Goal: Task Accomplishment & Management: Manage account settings

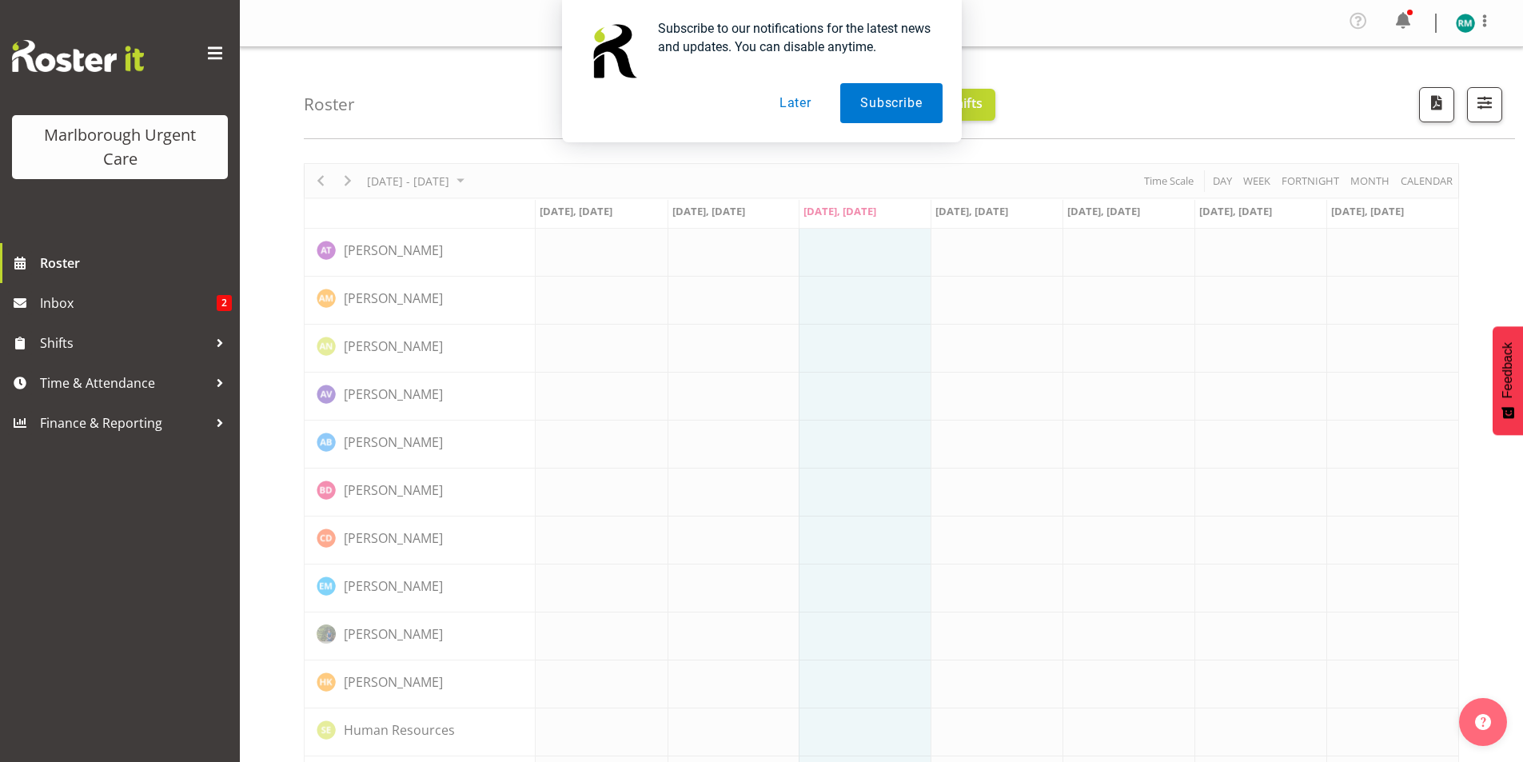
click at [802, 102] on button "Later" at bounding box center [795, 103] width 72 height 40
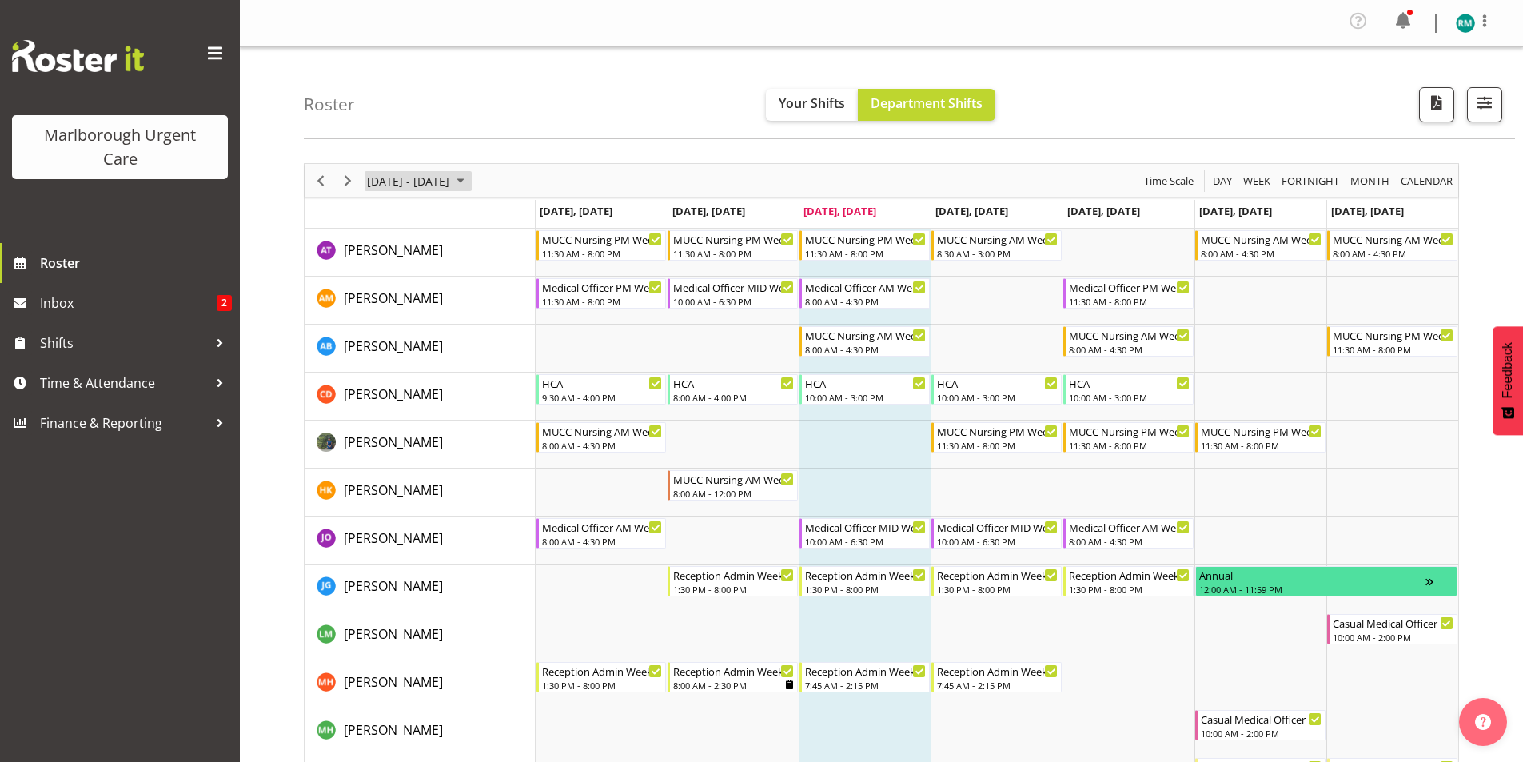
click at [412, 174] on span "September 08 - 14, 2025" at bounding box center [408, 181] width 86 height 20
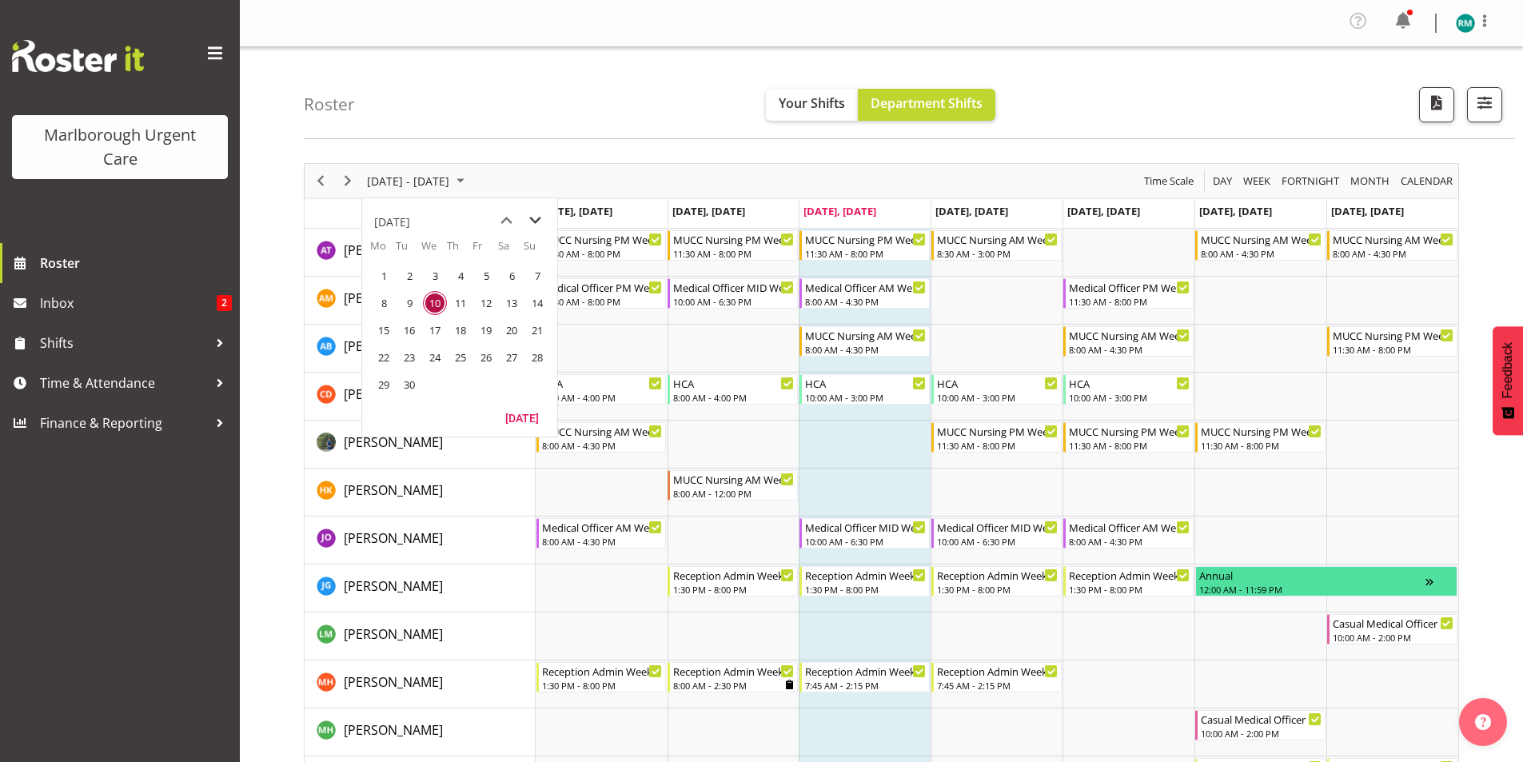
click at [536, 221] on span "next month" at bounding box center [535, 220] width 28 height 29
click at [512, 116] on div "Roster Your Shifts Department Shifts All Locations Clear Blenheim Select All De…" at bounding box center [909, 93] width 1211 height 92
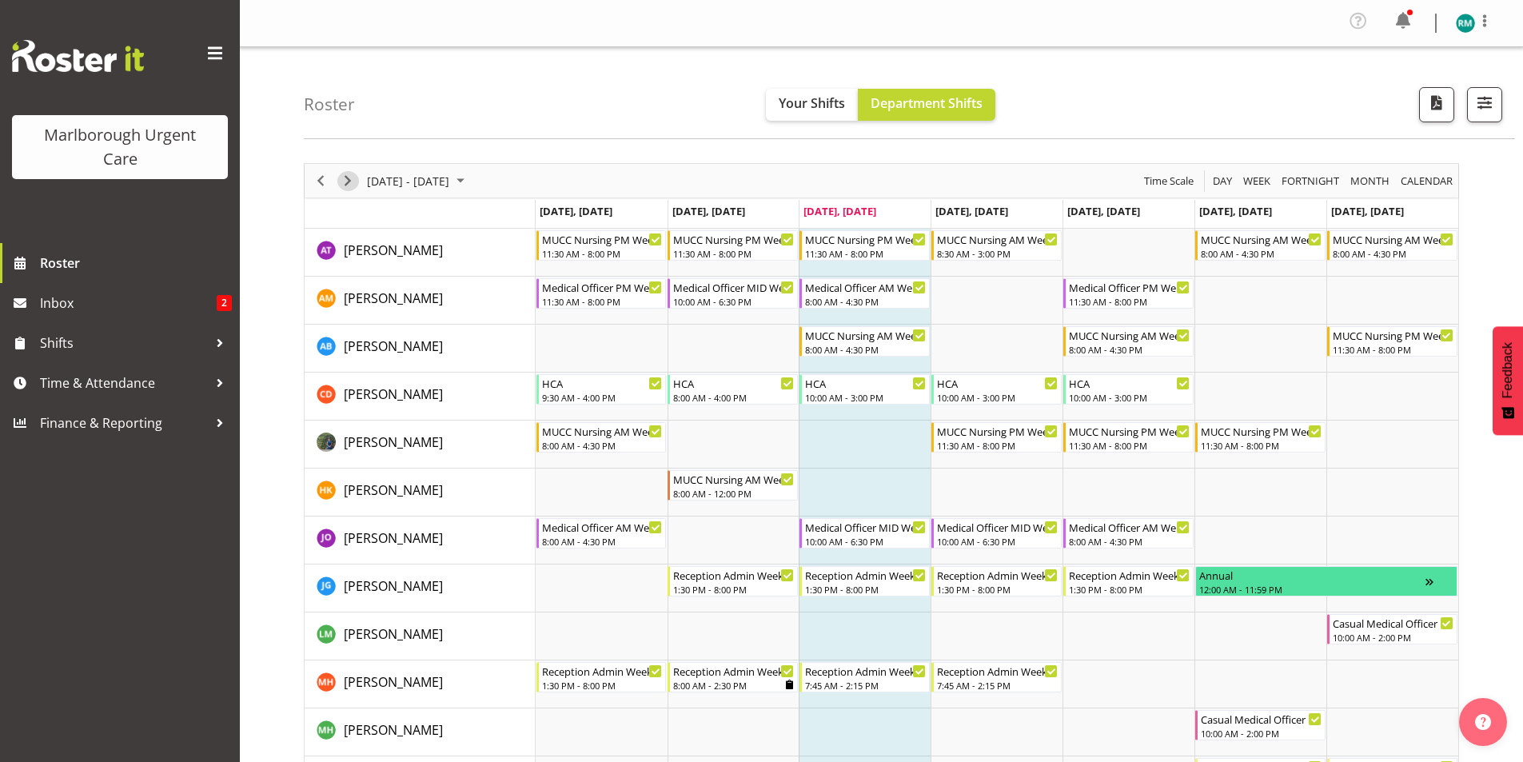
click at [340, 183] on span "Next" at bounding box center [347, 181] width 19 height 20
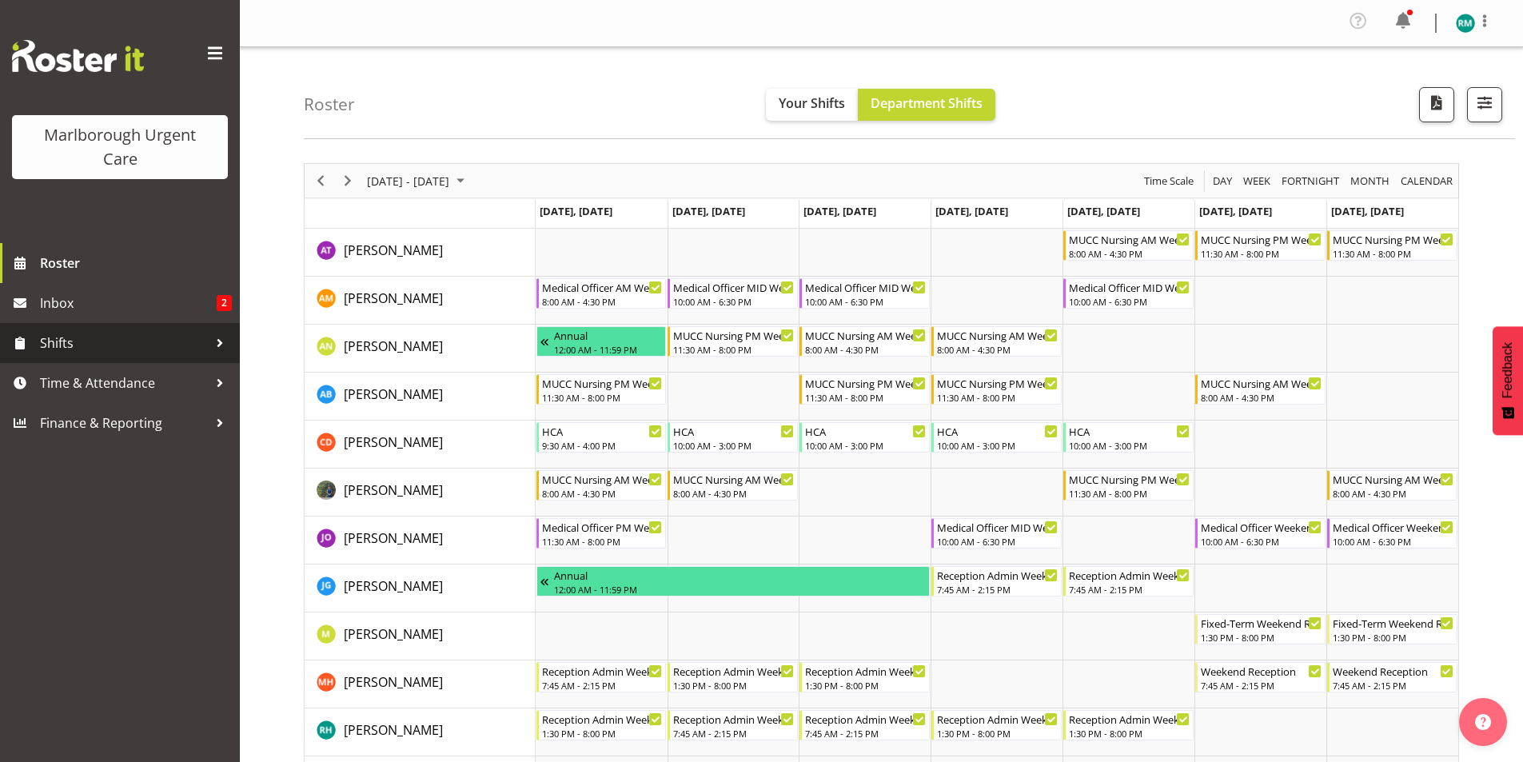
click at [199, 349] on span "Shifts" at bounding box center [124, 343] width 168 height 24
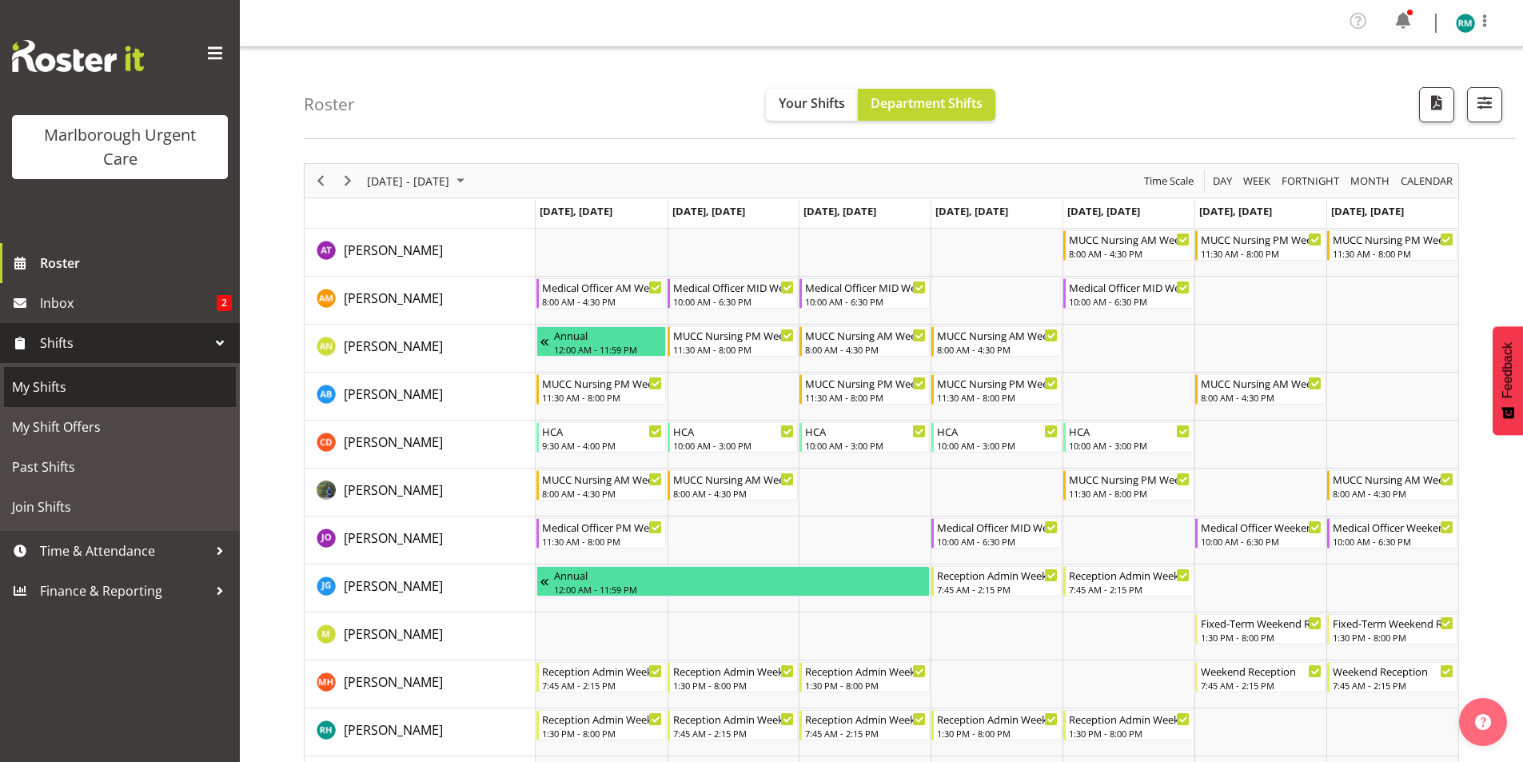
click at [152, 381] on span "My Shifts" at bounding box center [120, 387] width 216 height 24
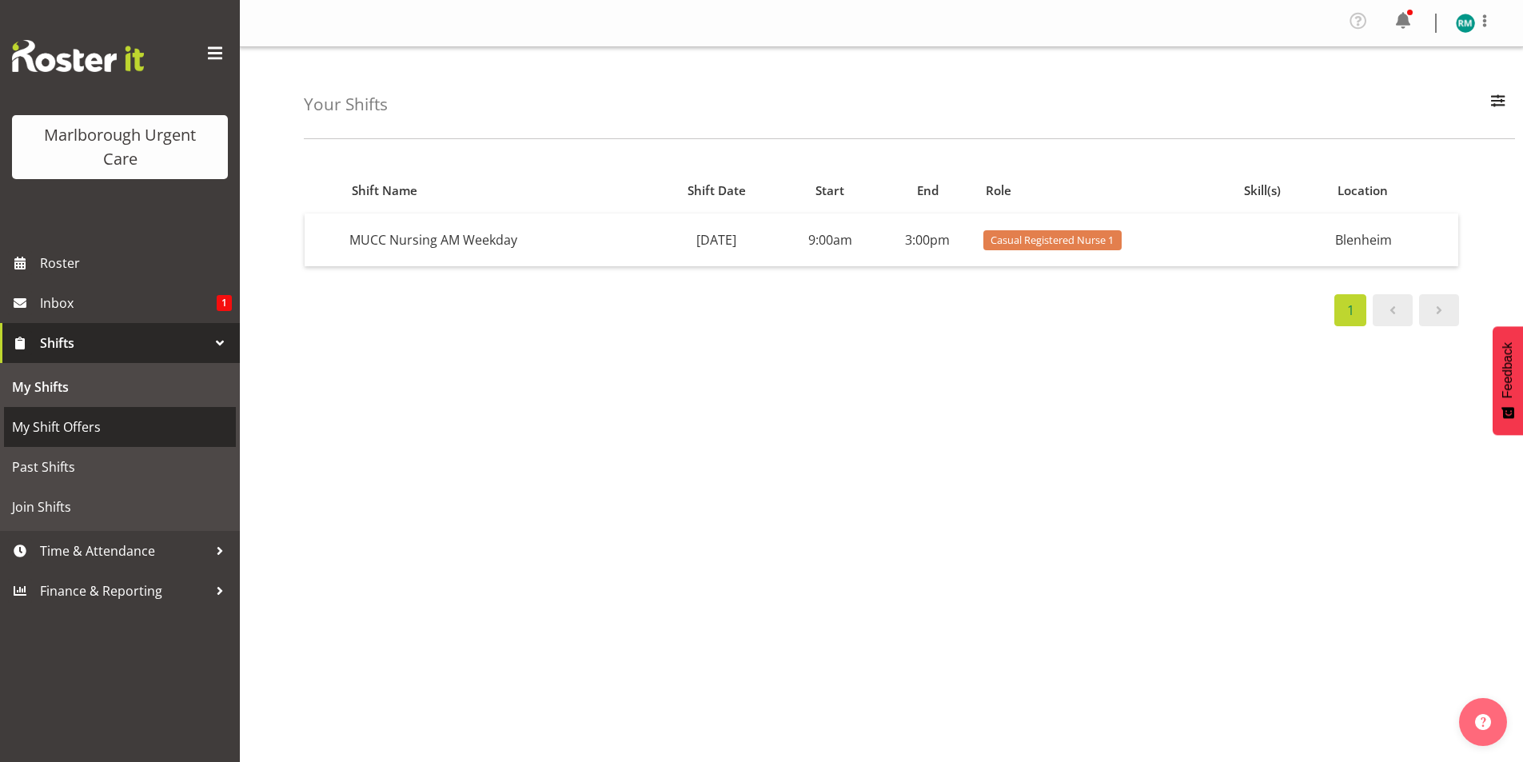
click at [185, 427] on span "My Shift Offers" at bounding box center [120, 427] width 216 height 24
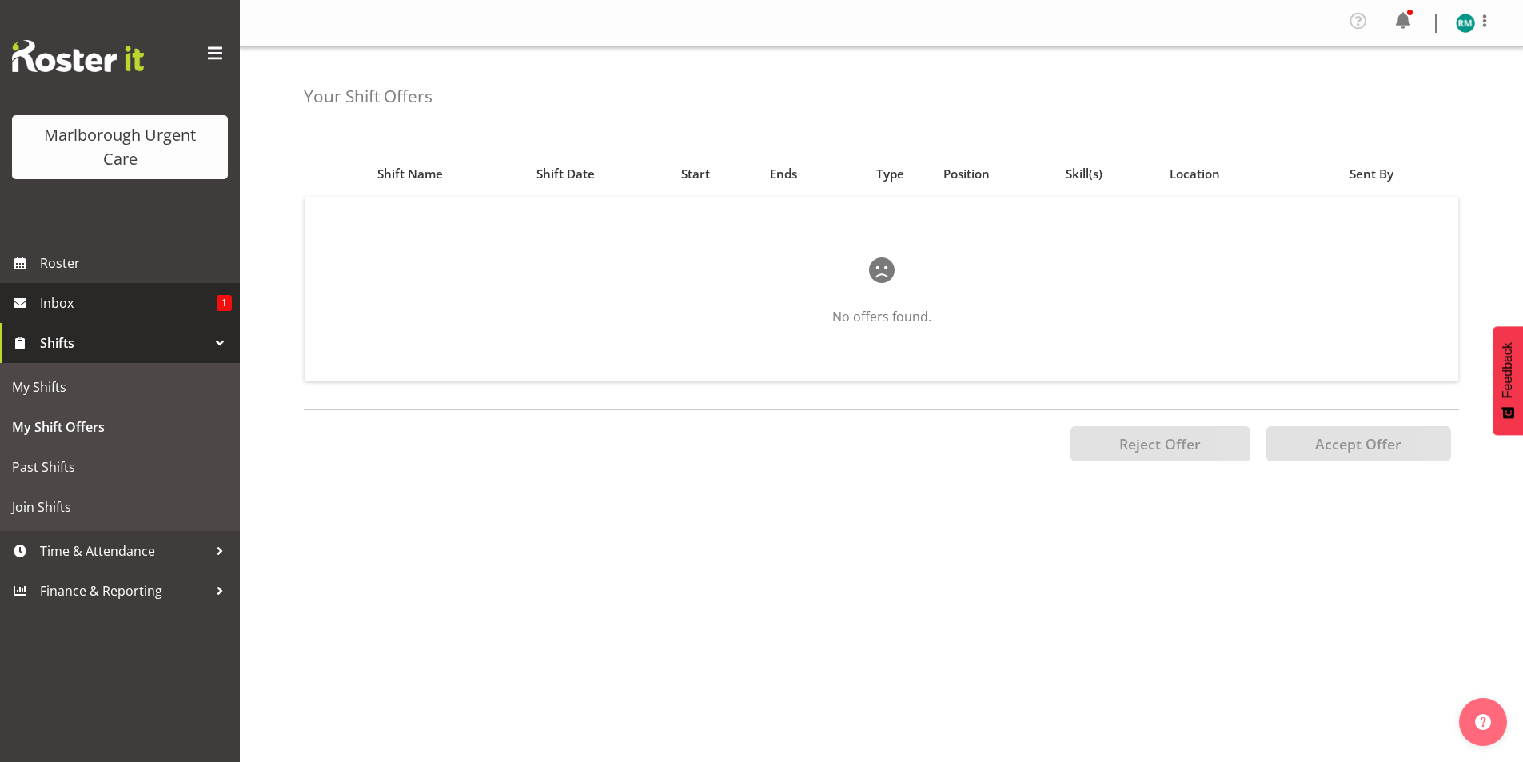
click at [143, 313] on span "Inbox" at bounding box center [128, 303] width 177 height 24
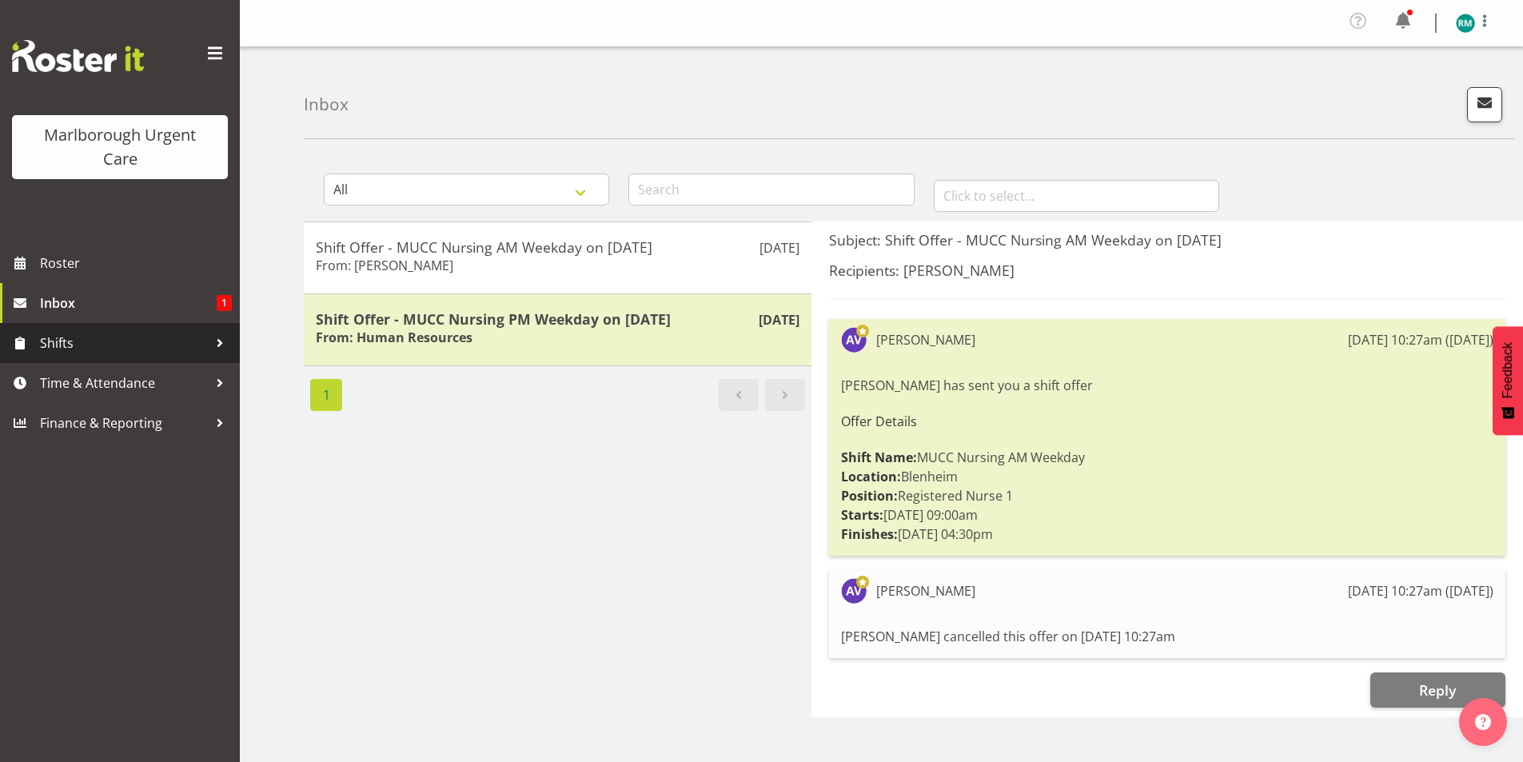
click at [141, 345] on span "Shifts" at bounding box center [124, 343] width 168 height 24
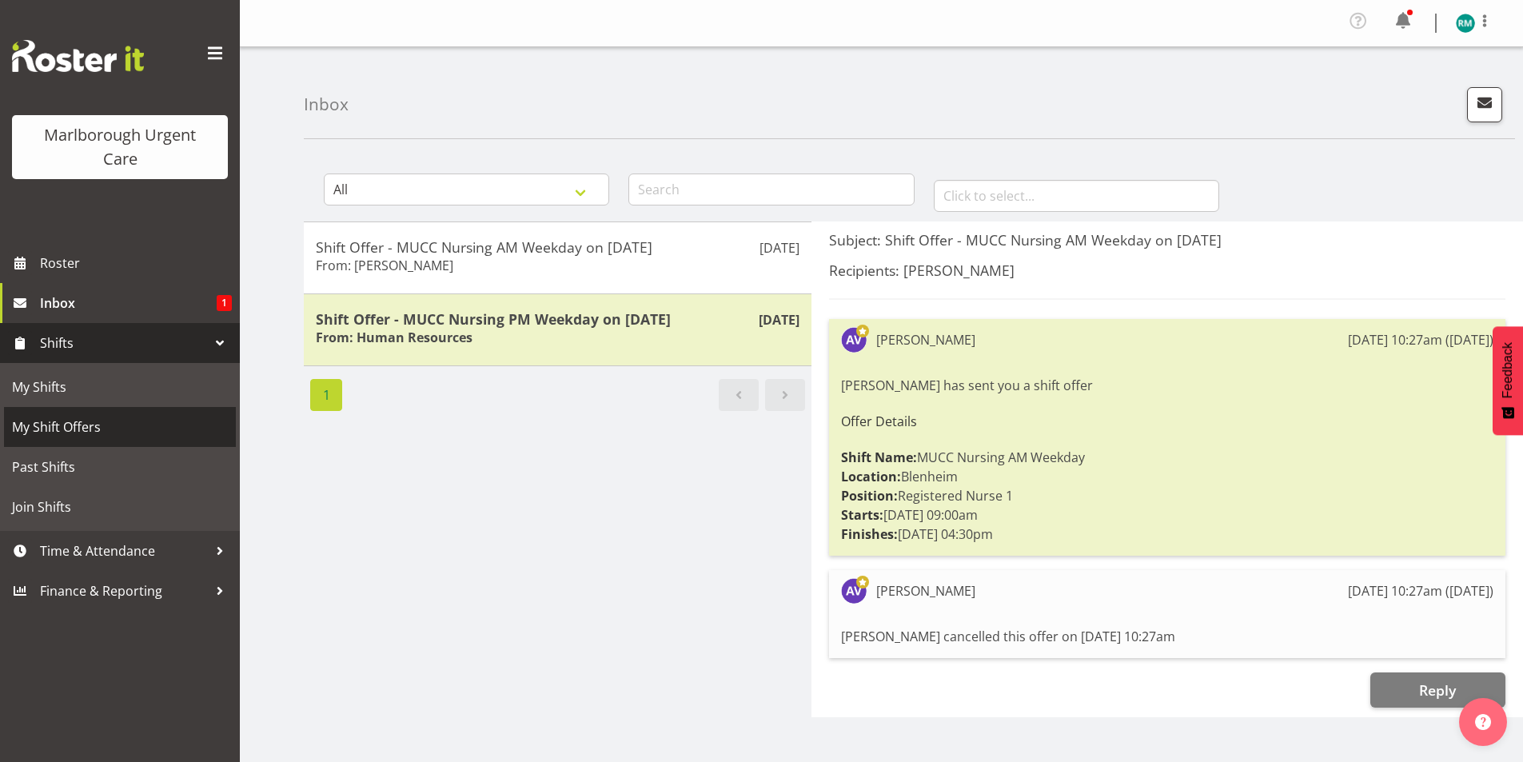
click at [169, 414] on link "My Shift Offers" at bounding box center [120, 427] width 232 height 40
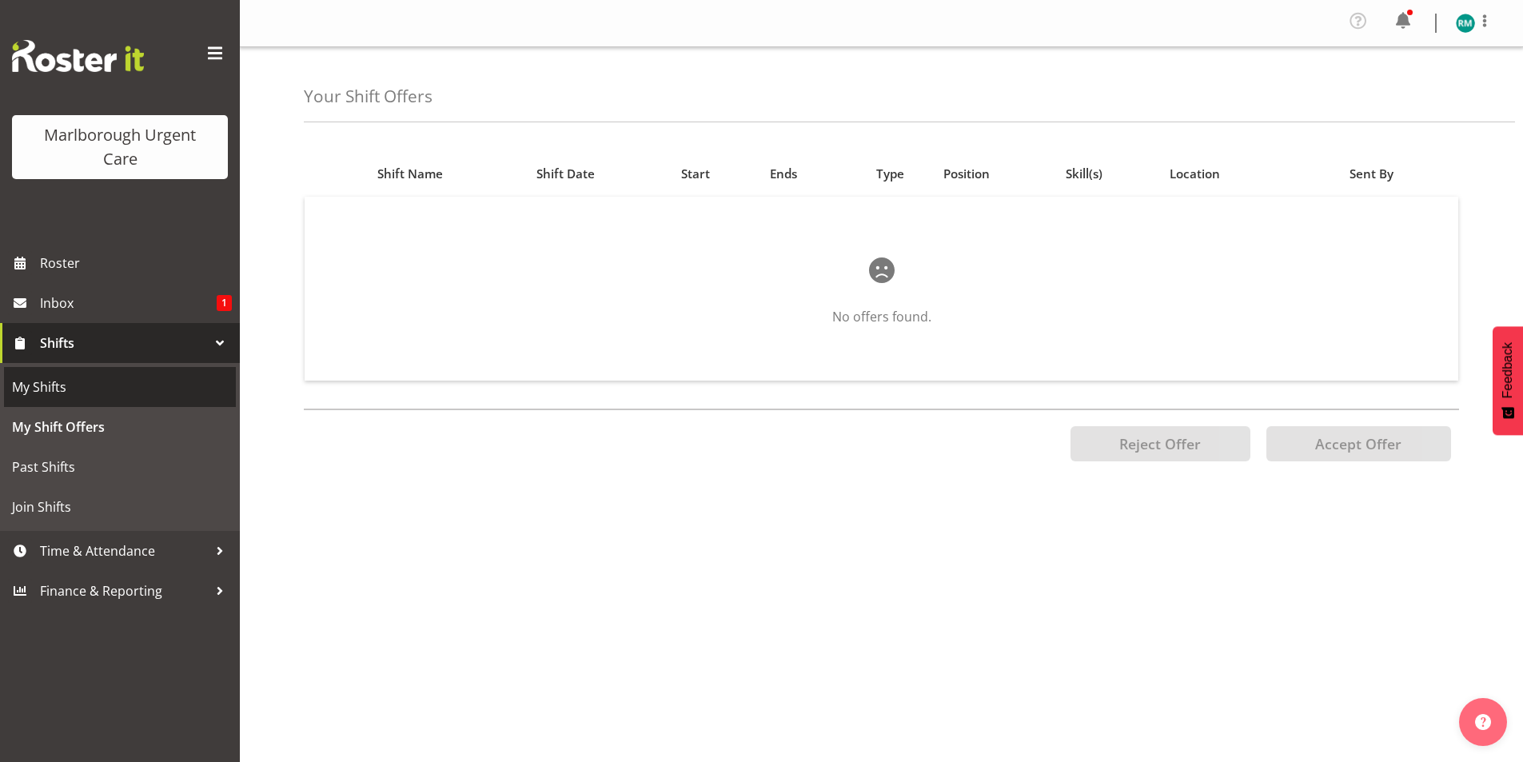
click at [168, 390] on span "My Shifts" at bounding box center [120, 387] width 216 height 24
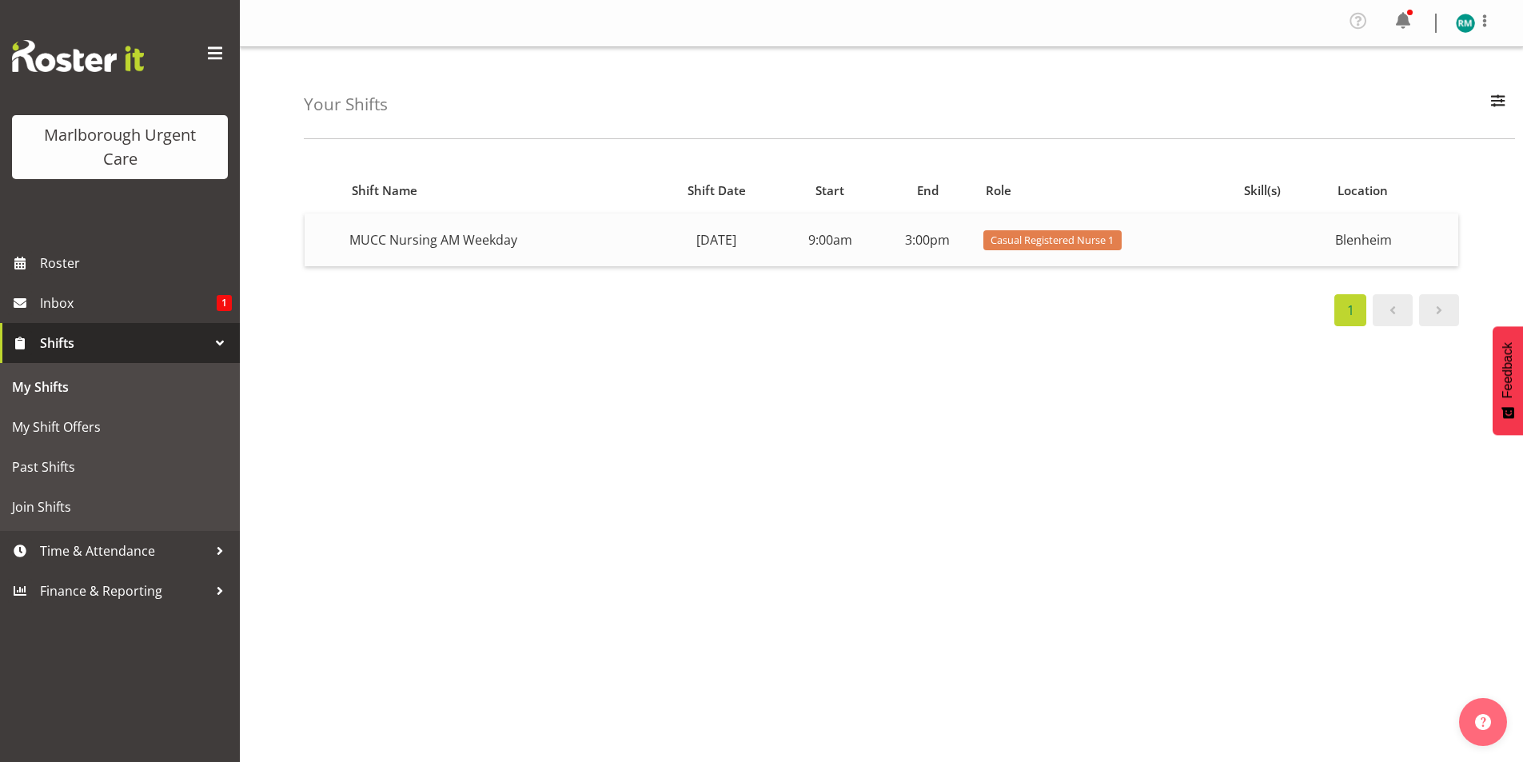
click at [460, 239] on td "MUCC Nursing AM Weekday" at bounding box center [497, 239] width 309 height 53
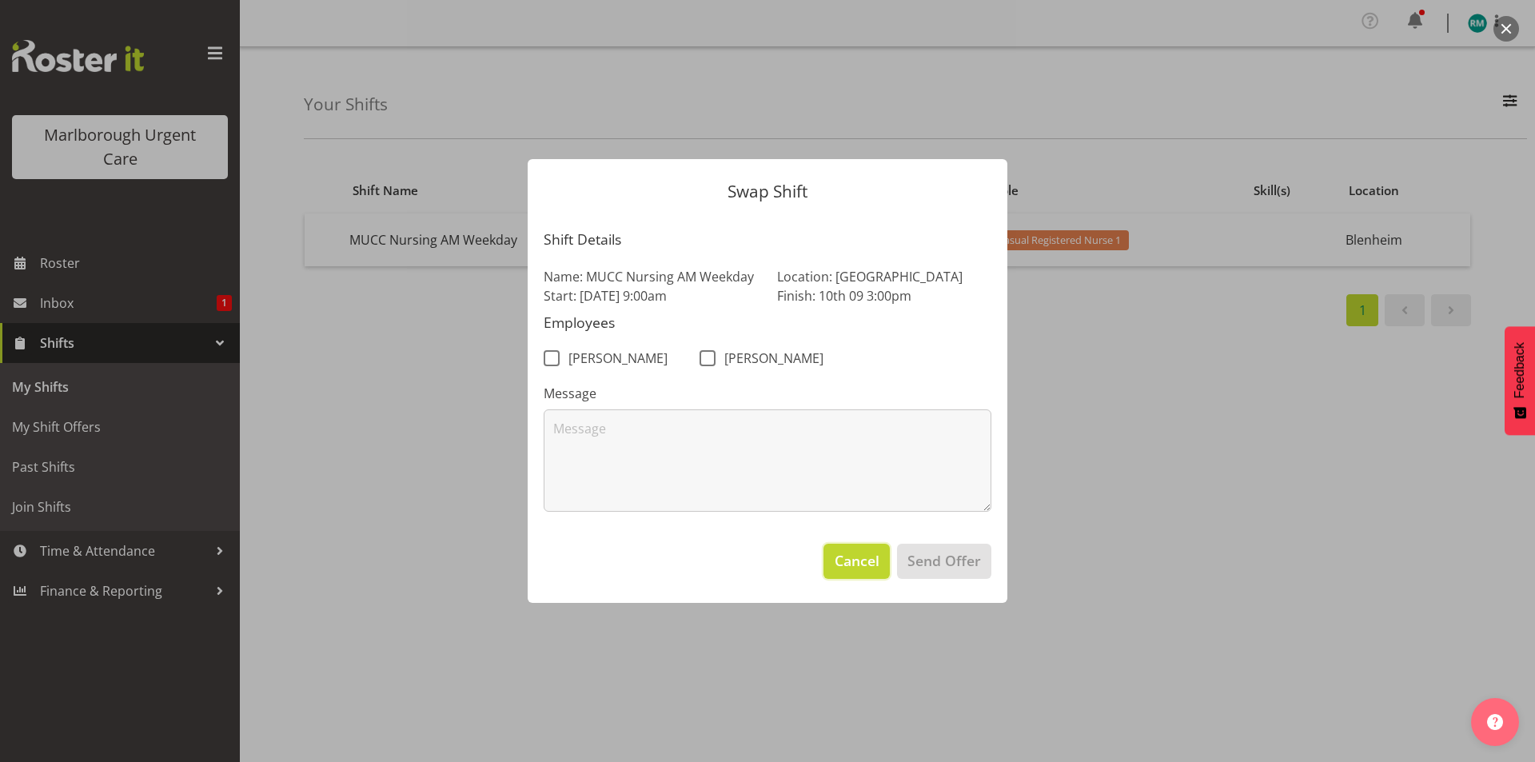
click at [844, 568] on span "Cancel" at bounding box center [856, 560] width 45 height 21
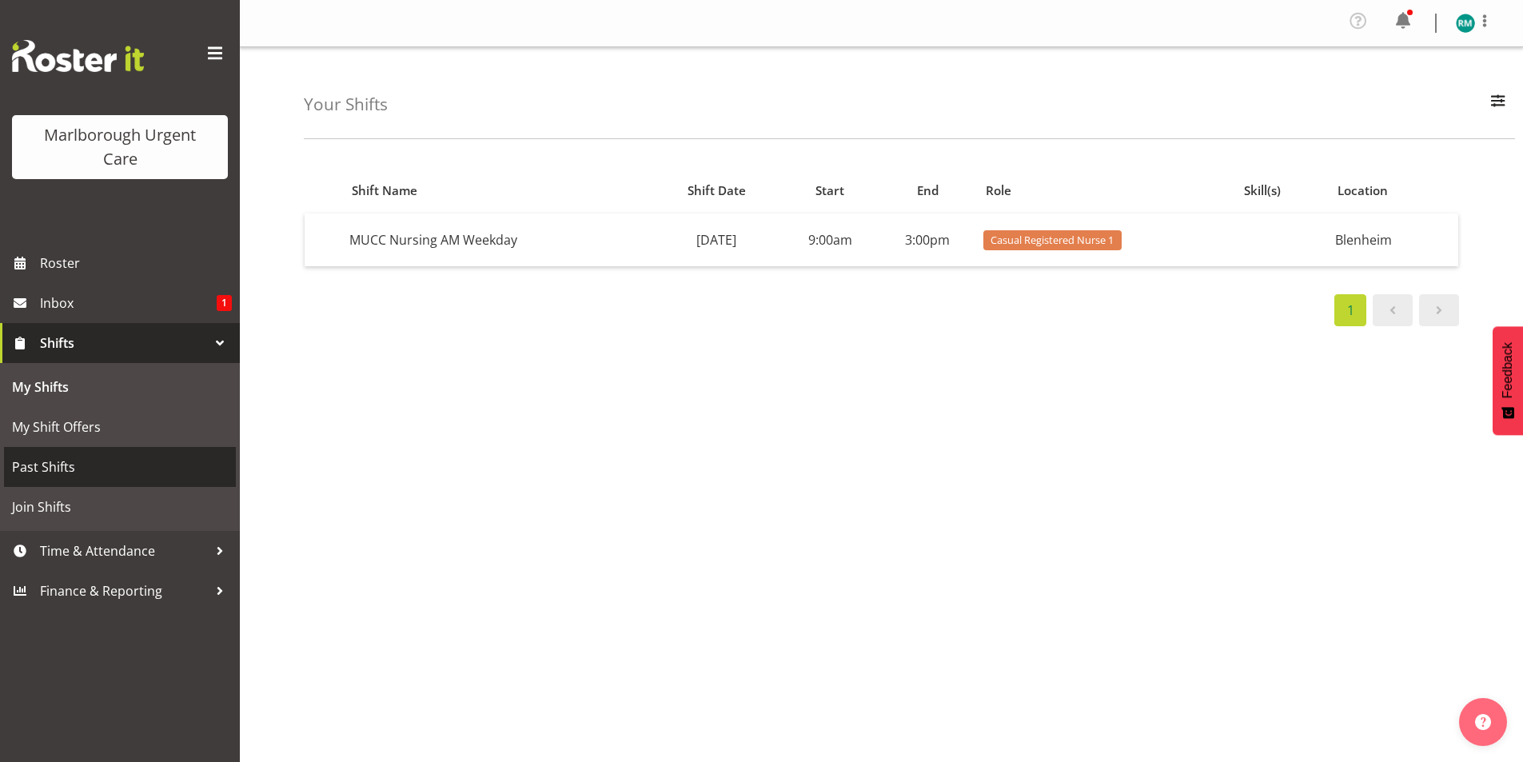
click at [112, 472] on span "Past Shifts" at bounding box center [120, 467] width 216 height 24
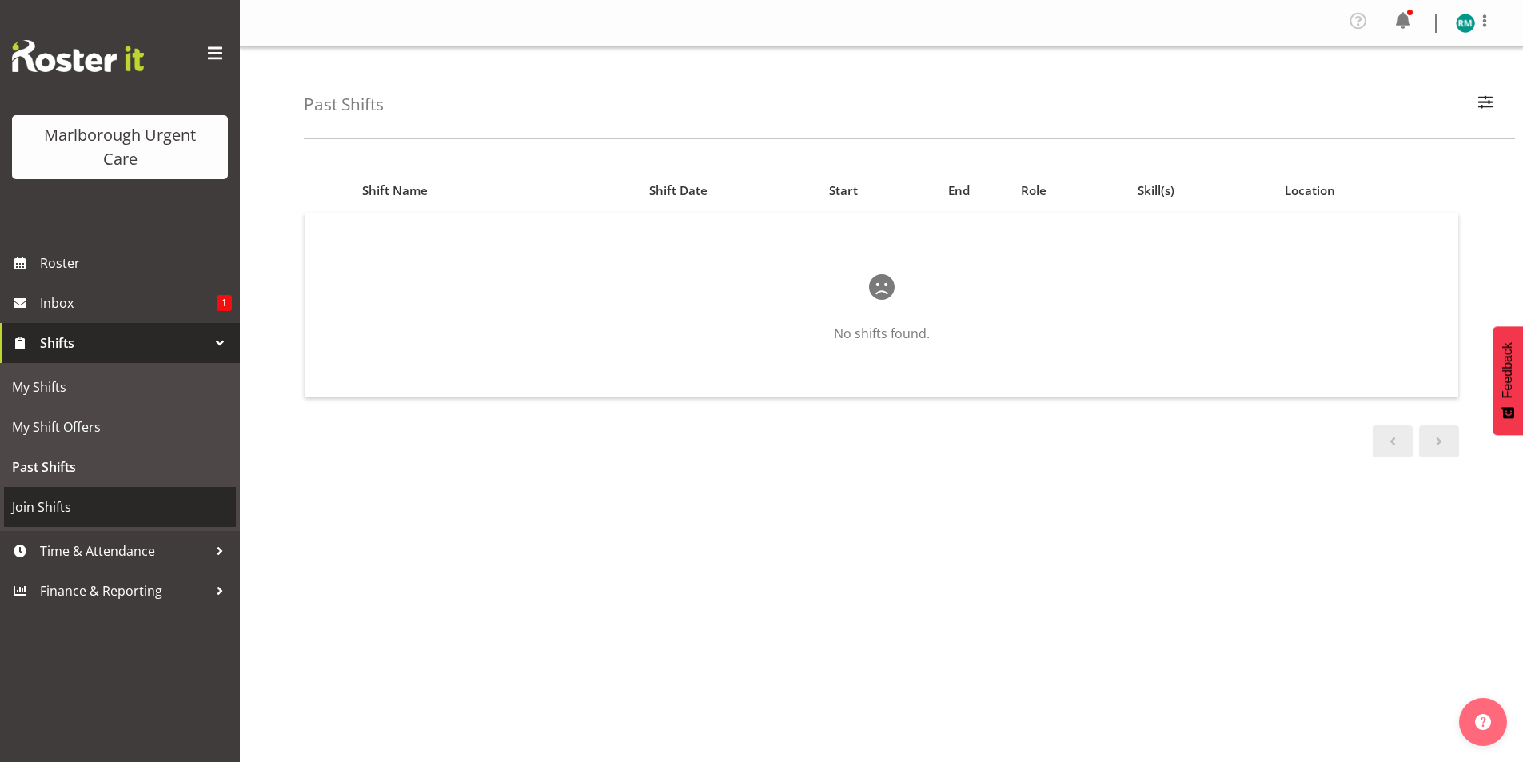
click at [112, 490] on link "Join Shifts" at bounding box center [120, 507] width 232 height 40
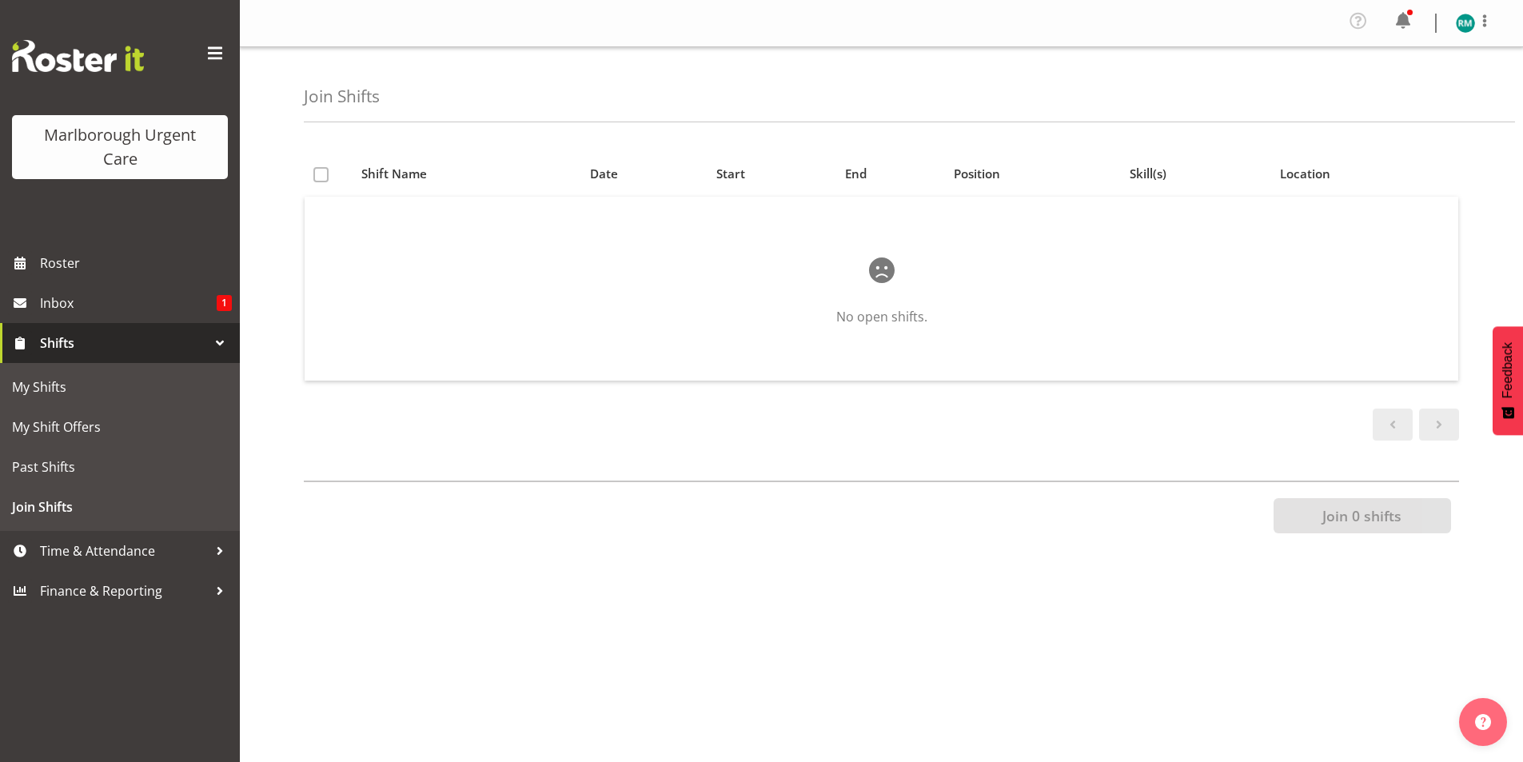
click at [224, 340] on div at bounding box center [220, 343] width 24 height 24
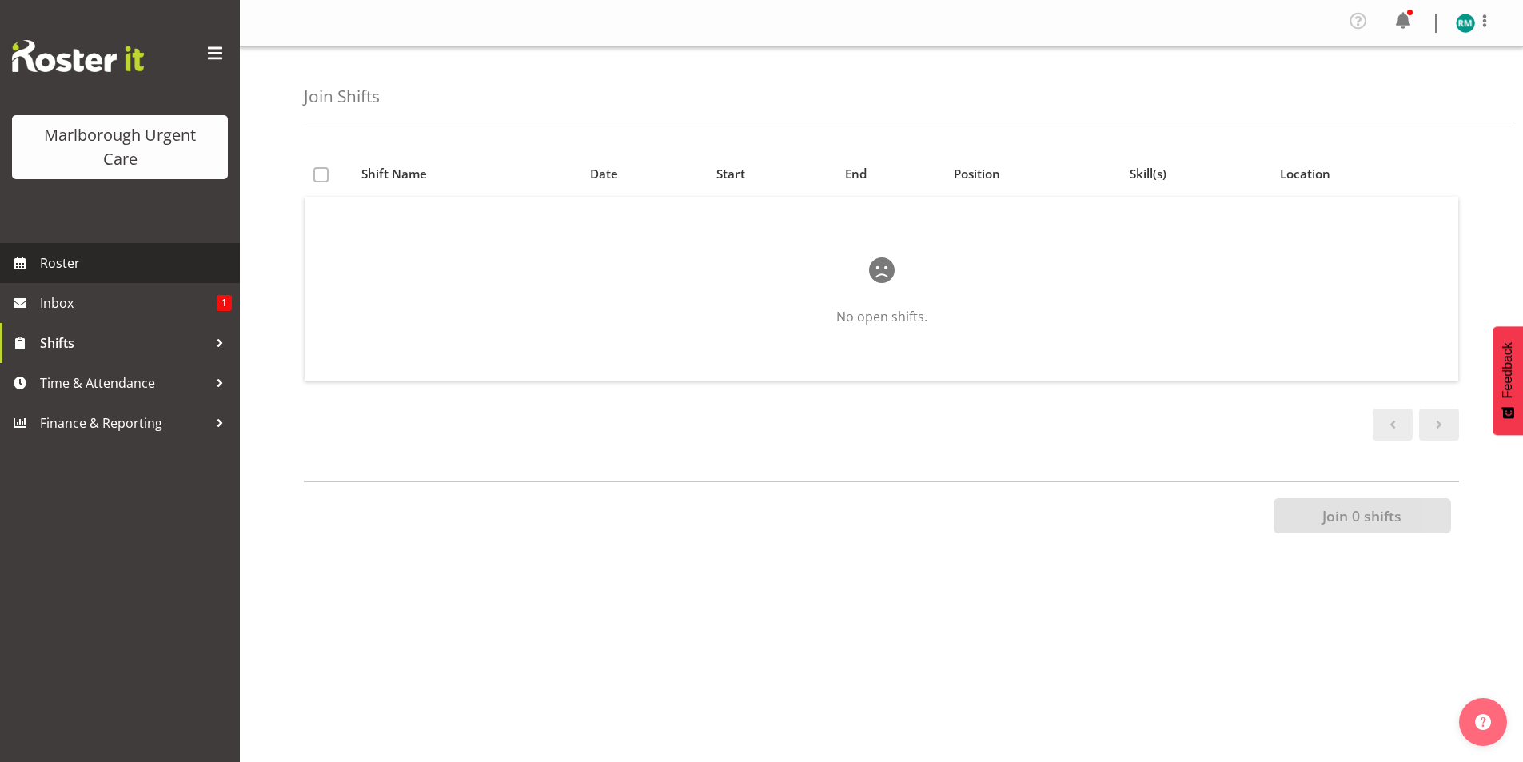
click at [178, 257] on span "Roster" at bounding box center [136, 263] width 192 height 24
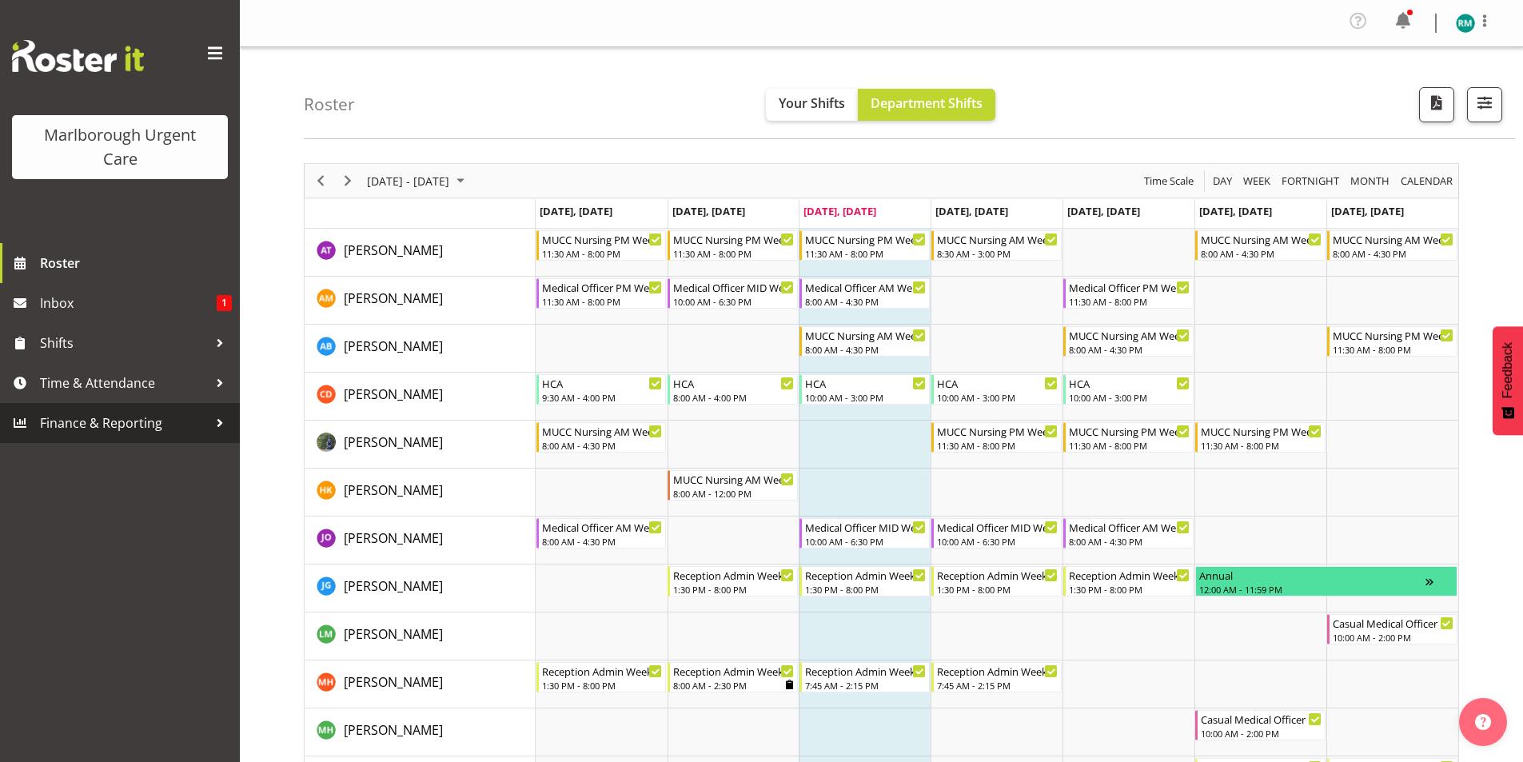
click at [211, 407] on link "Finance & Reporting" at bounding box center [120, 423] width 240 height 40
click at [200, 417] on span "Finance & Reporting" at bounding box center [124, 423] width 168 height 24
click at [1483, 102] on span "button" at bounding box center [1484, 102] width 21 height 21
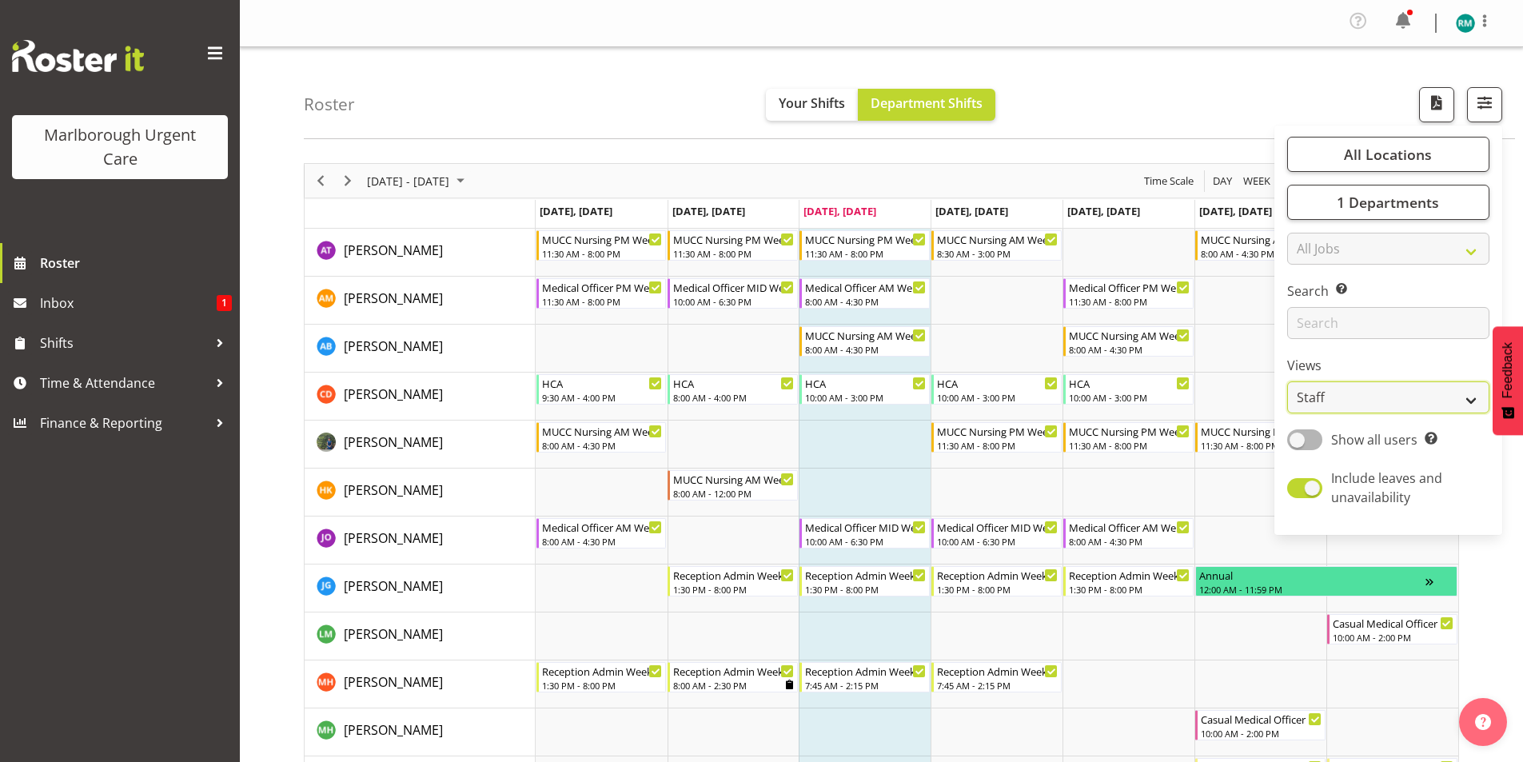
click at [1365, 391] on select "Staff Role Shift - Horizontal Shift - Vertical Staff - Location" at bounding box center [1388, 397] width 202 height 32
click at [1287, 381] on select "Staff Role Shift - Horizontal Shift - Vertical Staff - Location" at bounding box center [1388, 397] width 202 height 32
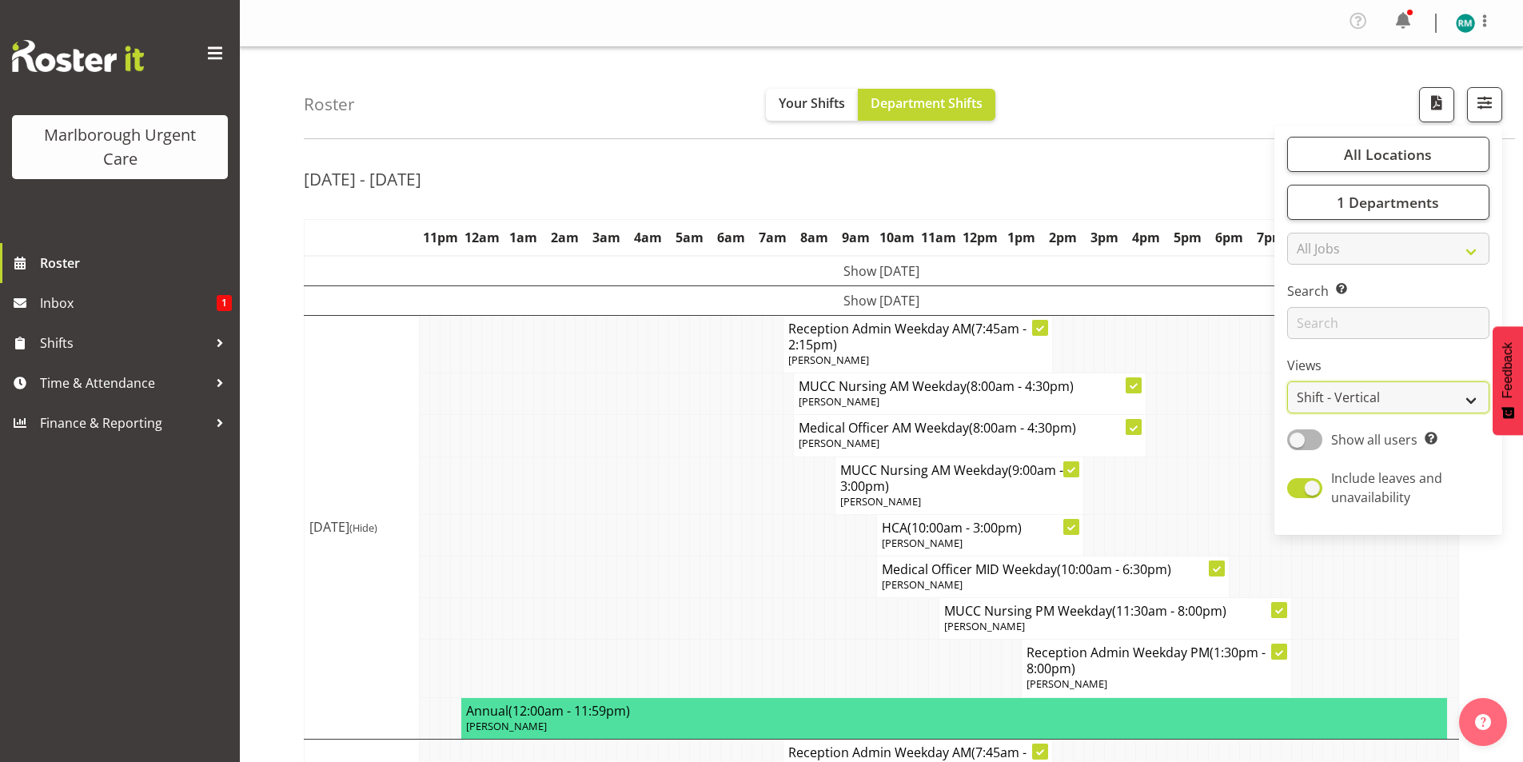
click at [1341, 390] on select "Staff Role Shift - Horizontal Shift - Vertical Staff - Location" at bounding box center [1388, 397] width 202 height 32
click at [1287, 381] on select "Staff Role Shift - Horizontal Shift - Vertical Staff - Location" at bounding box center [1388, 397] width 202 height 32
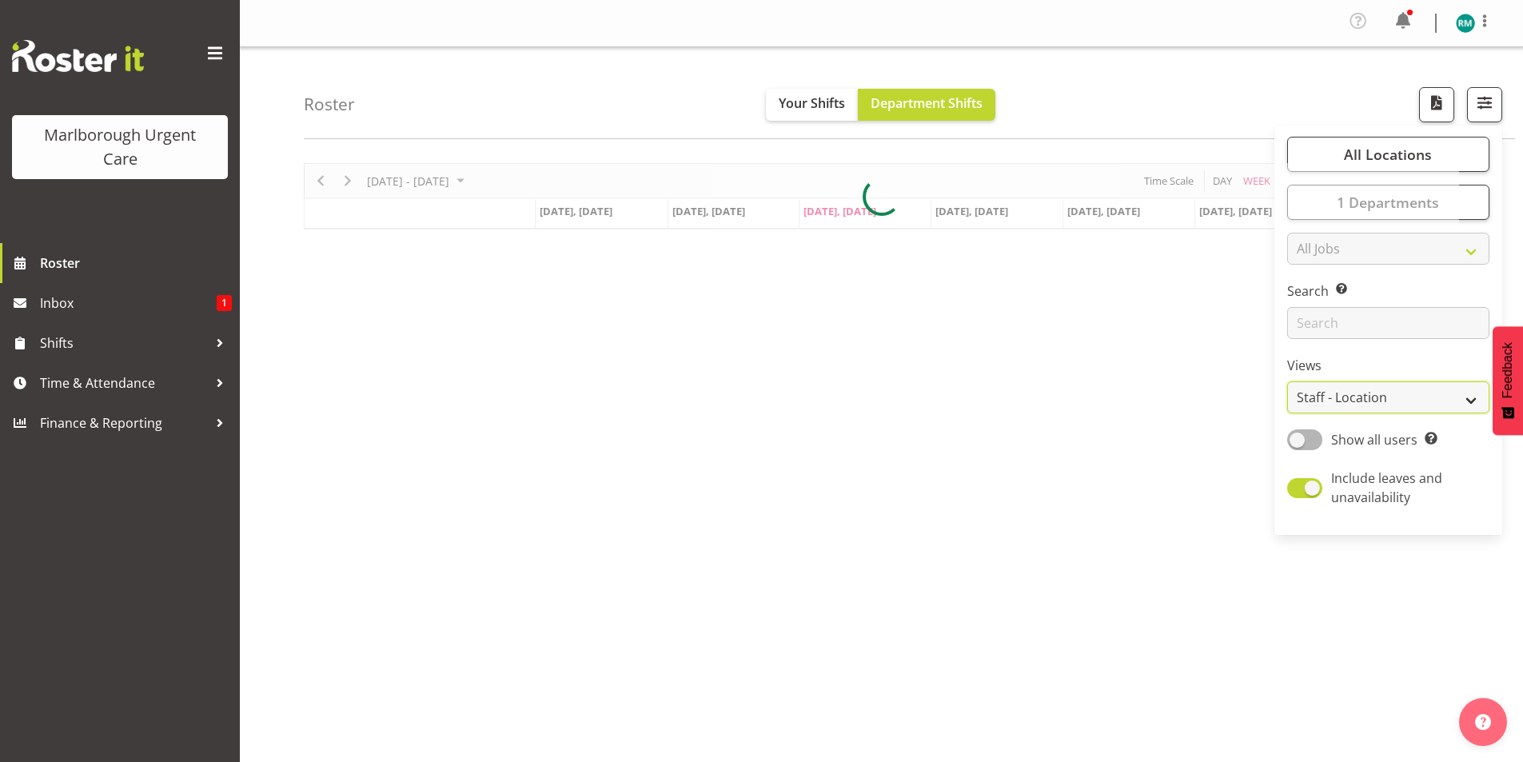
click at [1379, 399] on select "Staff Role Shift - Horizontal Shift - Vertical Staff - Location" at bounding box center [1388, 397] width 202 height 32
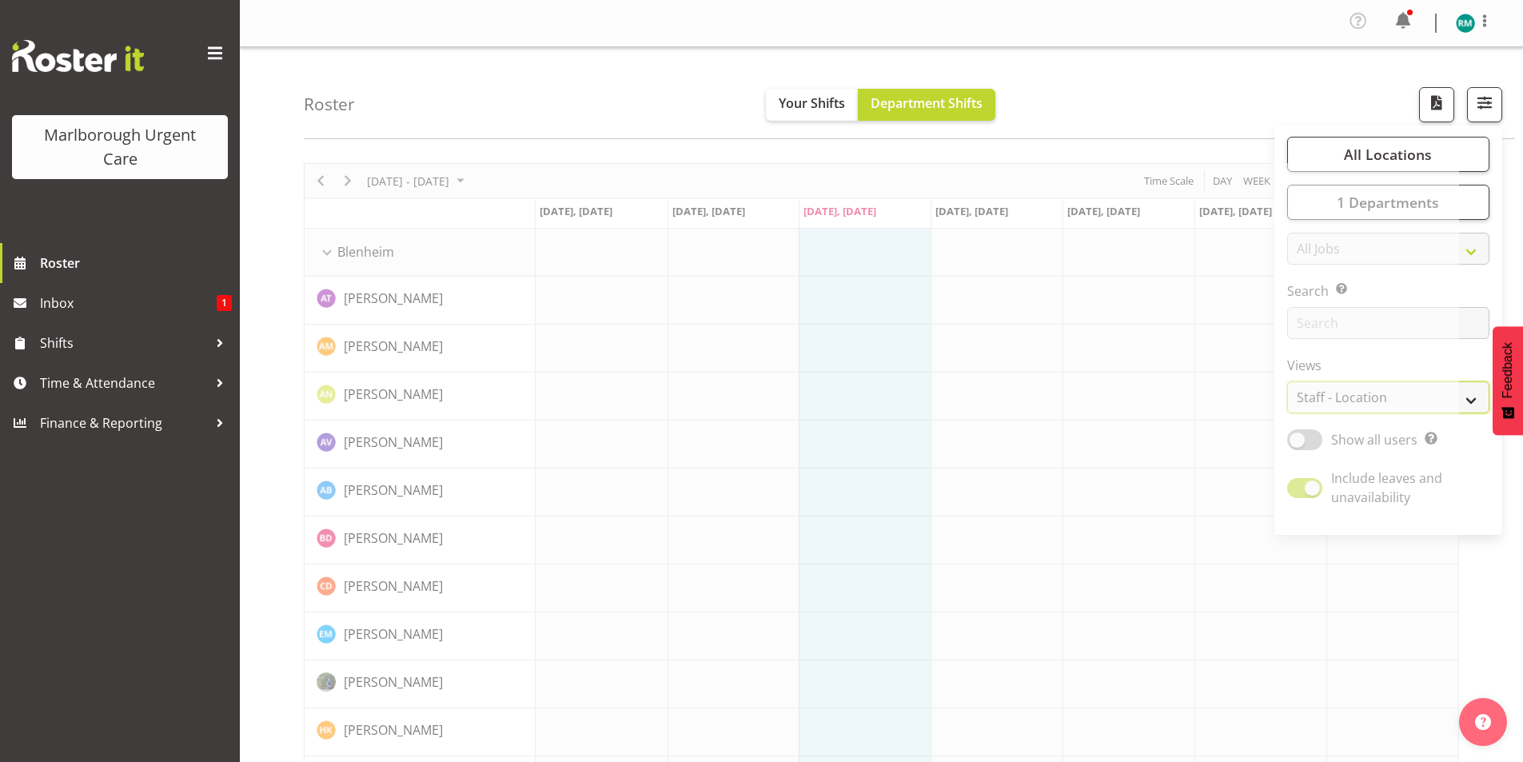
select select "staff"
click at [1287, 381] on select "Staff Role Shift - Horizontal Shift - Vertical Staff - Location" at bounding box center [1388, 397] width 202 height 32
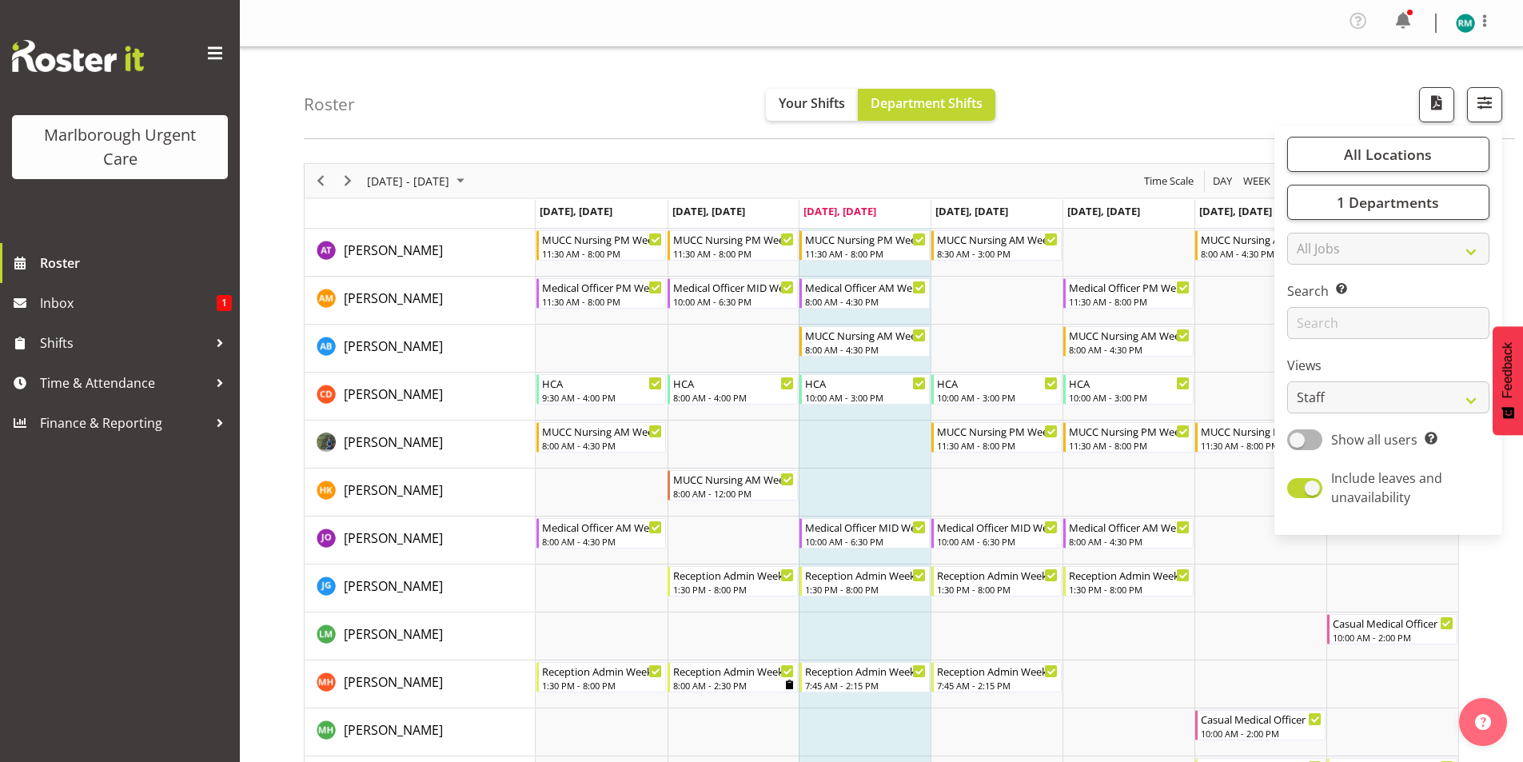
click at [1021, 114] on div "Roster Your Shifts Department Shifts All Locations Clear Blenheim Select All De…" at bounding box center [909, 93] width 1211 height 92
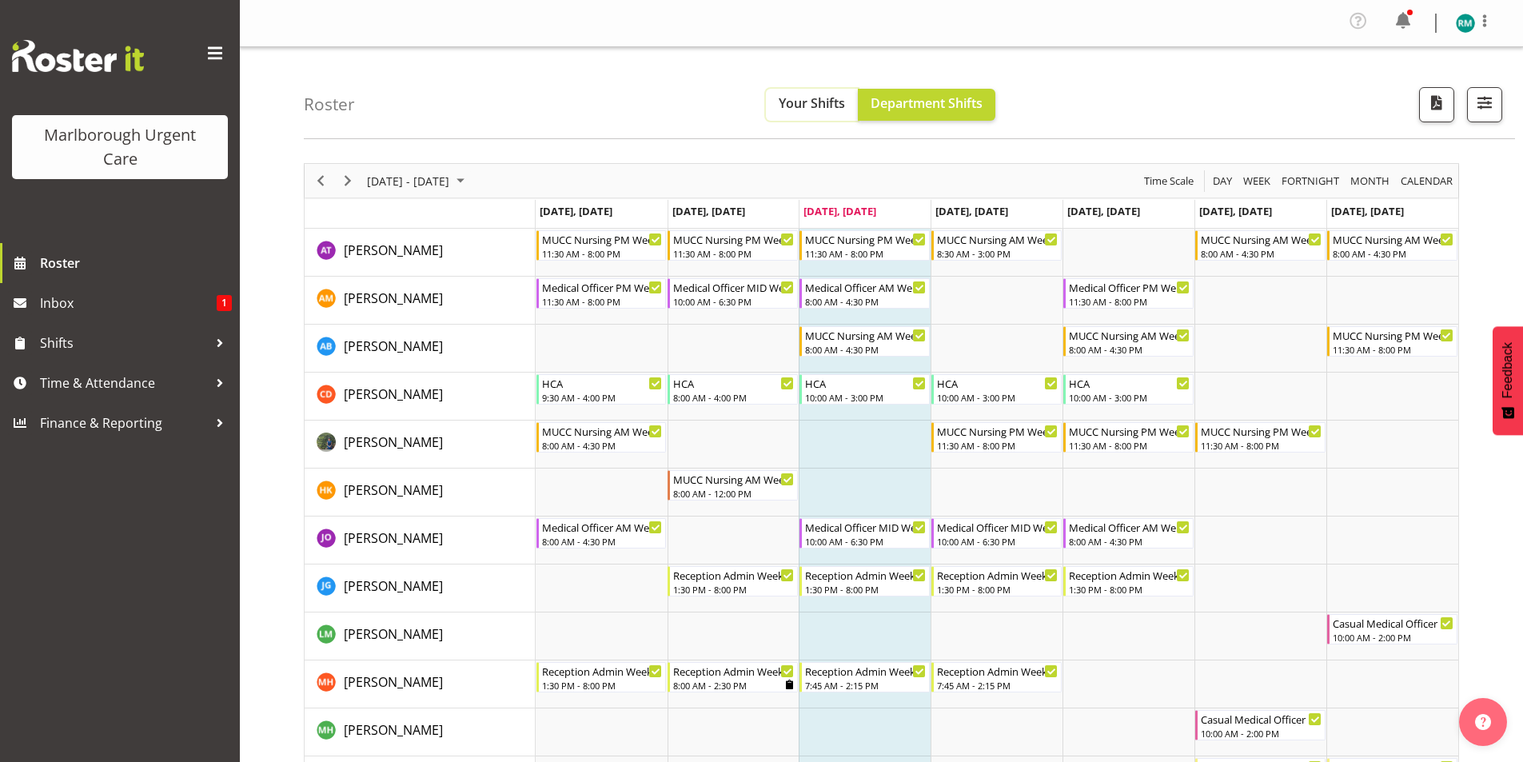
click at [815, 107] on span "Your Shifts" at bounding box center [811, 103] width 66 height 18
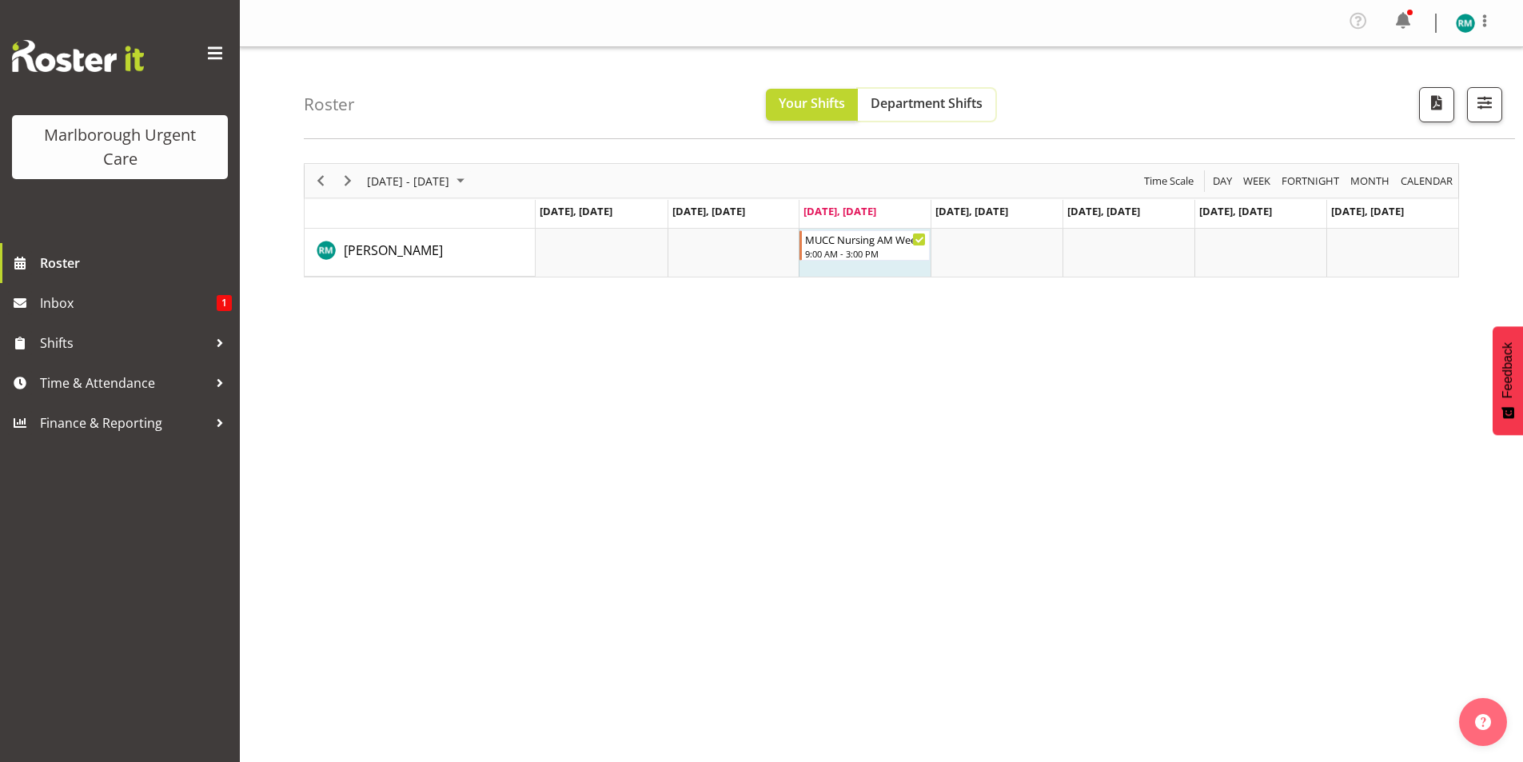
click at [943, 117] on button "Department Shifts" at bounding box center [926, 105] width 137 height 32
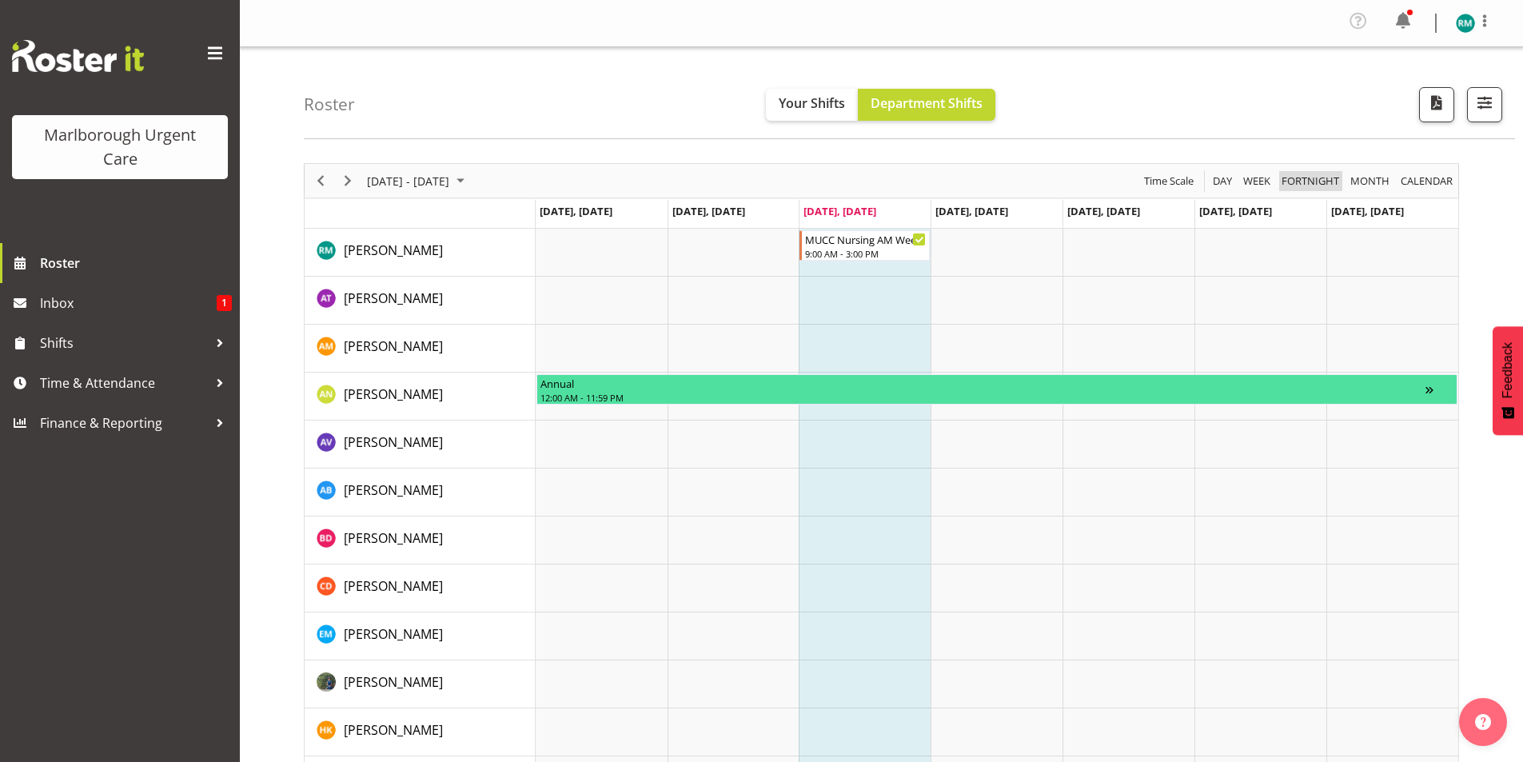
click at [1293, 189] on span "Fortnight" at bounding box center [1310, 181] width 61 height 20
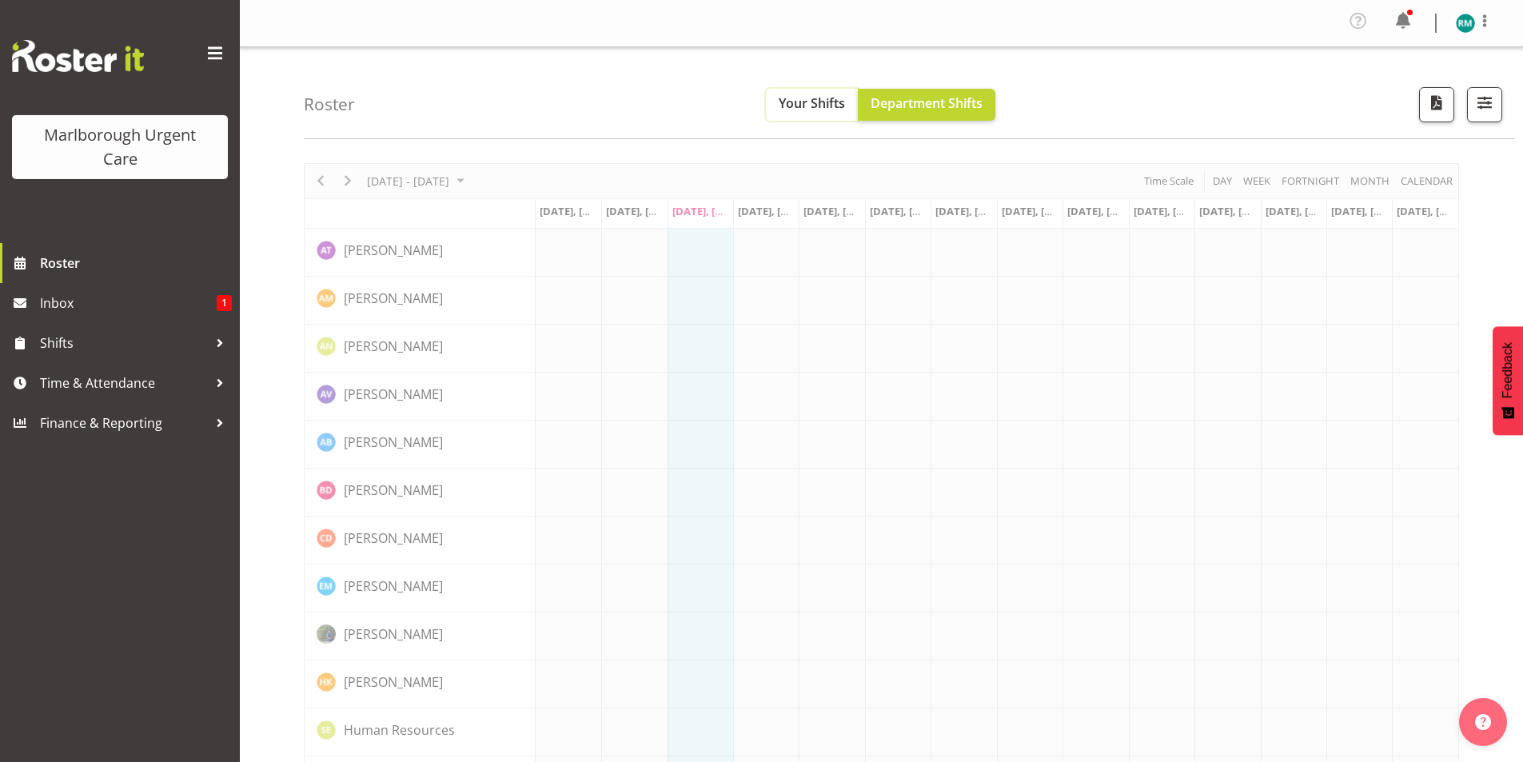
click at [794, 103] on span "Your Shifts" at bounding box center [811, 103] width 66 height 18
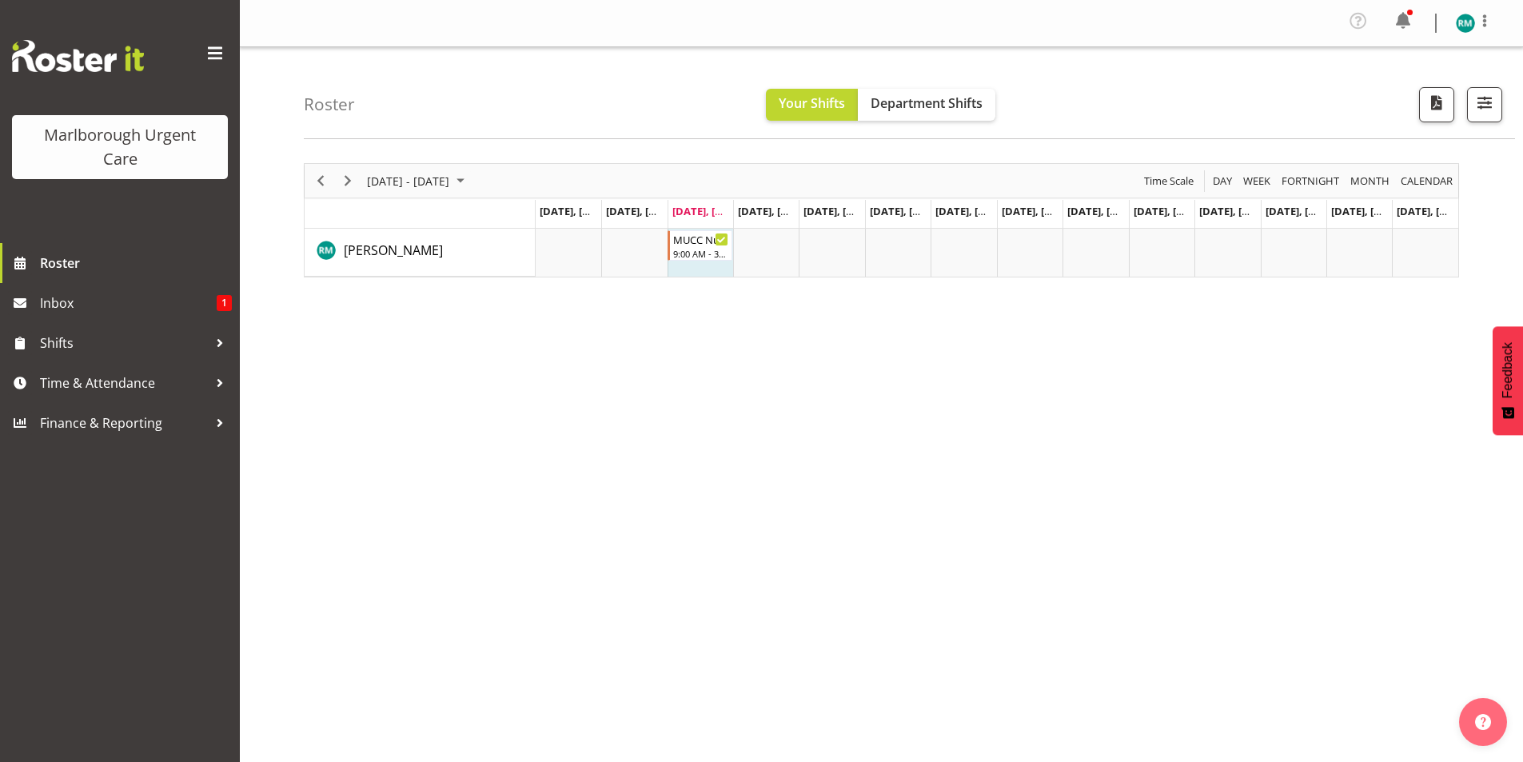
click at [997, 117] on div "Roster Your Shifts Department Shifts All Locations Clear Blenheim Select All De…" at bounding box center [909, 93] width 1211 height 92
click at [959, 101] on span "Department Shifts" at bounding box center [926, 103] width 112 height 18
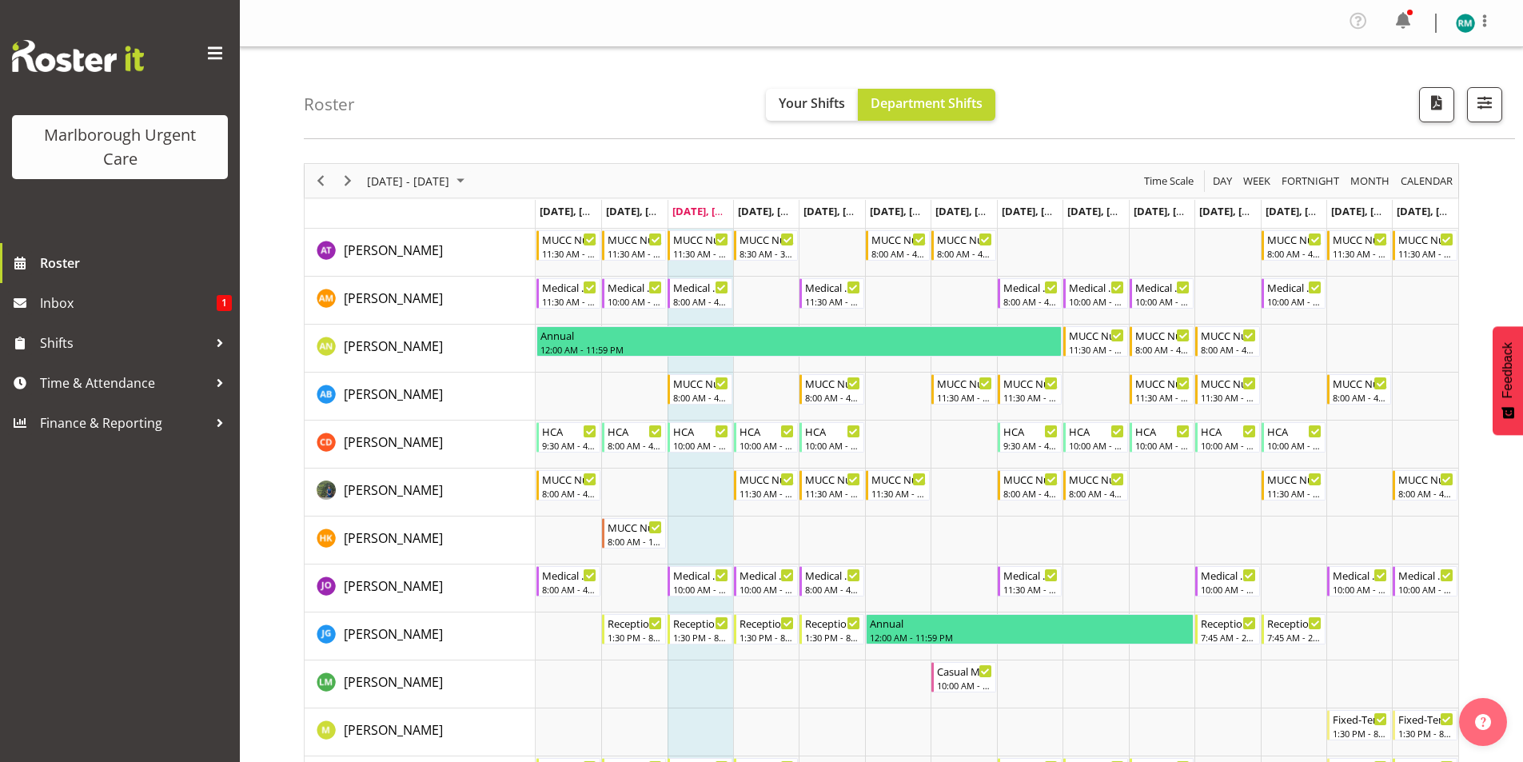
click at [1230, 116] on div "Roster Your Shifts Department Shifts All Locations Clear Blenheim Select All De…" at bounding box center [909, 93] width 1211 height 92
click at [1248, 182] on span "Week" at bounding box center [1256, 181] width 30 height 20
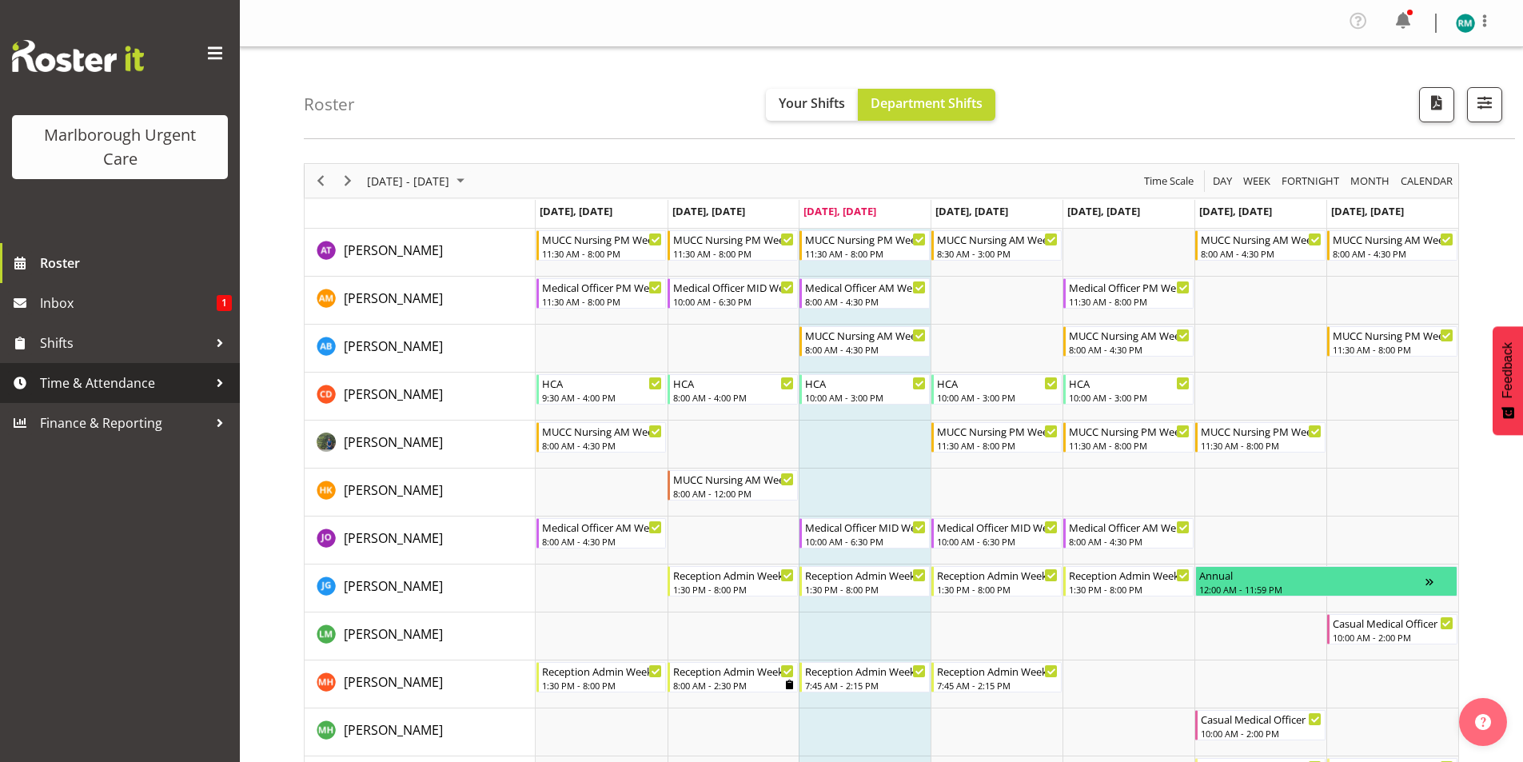
click at [205, 380] on span "Time & Attendance" at bounding box center [124, 383] width 168 height 24
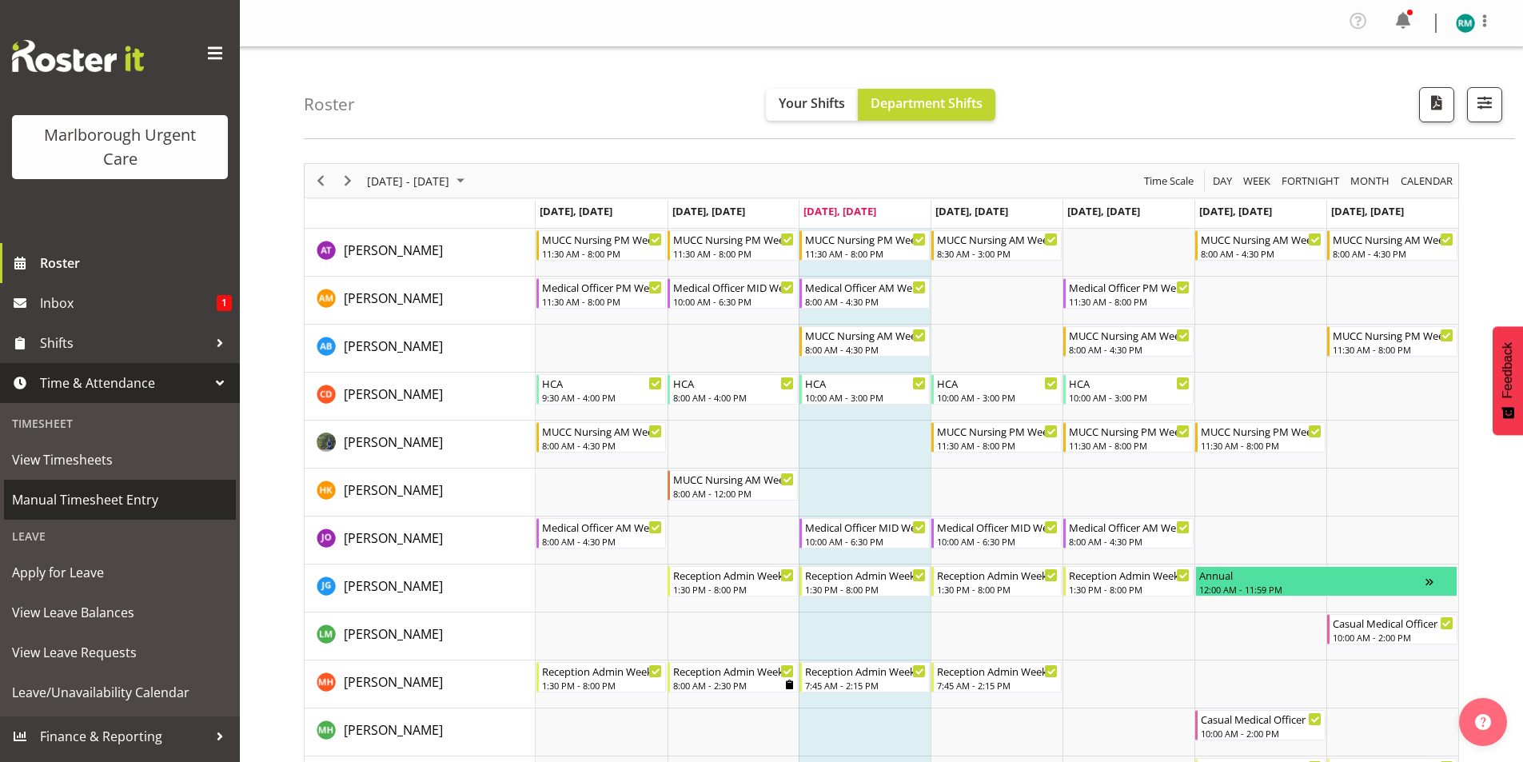
click at [117, 500] on span "Manual Timesheet Entry" at bounding box center [120, 500] width 216 height 24
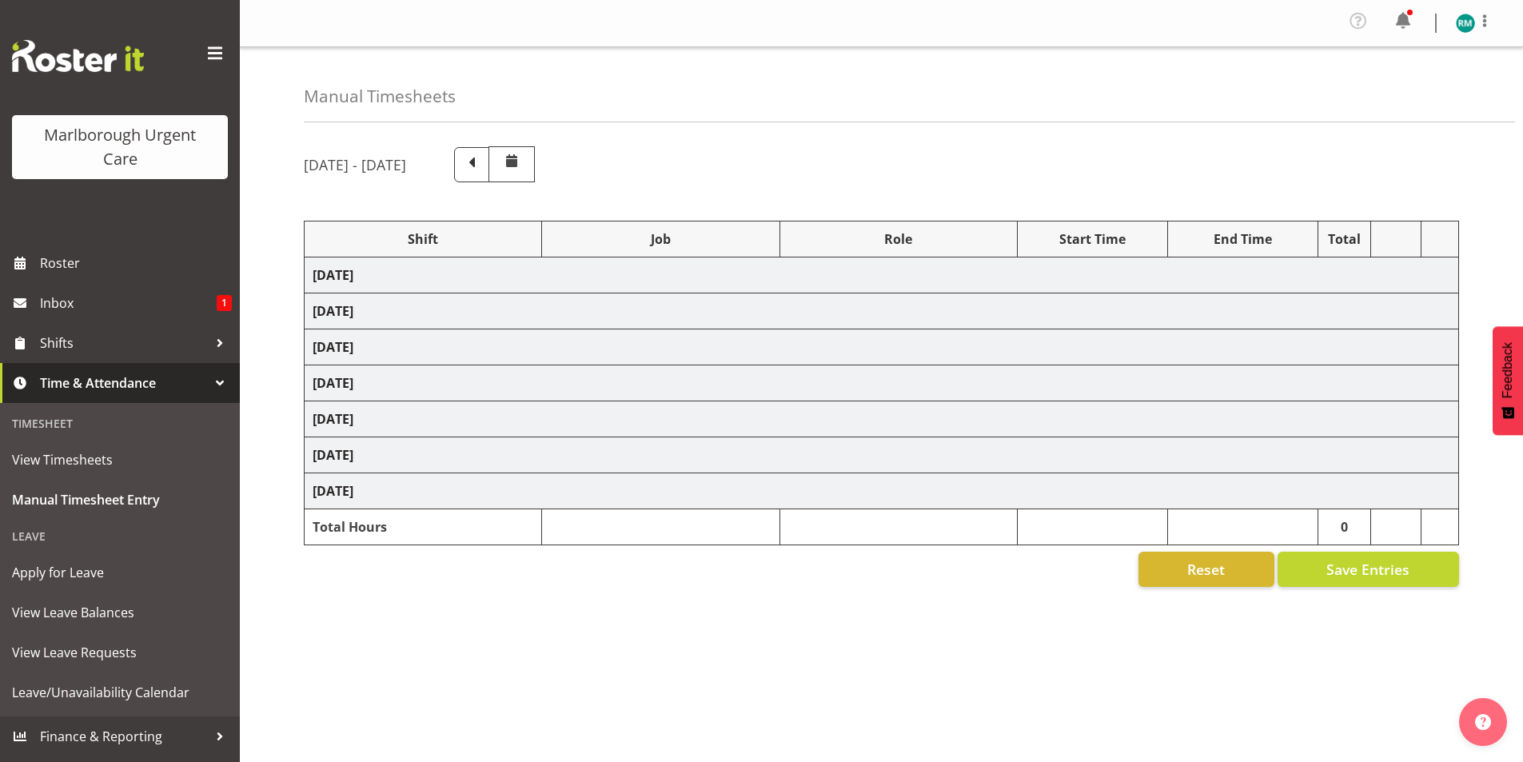
select select "80939"
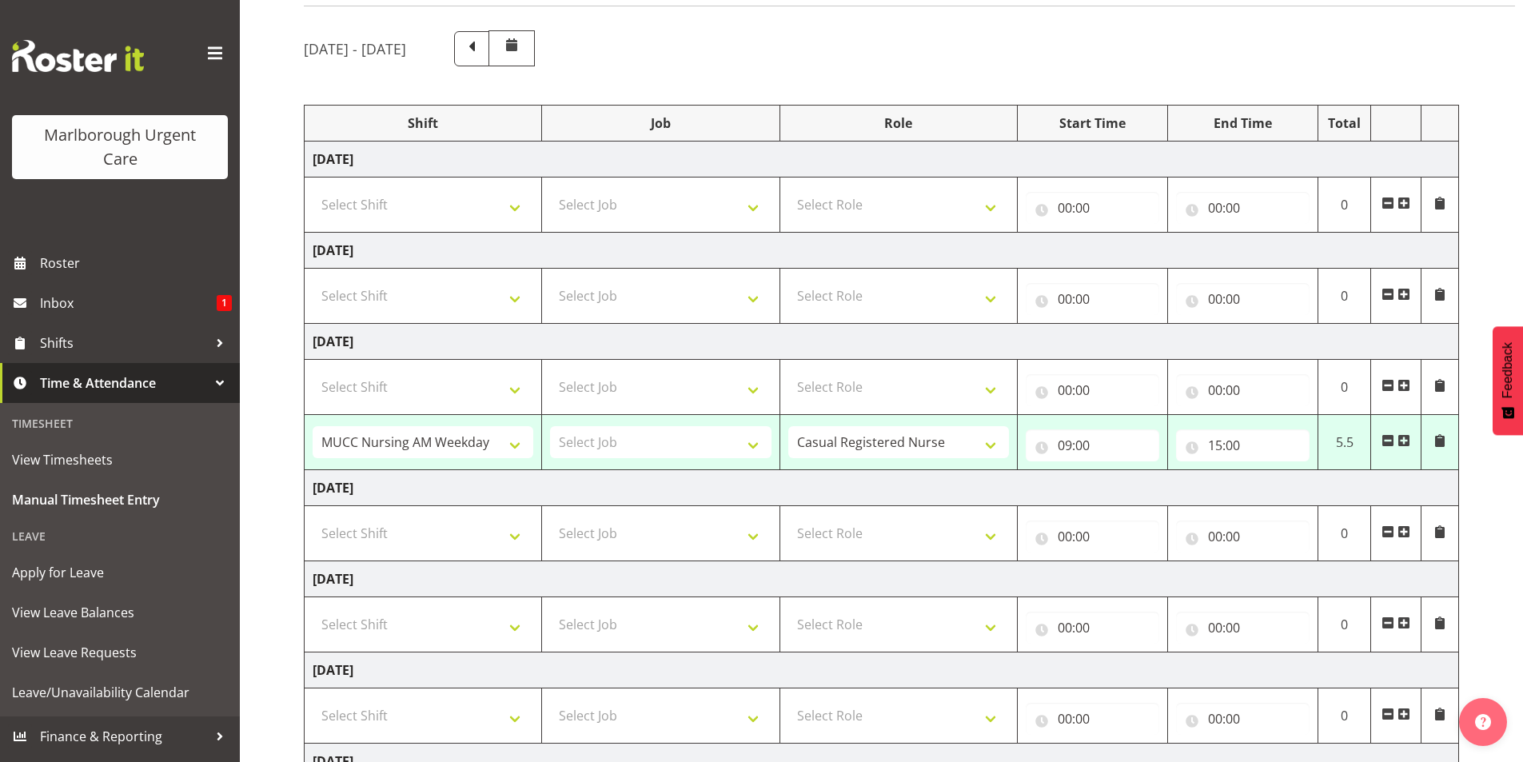
scroll to position [160, 0]
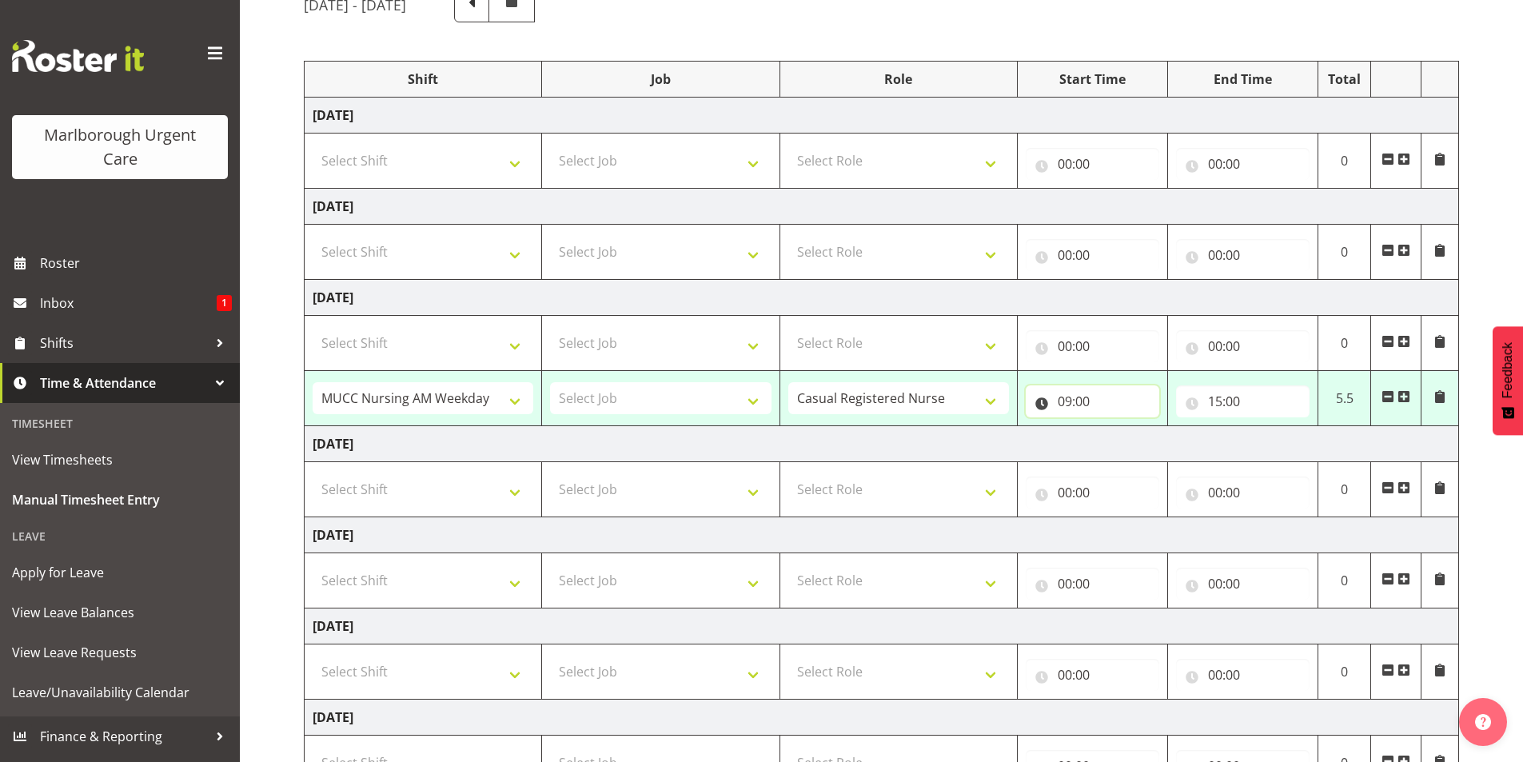
click at [1088, 402] on input "09:00" at bounding box center [1091, 401] width 133 height 32
click at [1133, 450] on select "00 01 02 03 04 05 06 07 08 09 10 11 12 13 14 15 16 17 18 19 20 21 22 23" at bounding box center [1135, 443] width 36 height 32
click at [1133, 451] on select "00 01 02 03 04 05 06 07 08 09 10 11 12 13 14 15 16 17 18 19 20 21 22 23" at bounding box center [1135, 443] width 36 height 32
click at [1202, 281] on td "Wednesday 10th September 2025" at bounding box center [882, 298] width 1154 height 36
click at [1097, 346] on input "00:00" at bounding box center [1091, 346] width 133 height 32
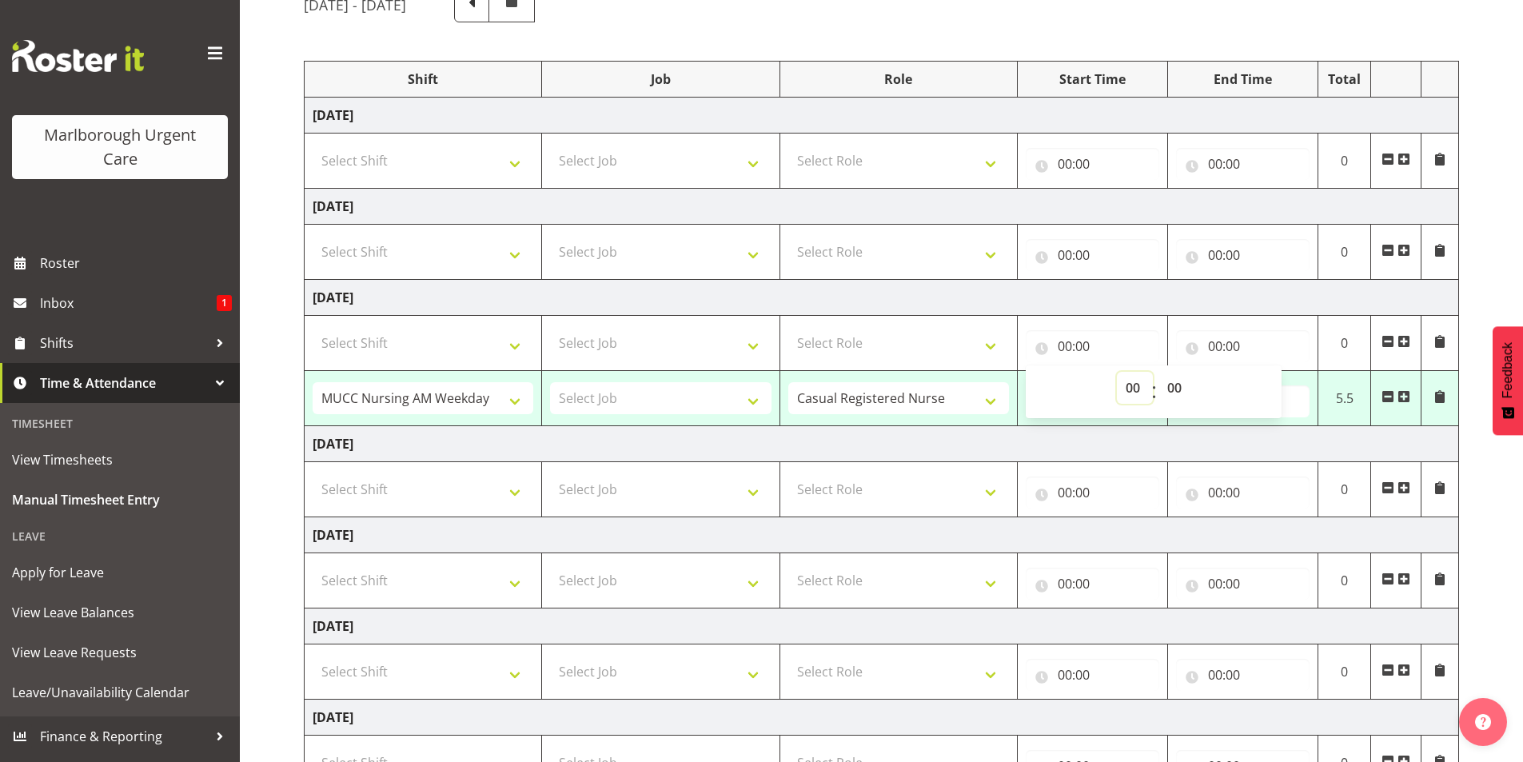
click at [1127, 391] on select "00 01 02 03 04 05 06 07 08 09 10 11 12 13 14 15 16 17 18 19 20 21 22 23" at bounding box center [1135, 388] width 36 height 32
select select "12"
click at [1117, 372] on select "00 01 02 03 04 05 06 07 08 09 10 11 12 13 14 15 16 17 18 19 20 21 22 23" at bounding box center [1135, 388] width 36 height 32
type input "12:00"
click at [1199, 348] on input "00:00" at bounding box center [1242, 346] width 133 height 32
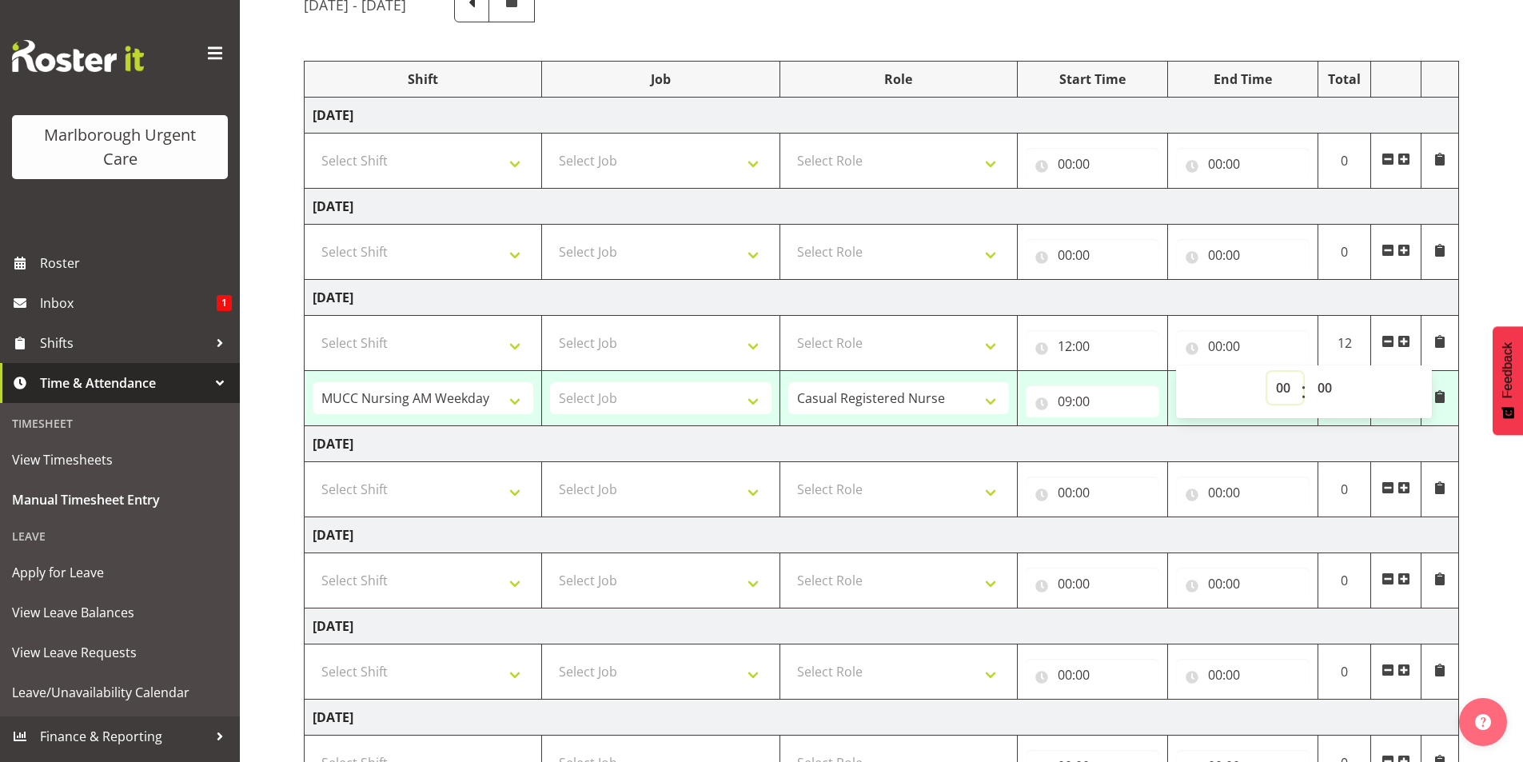
click at [1276, 394] on select "00 01 02 03 04 05 06 07 08 09 10 11 12 13 14 15 16 17 18 19 20 21 22 23" at bounding box center [1285, 388] width 36 height 32
select select "13"
click at [1267, 372] on select "00 01 02 03 04 05 06 07 08 09 10 11 12 13 14 15 16 17 18 19 20 21 22 23" at bounding box center [1285, 388] width 36 height 32
type input "13:00"
click at [1267, 350] on input "13:00" at bounding box center [1242, 346] width 133 height 32
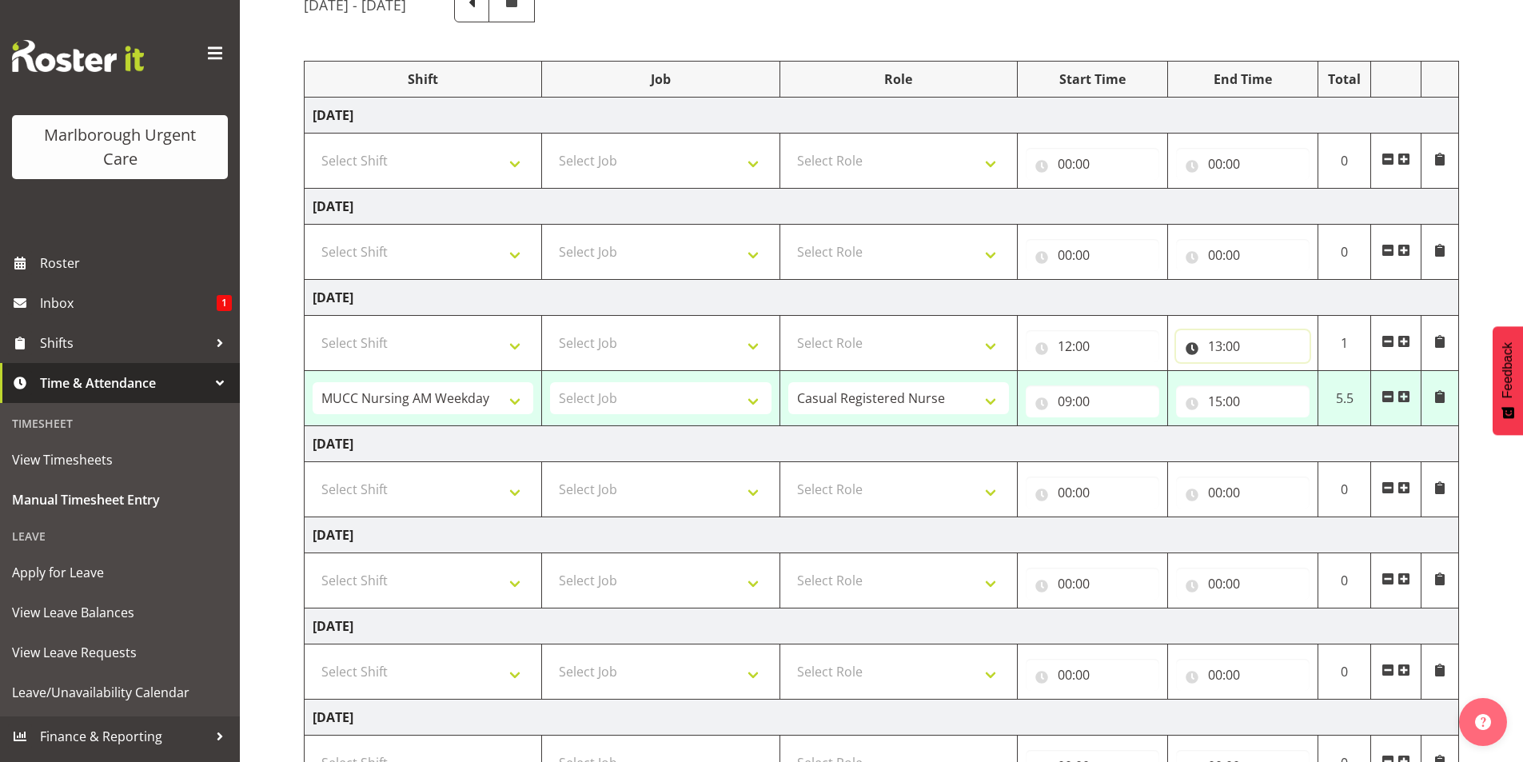
click at [1223, 338] on input "13:00" at bounding box center [1242, 346] width 133 height 32
click at [1293, 381] on select "00 01 02 03 04 05 06 07 08 09 10 11 12 13 14 15 16 17 18 19 20 21 22 23" at bounding box center [1285, 388] width 36 height 32
click at [1267, 372] on select "00 01 02 03 04 05 06 07 08 09 10 11 12 13 14 15 16 17 18 19 20 21 22 23" at bounding box center [1285, 388] width 36 height 32
click at [1228, 344] on input "13:00" at bounding box center [1242, 346] width 133 height 32
click at [1212, 336] on input "13:00" at bounding box center [1242, 346] width 133 height 32
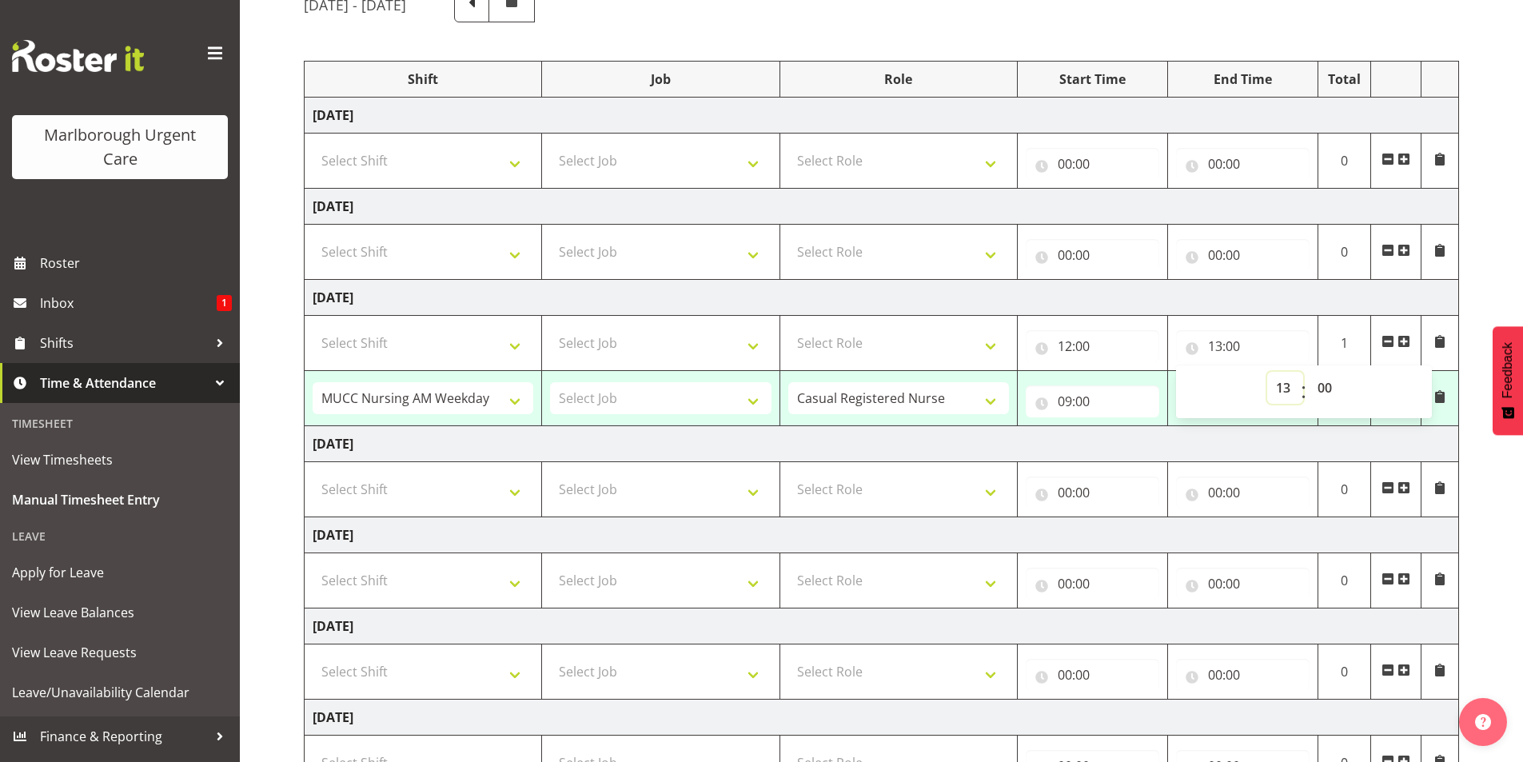
click at [1282, 384] on select "00 01 02 03 04 05 06 07 08 09 10 11 12 13 14 15 16 17 18 19 20 21 22 23" at bounding box center [1285, 388] width 36 height 32
select select "12"
click at [1267, 372] on select "00 01 02 03 04 05 06 07 08 09 10 11 12 13 14 15 16 17 18 19 20 21 22 23" at bounding box center [1285, 388] width 36 height 32
type input "12:00"
click at [1317, 382] on select "00 01 02 03 04 05 06 07 08 09 10 11 12 13 14 15 16 17 18 19 20 21 22 23 24 25 2…" at bounding box center [1326, 388] width 36 height 32
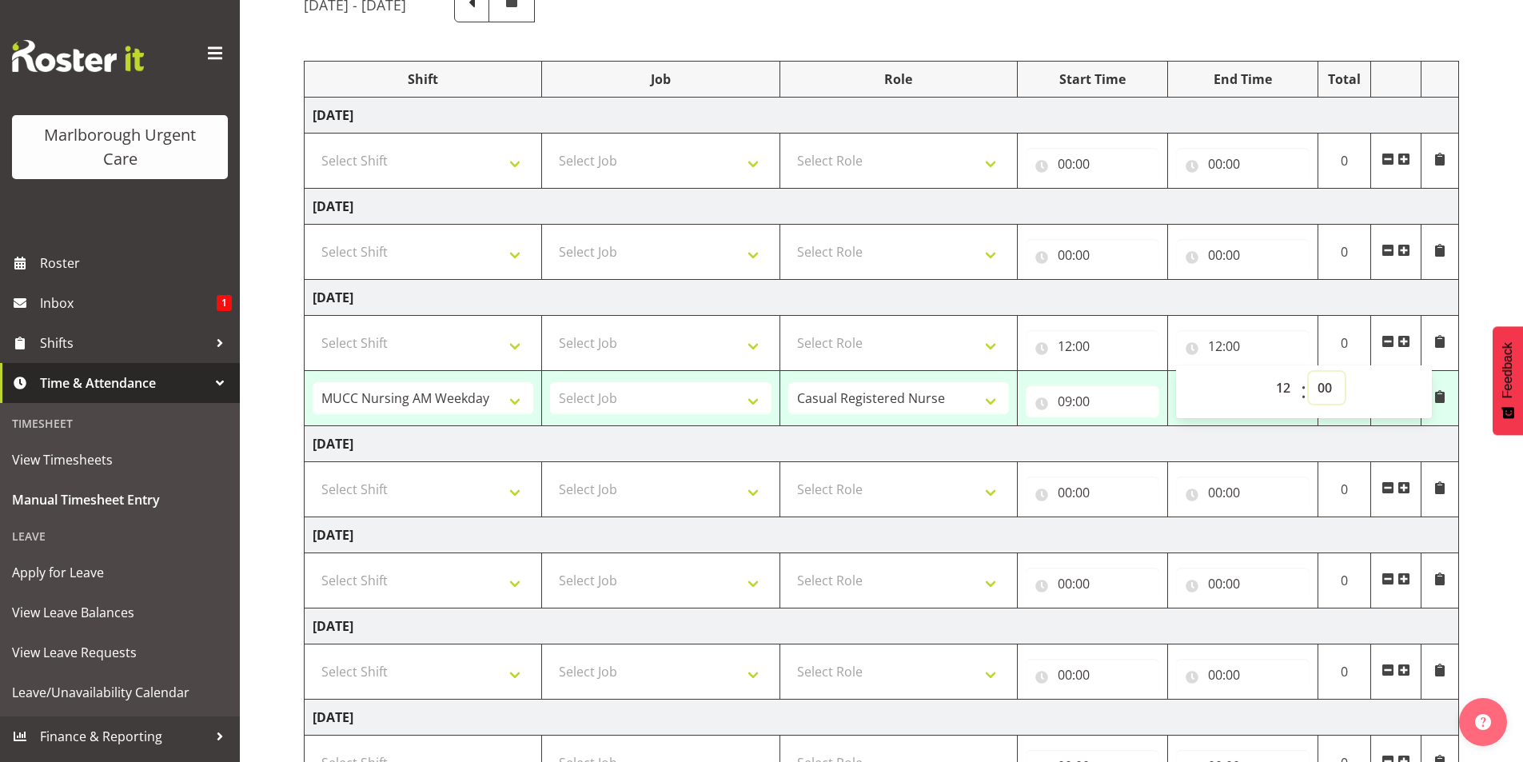
select select "30"
click at [1308, 372] on select "00 01 02 03 04 05 06 07 08 09 10 11 12 13 14 15 16 17 18 19 20 21 22 23 24 25 2…" at bounding box center [1326, 388] width 36 height 32
type input "12:30"
click at [1307, 305] on td "Wednesday 10th September 2025" at bounding box center [882, 298] width 1154 height 36
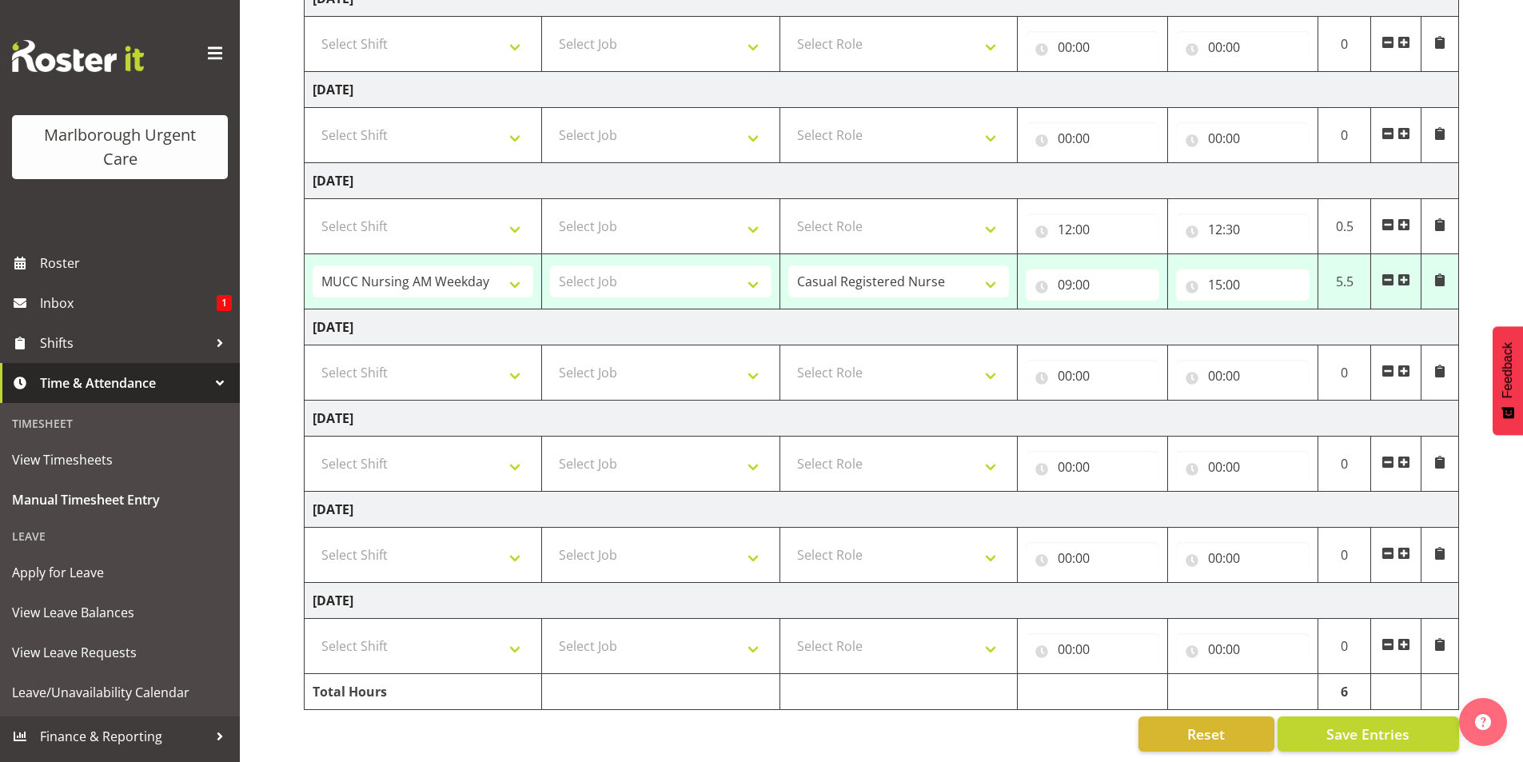
scroll to position [290, 0]
click at [1438, 217] on span at bounding box center [1439, 223] width 13 height 13
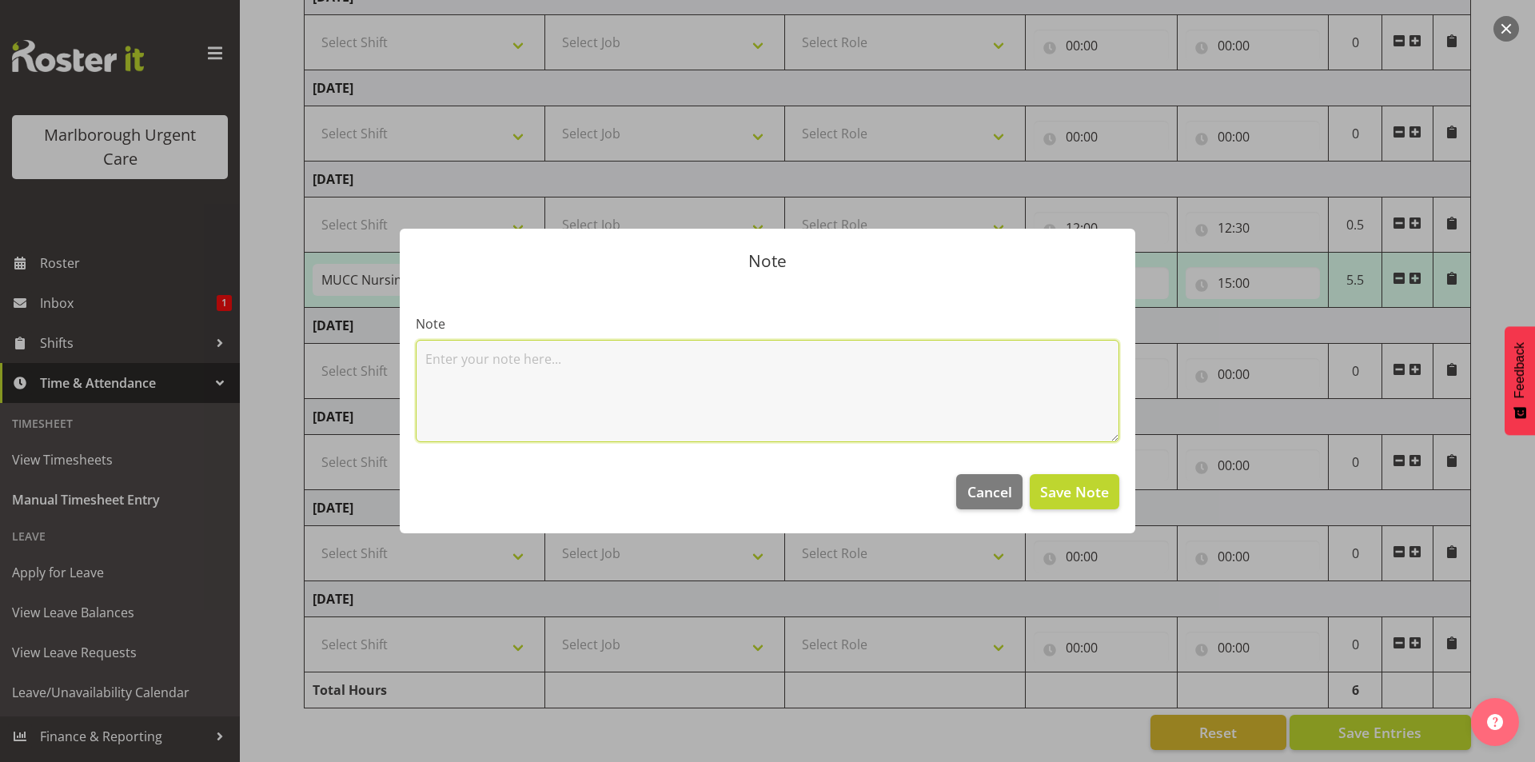
click at [733, 377] on textarea at bounding box center [767, 391] width 703 height 102
click at [974, 500] on span "Cancel" at bounding box center [989, 491] width 45 height 21
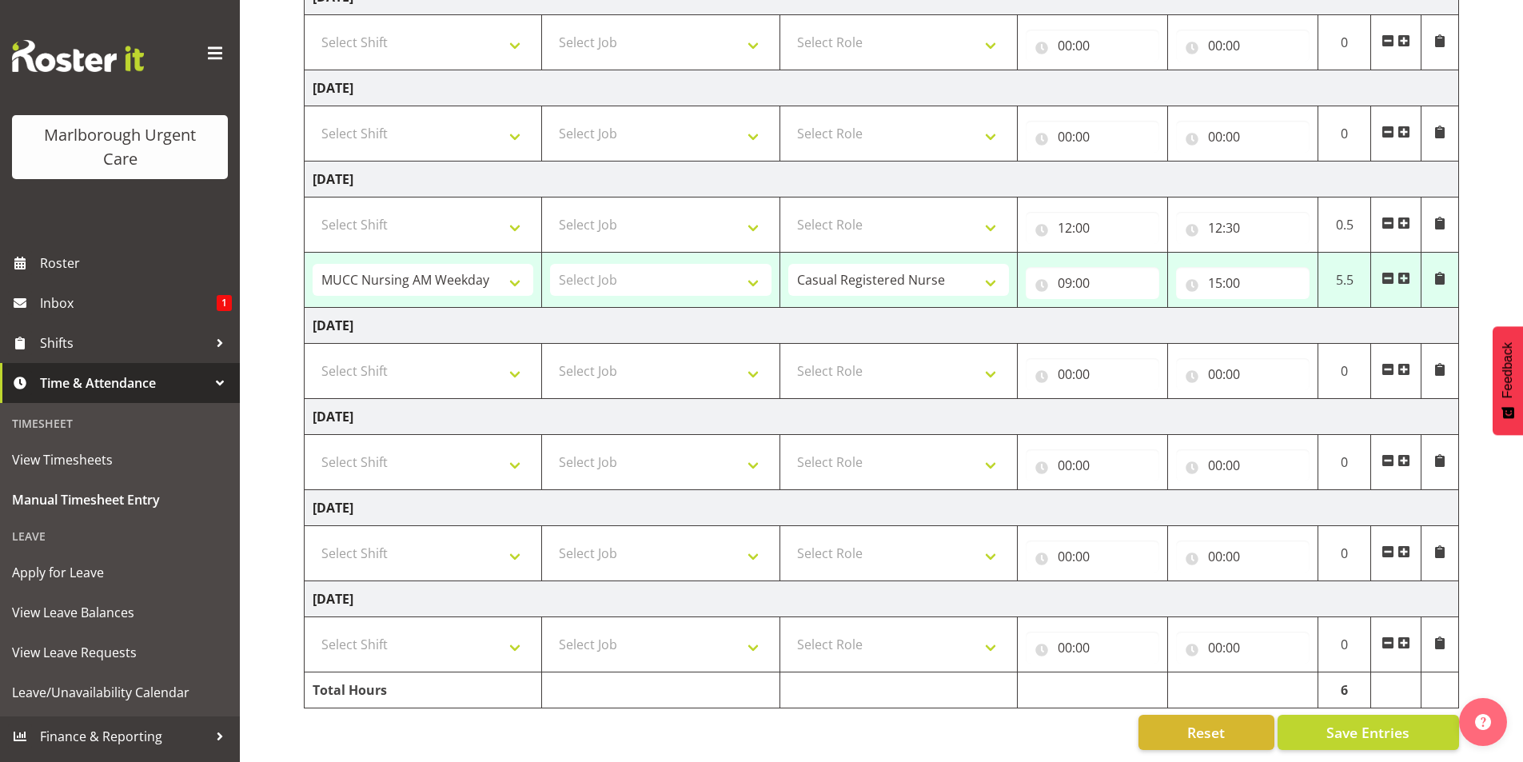
drag, startPoint x: 1124, startPoint y: 328, endPoint x: 1175, endPoint y: 284, distance: 67.4
click at [1149, 294] on tbody "Monday 8th September 2025 Select Shift Casual Addition Casual Addition Casual M…" at bounding box center [882, 343] width 1154 height 729
click at [1131, 308] on td "Thursday 11th September 2025" at bounding box center [882, 326] width 1154 height 36
click at [1388, 217] on span at bounding box center [1387, 223] width 13 height 13
select select "80939"
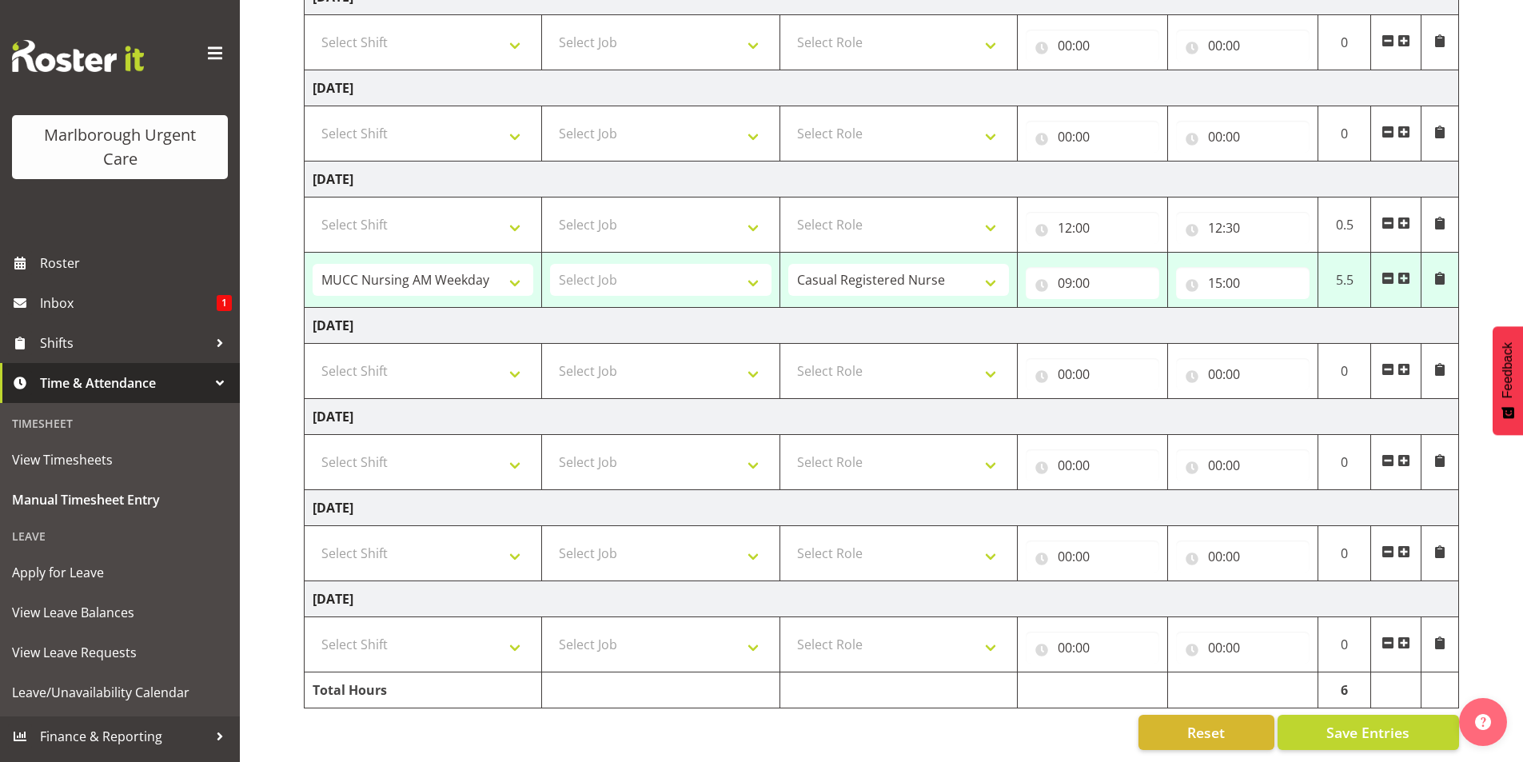
type input "09:00"
type input "15:00"
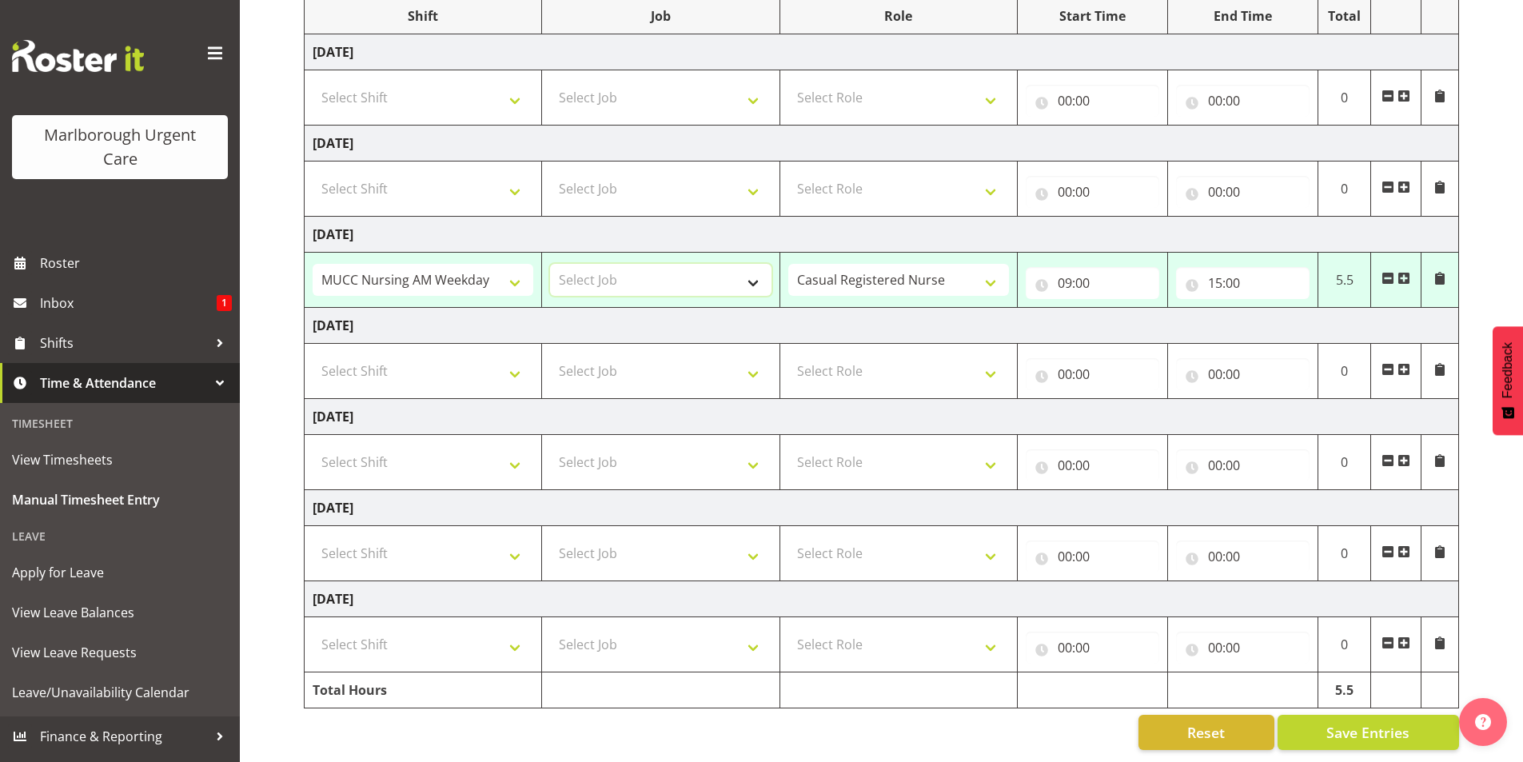
click at [745, 267] on select "Select Job" at bounding box center [660, 280] width 221 height 32
click at [1402, 272] on span at bounding box center [1403, 278] width 13 height 13
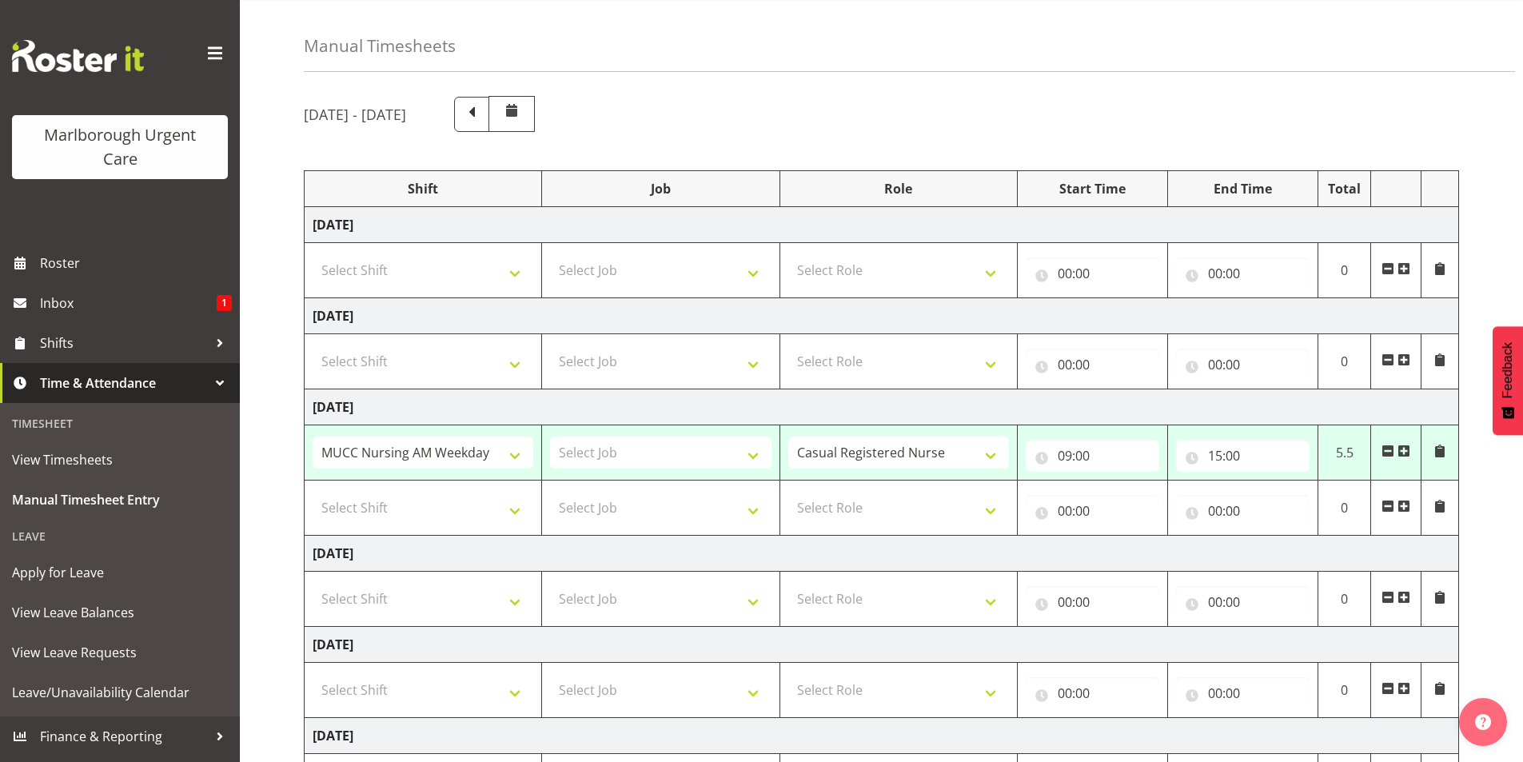
scroll to position [290, 0]
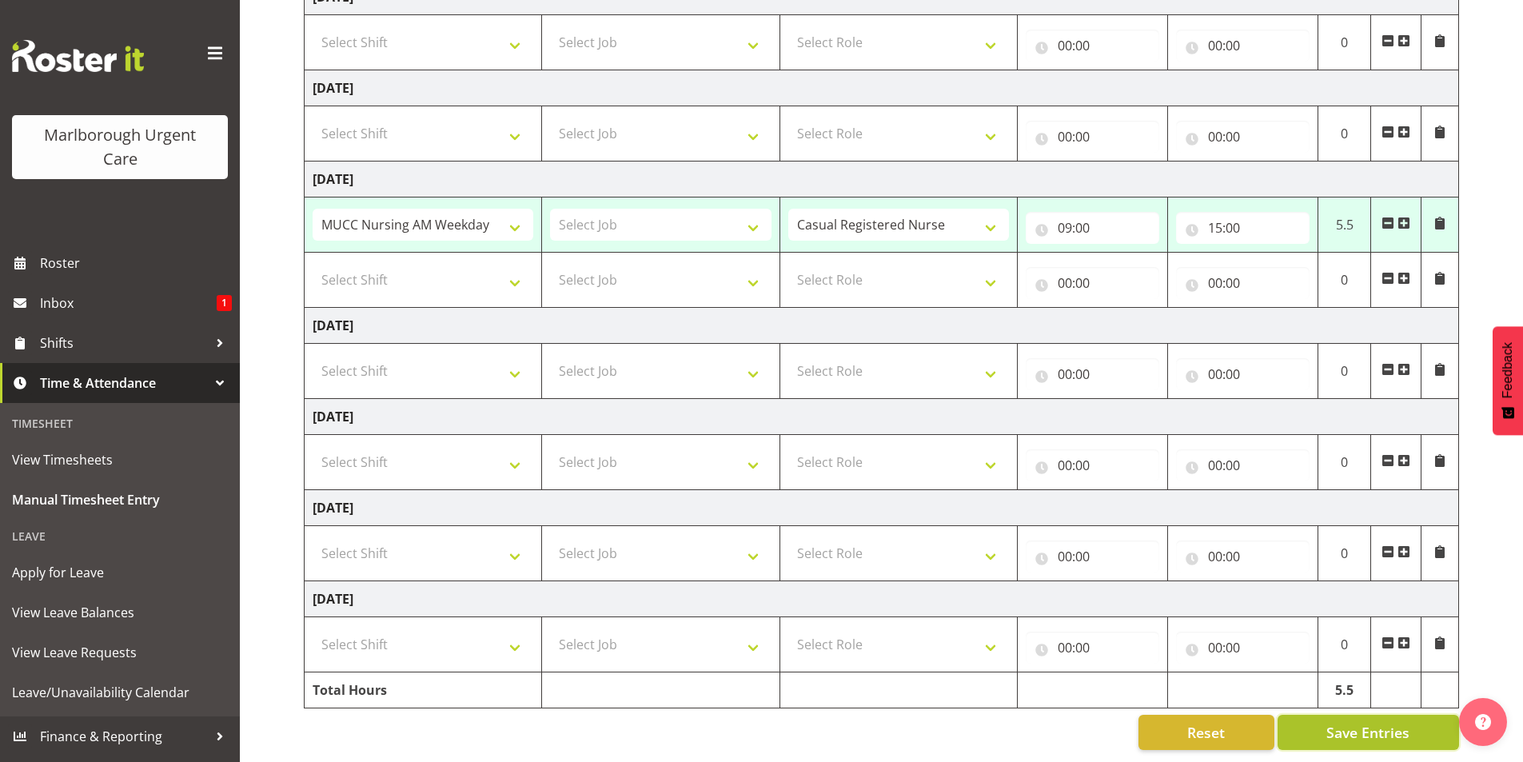
click at [1387, 722] on span "Save Entries" at bounding box center [1367, 732] width 83 height 21
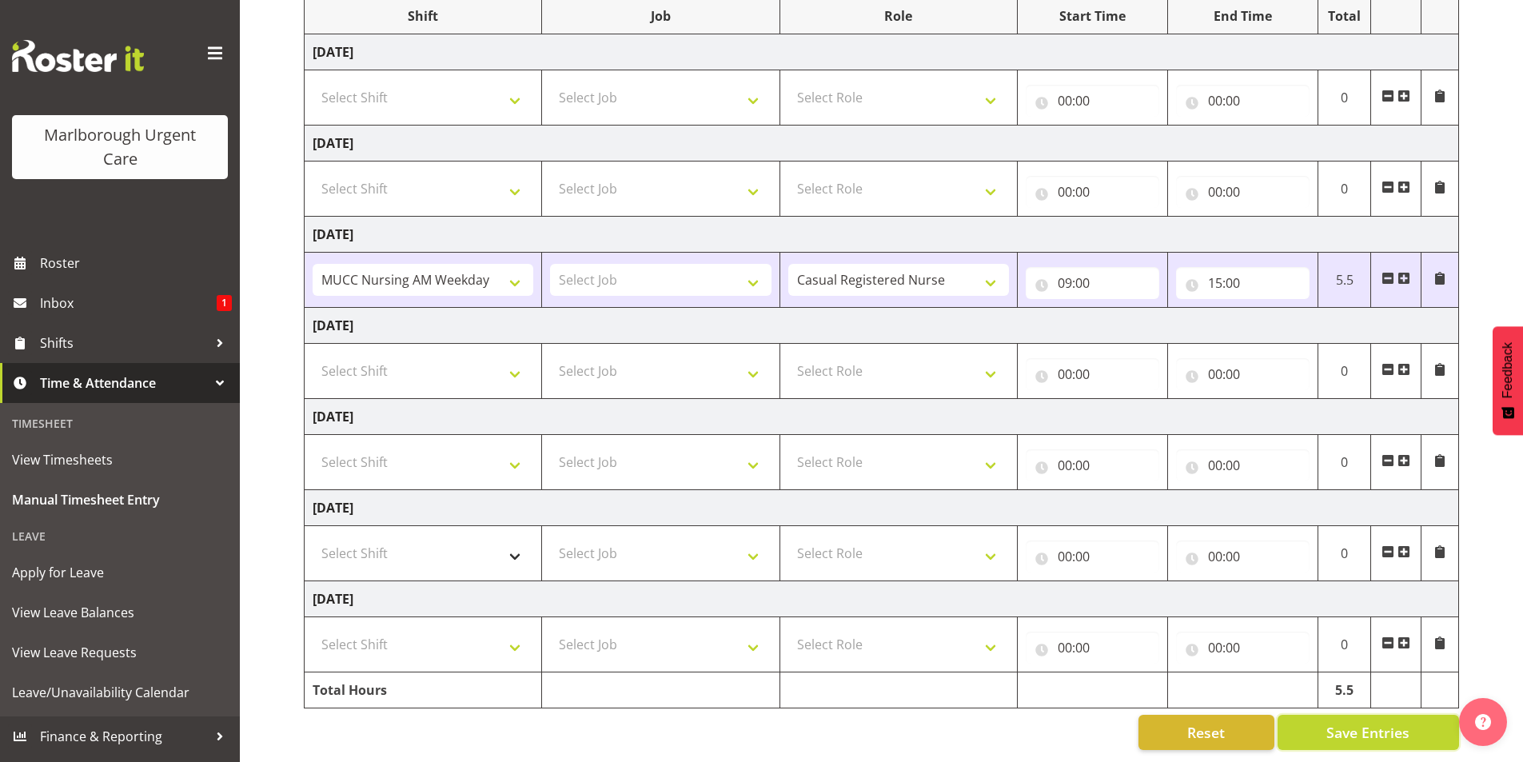
scroll to position [235, 0]
click at [485, 547] on select "Select Shift Casual Addition Casual Addition Casual Medical Officer Addition Ca…" at bounding box center [423, 553] width 221 height 32
click at [605, 512] on td "Saturday 13th September 2025" at bounding box center [882, 508] width 1154 height 36
click at [512, 540] on select "Select Shift Casual Addition Casual Addition Casual Medical Officer Addition Ca…" at bounding box center [423, 553] width 221 height 32
click at [612, 309] on td "Thursday 11th September 2025" at bounding box center [882, 326] width 1154 height 36
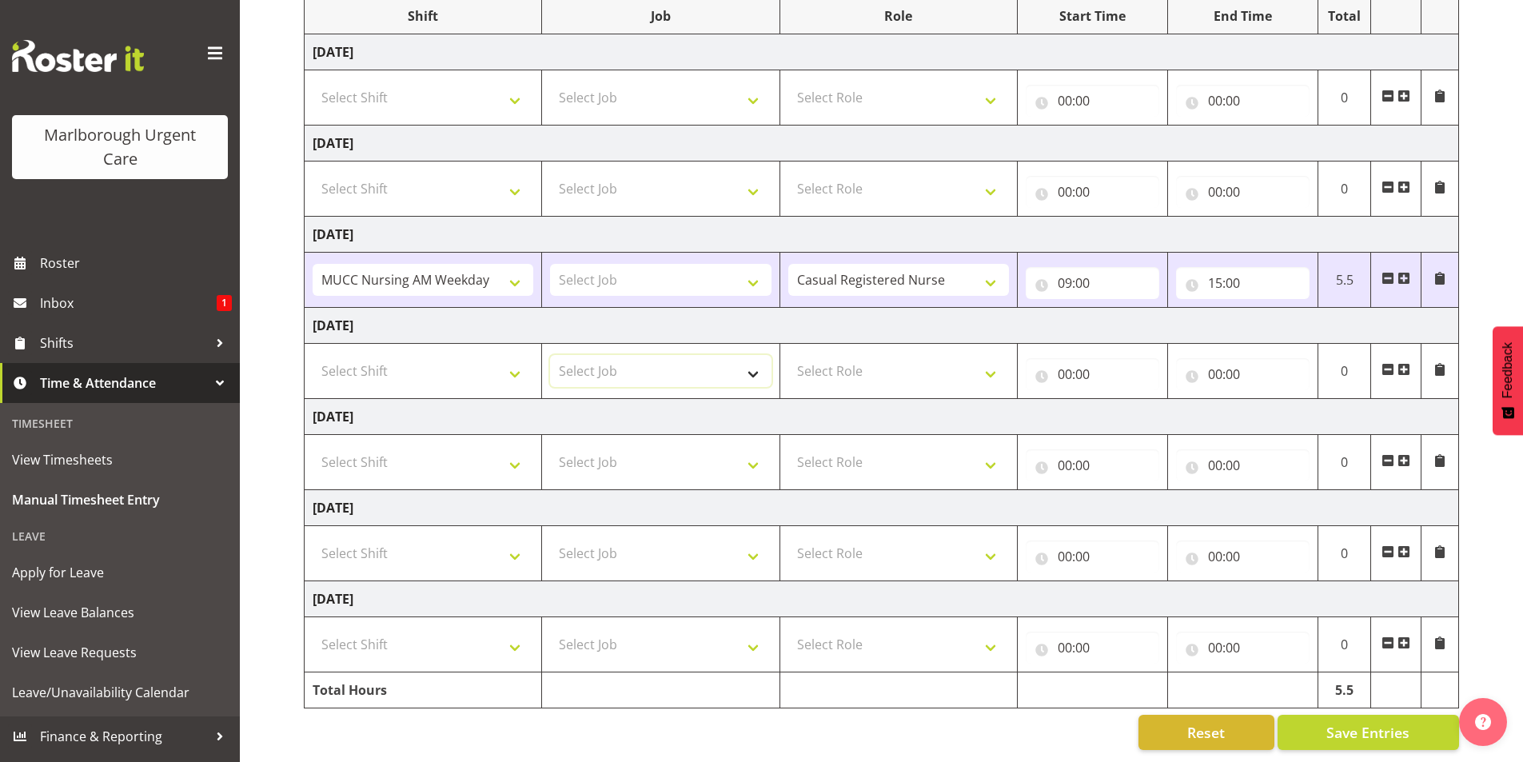
click at [636, 364] on select "Select Job" at bounding box center [660, 371] width 221 height 32
click at [524, 374] on select "Select Shift Casual Addition Casual Addition Casual Medical Officer Addition Ca…" at bounding box center [423, 371] width 221 height 32
click at [615, 308] on td "Thursday 11th September 2025" at bounding box center [882, 326] width 1154 height 36
click at [805, 355] on select "Select Role Casual Registered Nurse Casual Weekend RN" at bounding box center [898, 371] width 221 height 32
click at [788, 355] on select "Select Role Casual Registered Nurse Casual Weekend RN" at bounding box center [898, 371] width 221 height 32
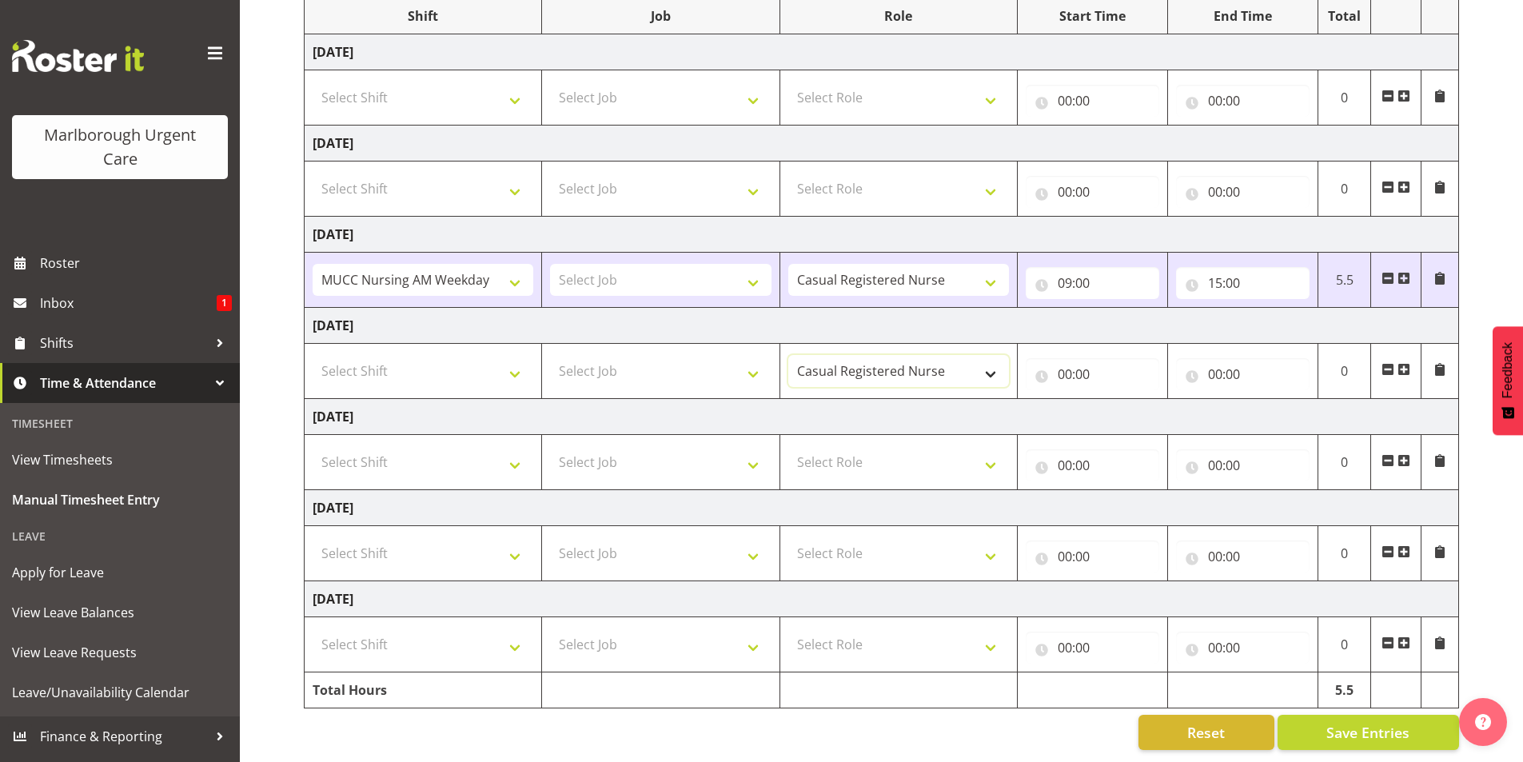
click at [887, 367] on select "Casual Registered Nurse Casual Weekend RN" at bounding box center [898, 371] width 221 height 32
click at [788, 355] on select "Casual Registered Nurse Casual Weekend RN" at bounding box center [898, 371] width 221 height 32
click at [880, 358] on select "Casual Registered Nurse Casual Weekend RN" at bounding box center [898, 371] width 221 height 32
select select "1560"
click at [788, 355] on select "Casual Registered Nurse Casual Weekend RN" at bounding box center [898, 371] width 221 height 32
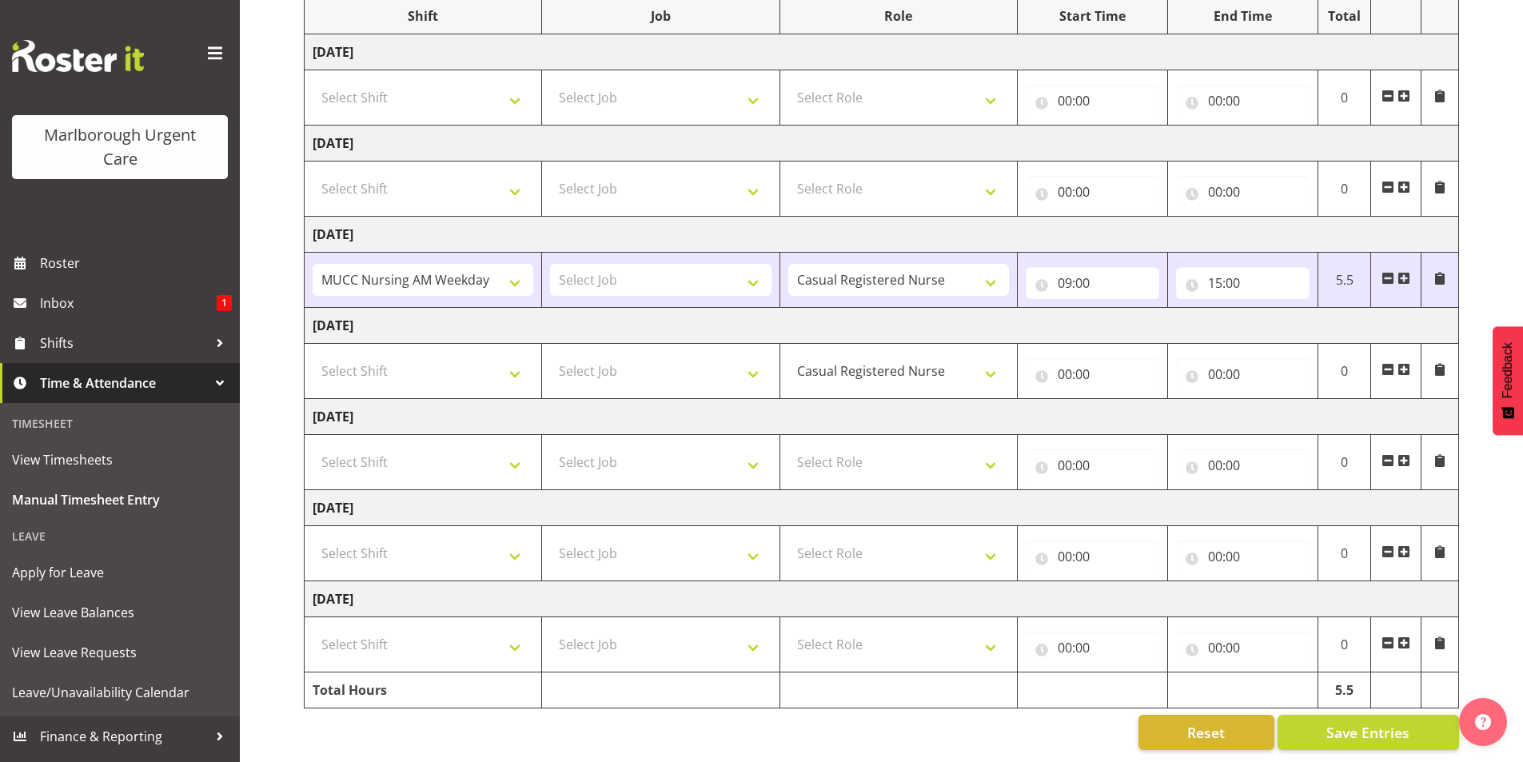
click at [866, 329] on td "Thursday 11th September 2025" at bounding box center [882, 326] width 1154 height 36
click at [859, 363] on select "Casual Registered Nurse Casual Weekend RN" at bounding box center [898, 371] width 221 height 32
click at [994, 330] on tbody "Monday 8th September 2025 Select Shift Casual Addition Casual Addition Casual M…" at bounding box center [882, 371] width 1154 height 674
click at [922, 318] on td "Thursday 11th September 2025" at bounding box center [882, 326] width 1154 height 36
click at [1308, 726] on button "Save Entries" at bounding box center [1367, 732] width 181 height 35
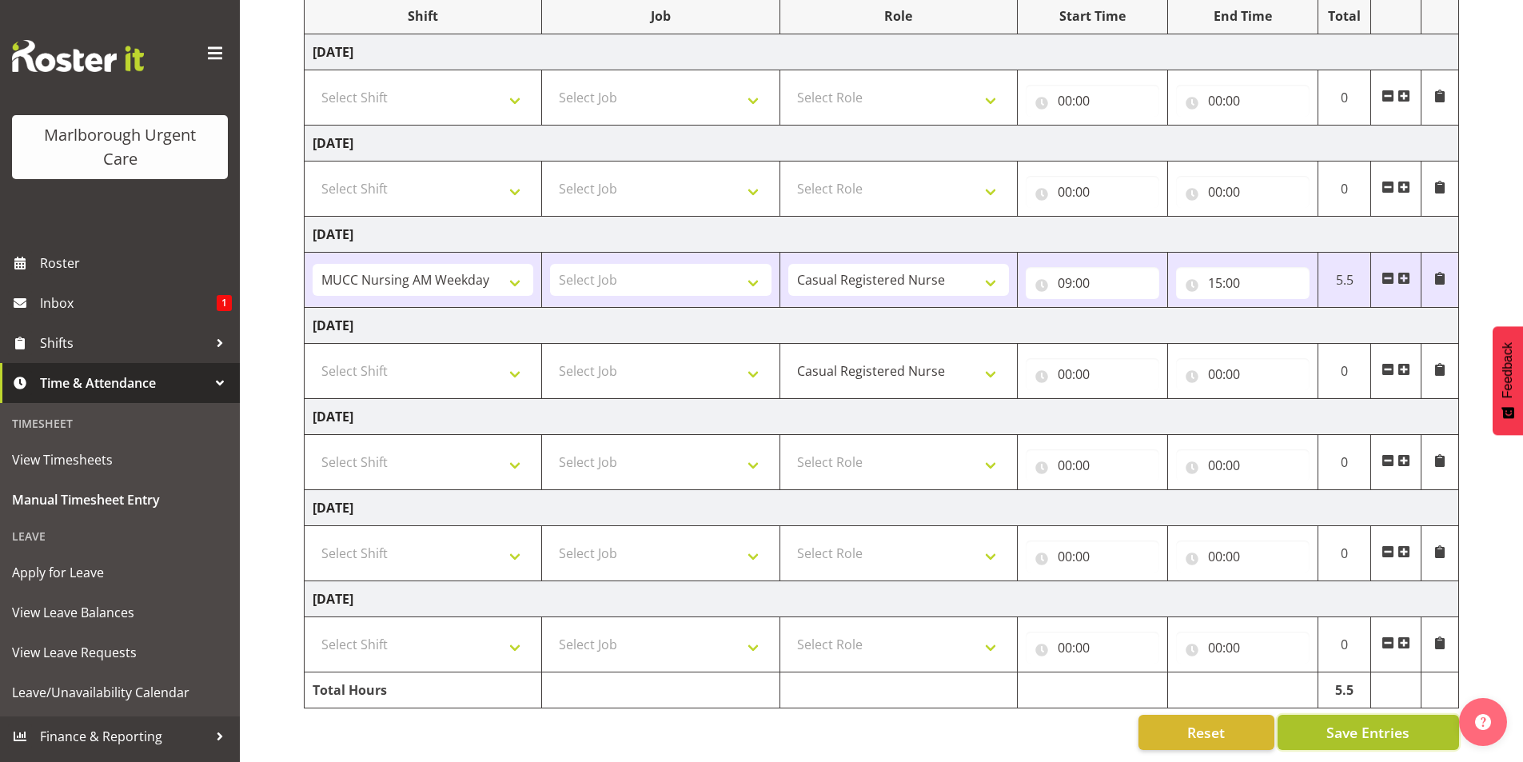
select select
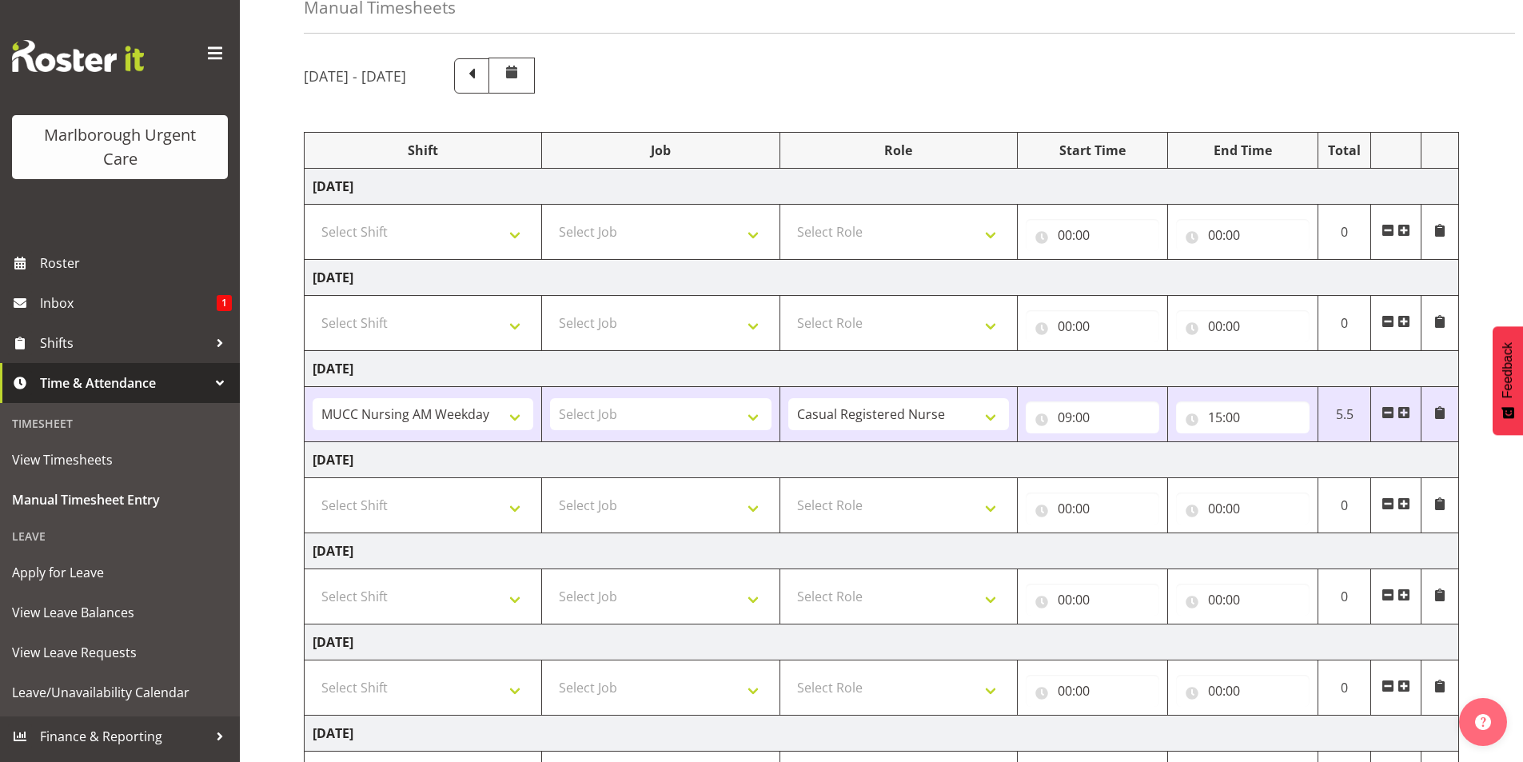
scroll to position [75, 0]
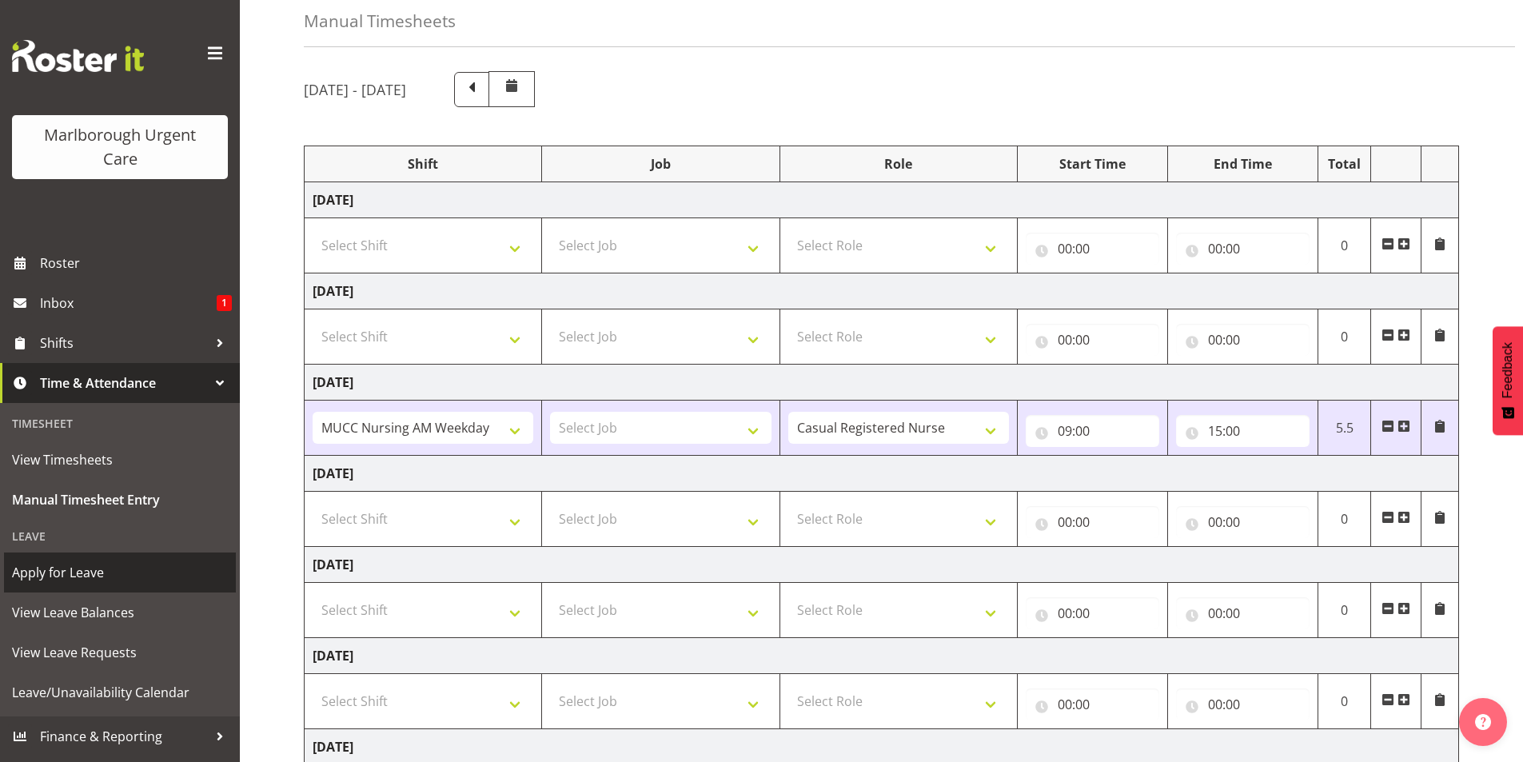
click at [50, 576] on span "Apply for Leave" at bounding box center [120, 572] width 216 height 24
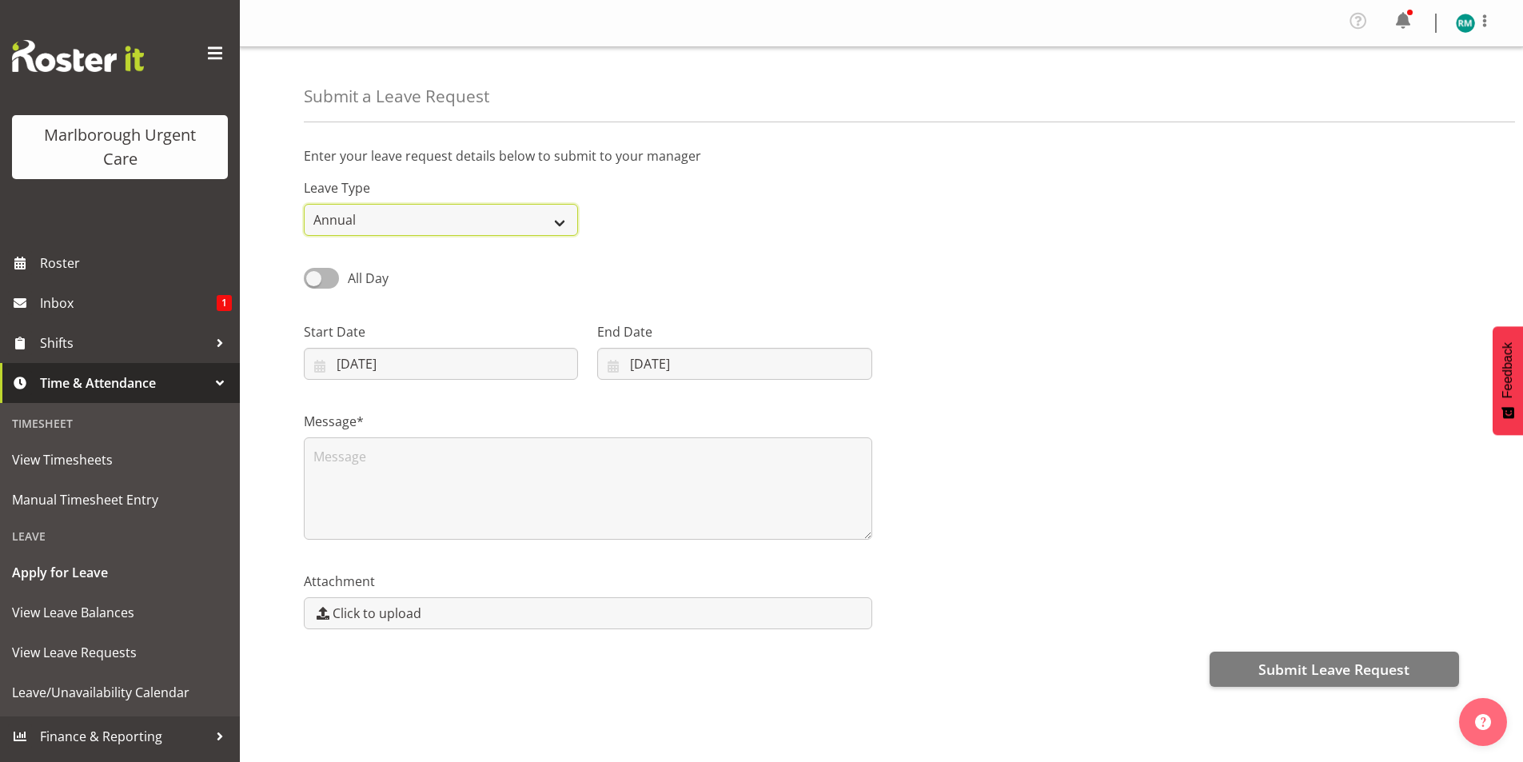
click at [500, 215] on select "Annual Sick Leave Without Pay Bereavement Domestic Violence Parental Jury Servi…" at bounding box center [441, 220] width 274 height 32
drag, startPoint x: 1001, startPoint y: 343, endPoint x: 985, endPoint y: 343, distance: 16.0
click at [1001, 343] on div at bounding box center [1175, 345] width 587 height 90
click at [482, 206] on select "Annual Sick Leave Without Pay Bereavement Domestic Violence Parental Jury Servi…" at bounding box center [441, 220] width 274 height 32
click at [767, 221] on div "Leave Type Annual Sick Leave Without Pay Bereavement Domestic Violence Parental…" at bounding box center [881, 201] width 1174 height 90
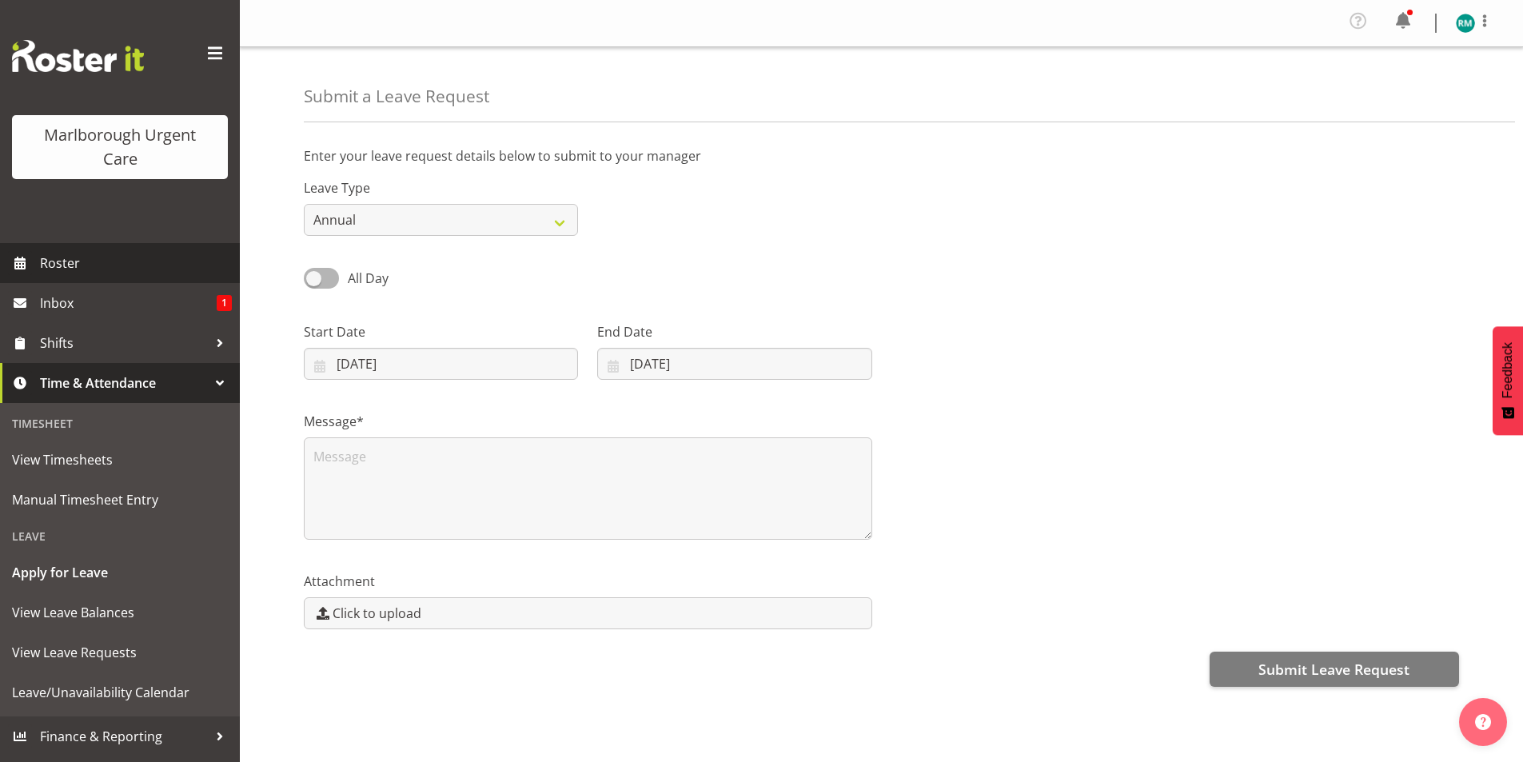
click at [103, 256] on span "Roster" at bounding box center [136, 263] width 192 height 24
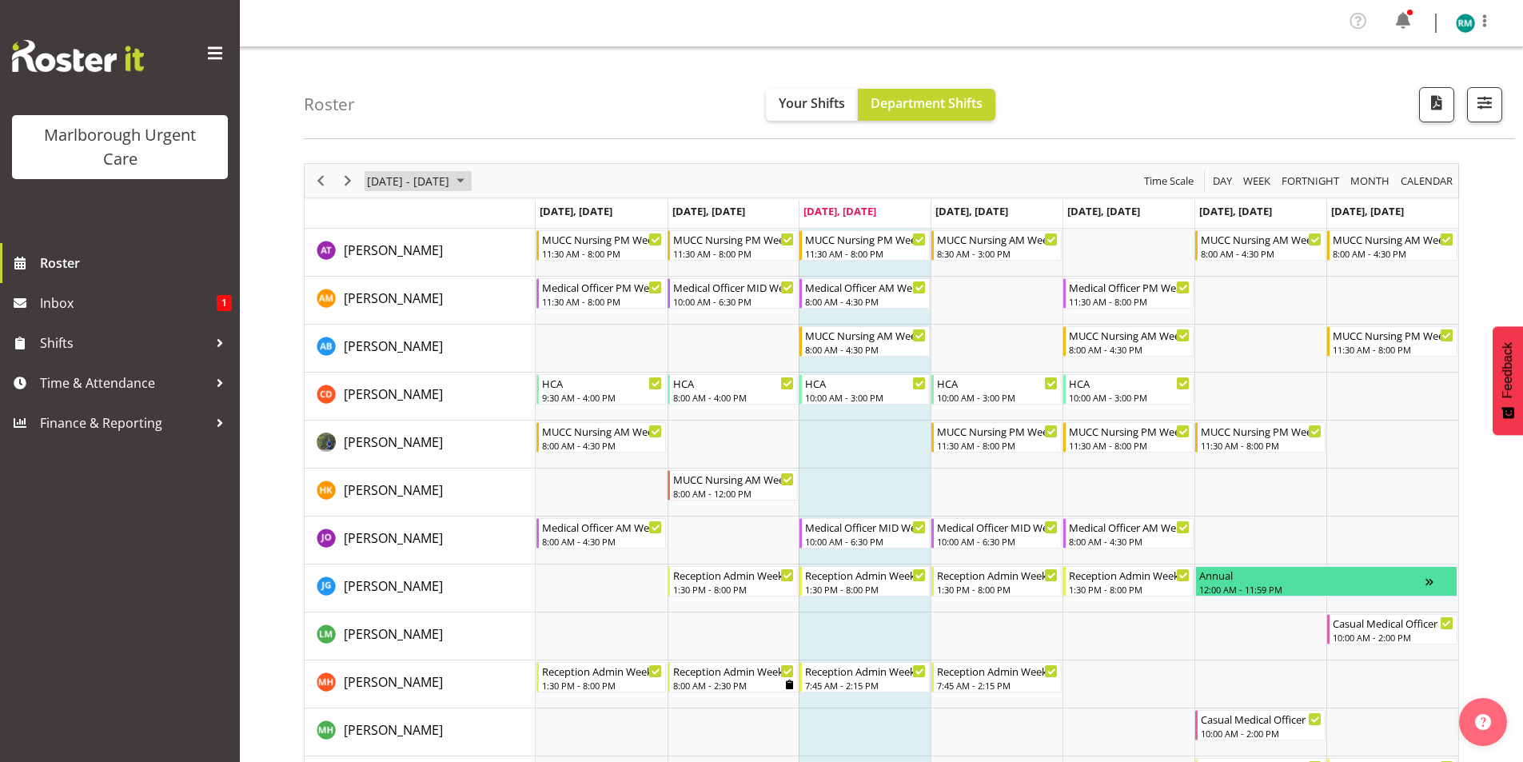
click at [470, 177] on span "September 08 - 14, 2025" at bounding box center [460, 181] width 19 height 20
click at [608, 164] on div "[DATE] - [DATE] [DATE] Day Week Fortnight Month calendar Month Agenda Time Scale" at bounding box center [881, 181] width 1153 height 34
click at [347, 183] on span "Next" at bounding box center [347, 181] width 19 height 20
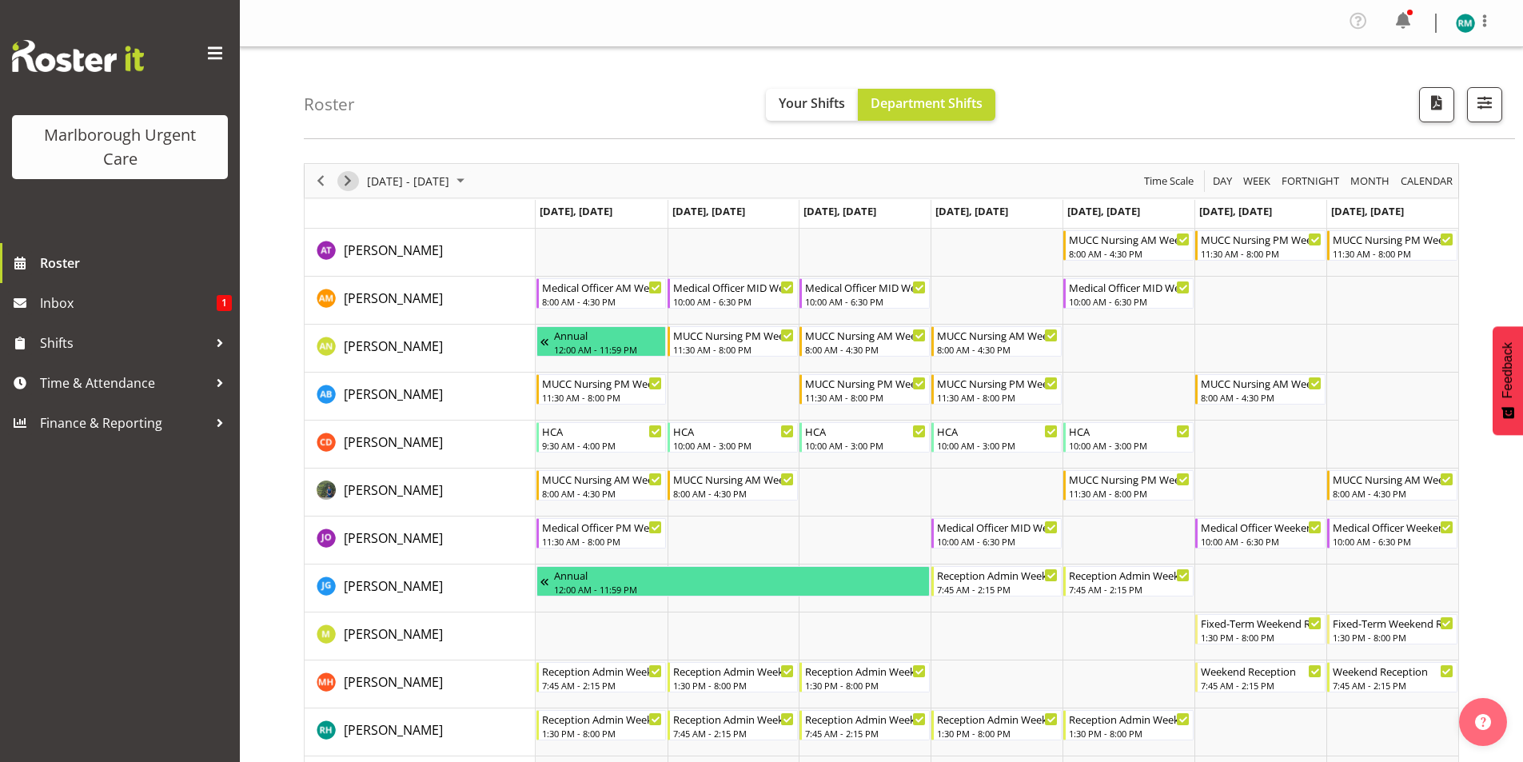
click at [346, 179] on span "Next" at bounding box center [347, 181] width 19 height 20
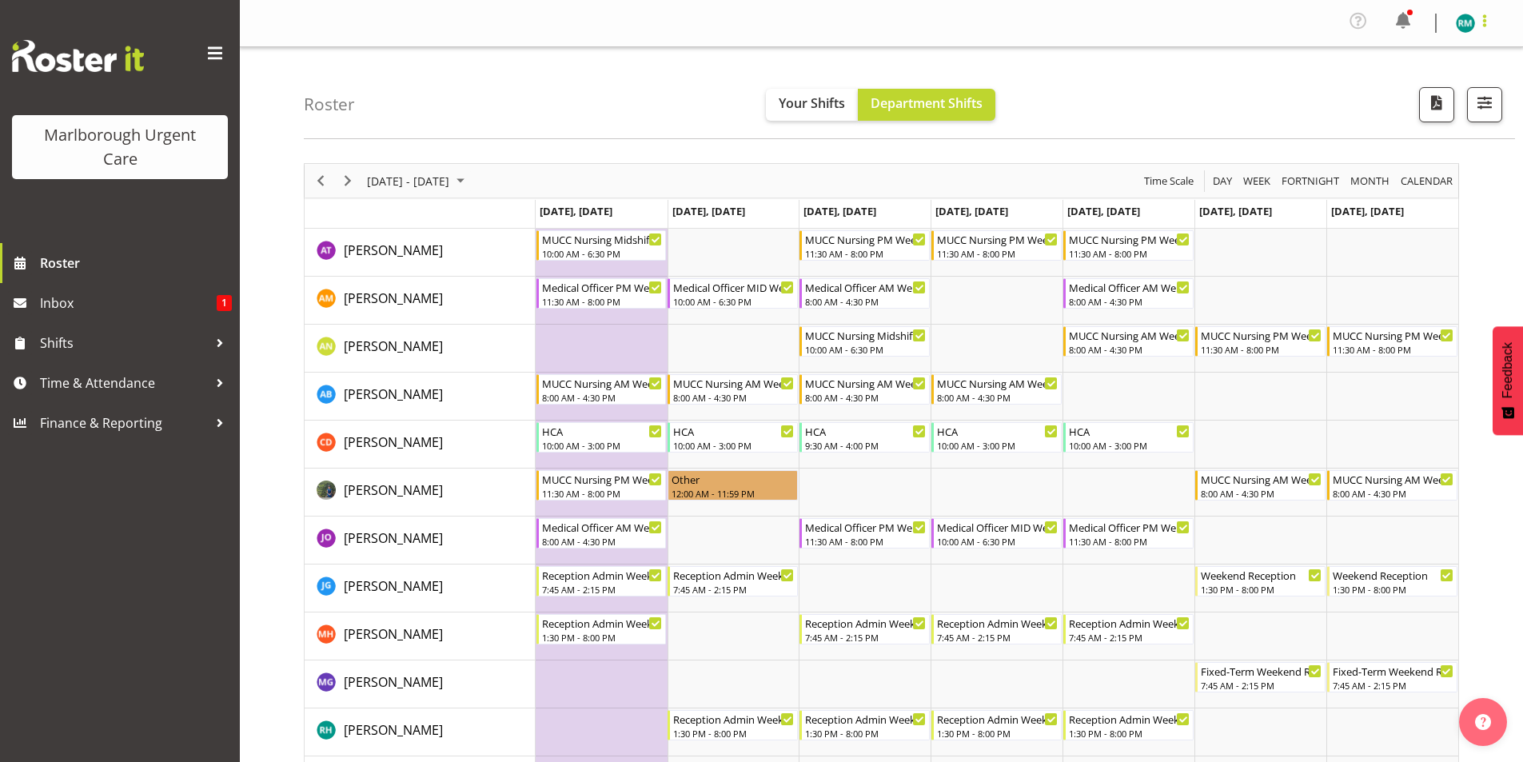
click at [1487, 24] on span at bounding box center [1484, 20] width 19 height 19
click at [1387, 64] on link "Profile" at bounding box center [1416, 59] width 153 height 29
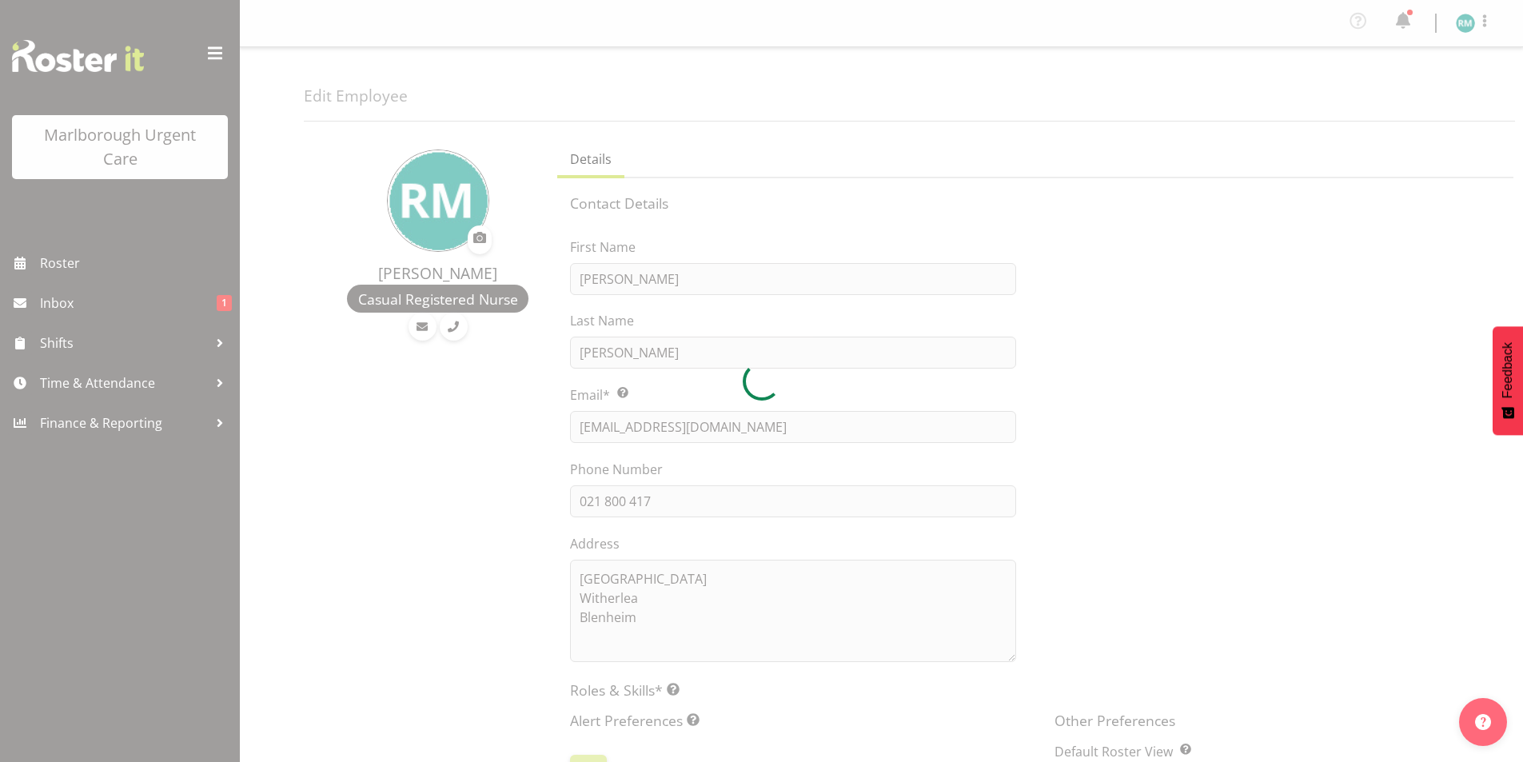
select select "TimelineWeek"
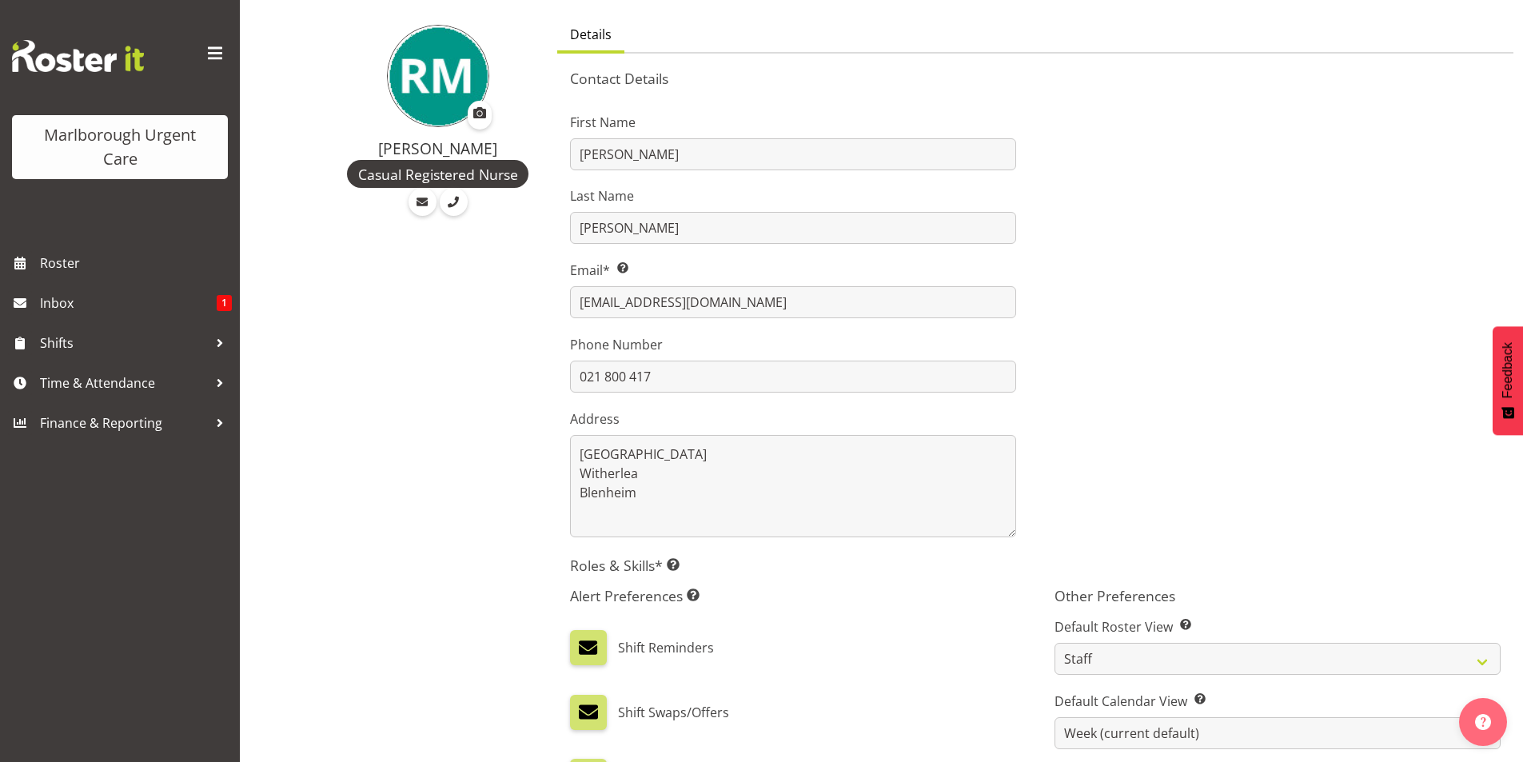
scroll to position [160, 0]
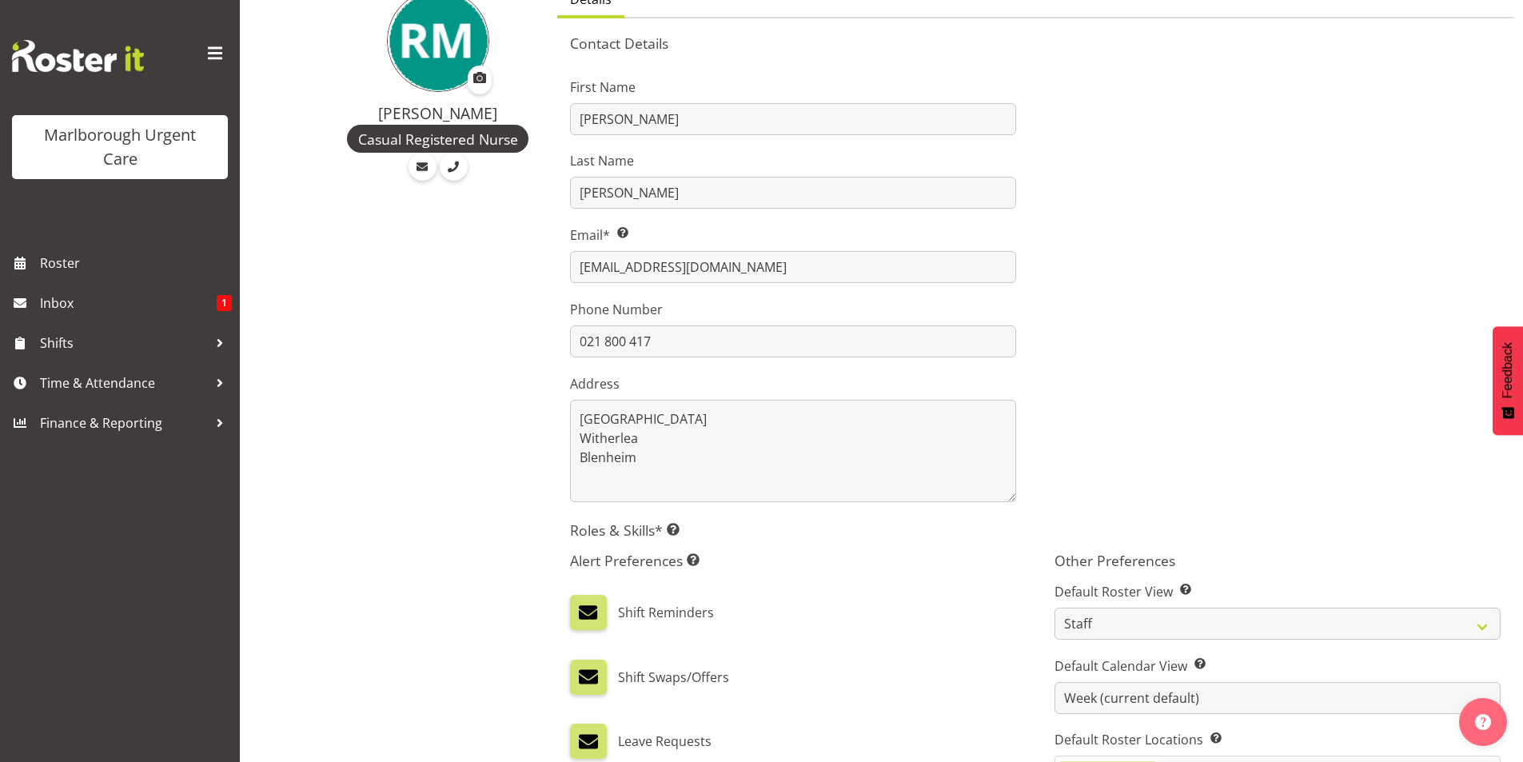
click at [679, 611] on label "Shift Reminders" at bounding box center [666, 612] width 96 height 35
click at [589, 613] on span at bounding box center [588, 612] width 21 height 21
click at [580, 613] on input "checkbox" at bounding box center [575, 612] width 10 height 10
click at [595, 608] on span at bounding box center [588, 612] width 21 height 21
click at [580, 608] on input "checkbox" at bounding box center [575, 612] width 10 height 10
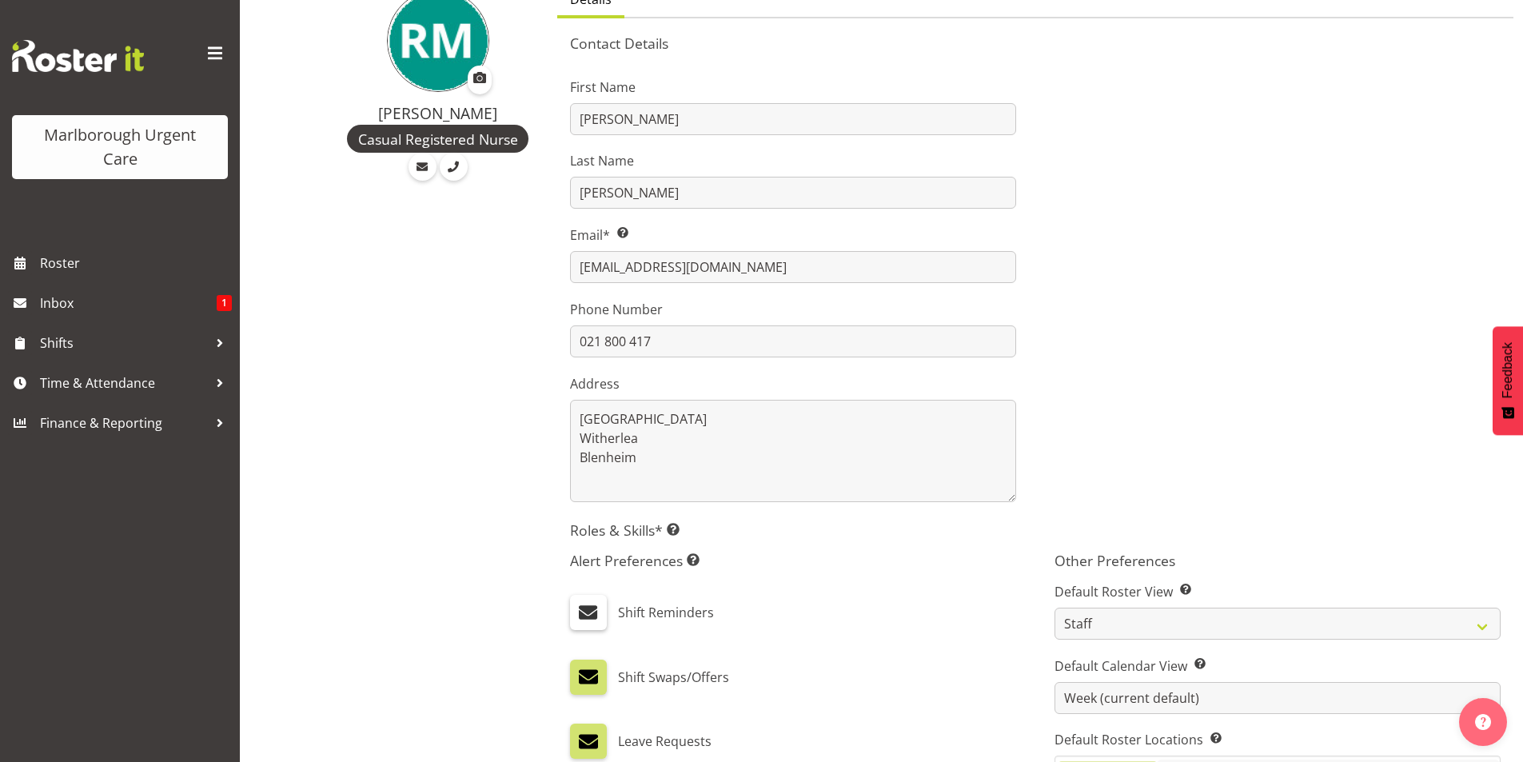
checkbox input "true"
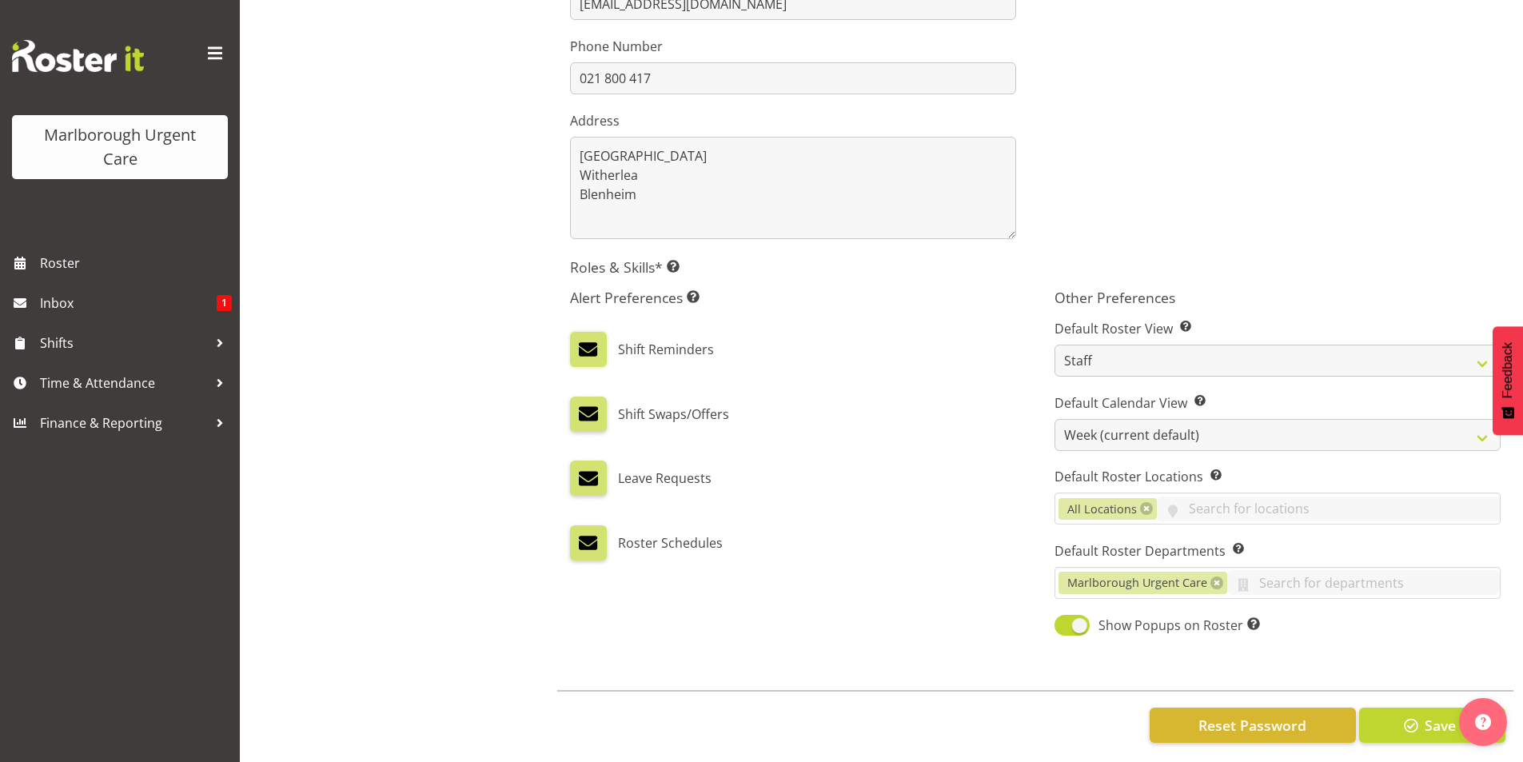
scroll to position [441, 0]
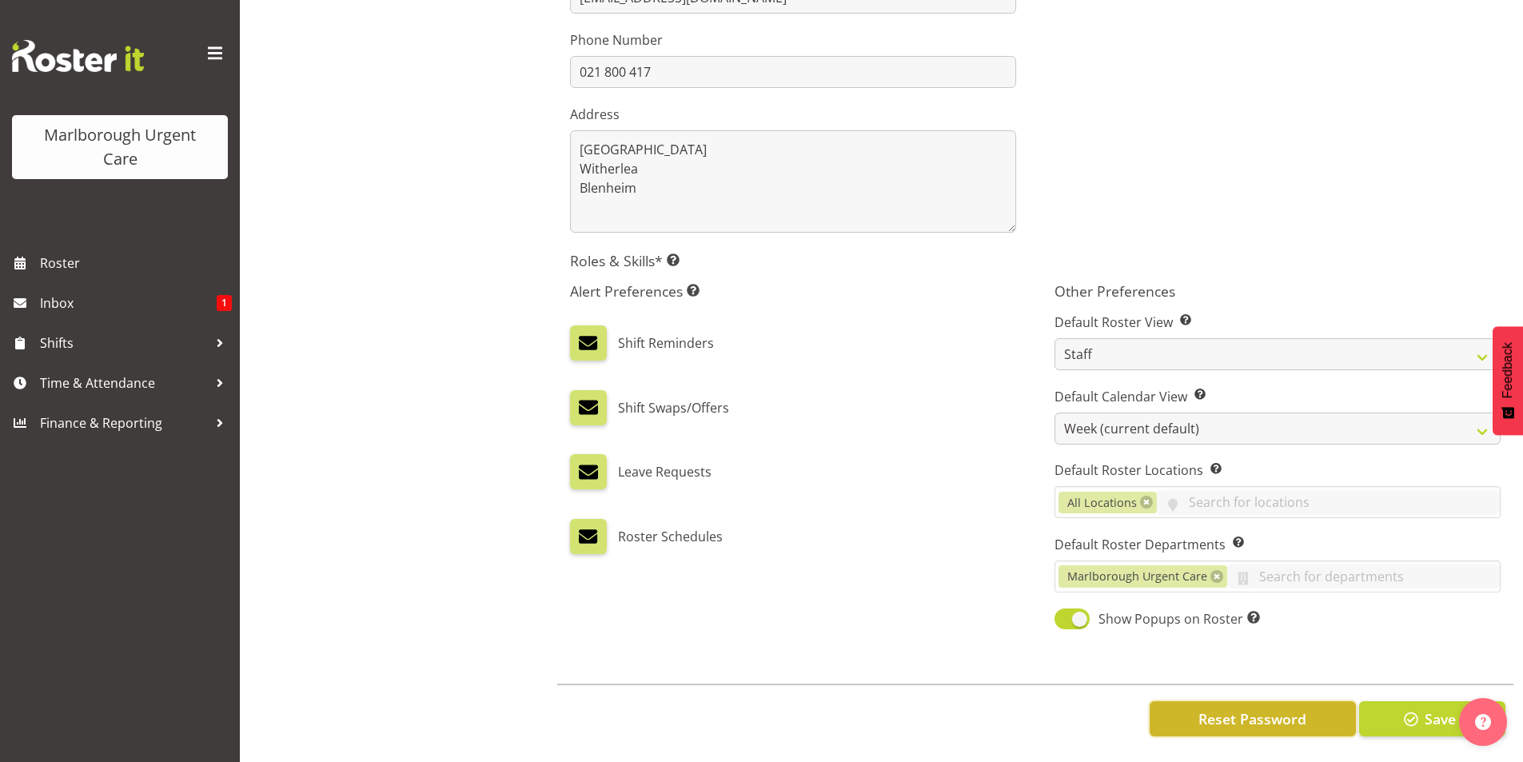
click at [1280, 708] on span "Reset Password" at bounding box center [1252, 718] width 108 height 21
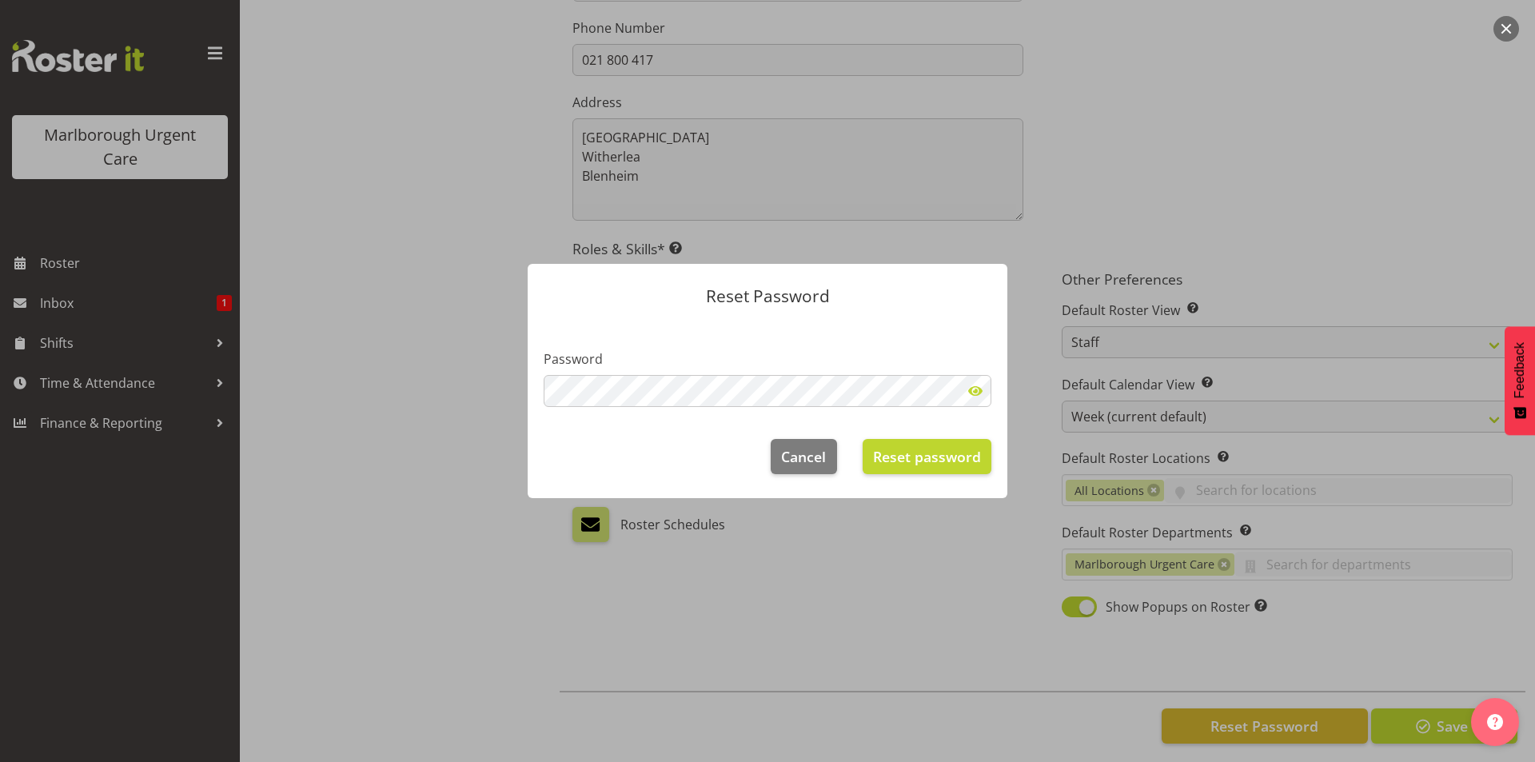
click at [740, 408] on section "Password" at bounding box center [768, 372] width 480 height 102
click at [550, 389] on section "Password" at bounding box center [768, 372] width 480 height 102
click at [918, 441] on button "Reset password" at bounding box center [926, 456] width 129 height 35
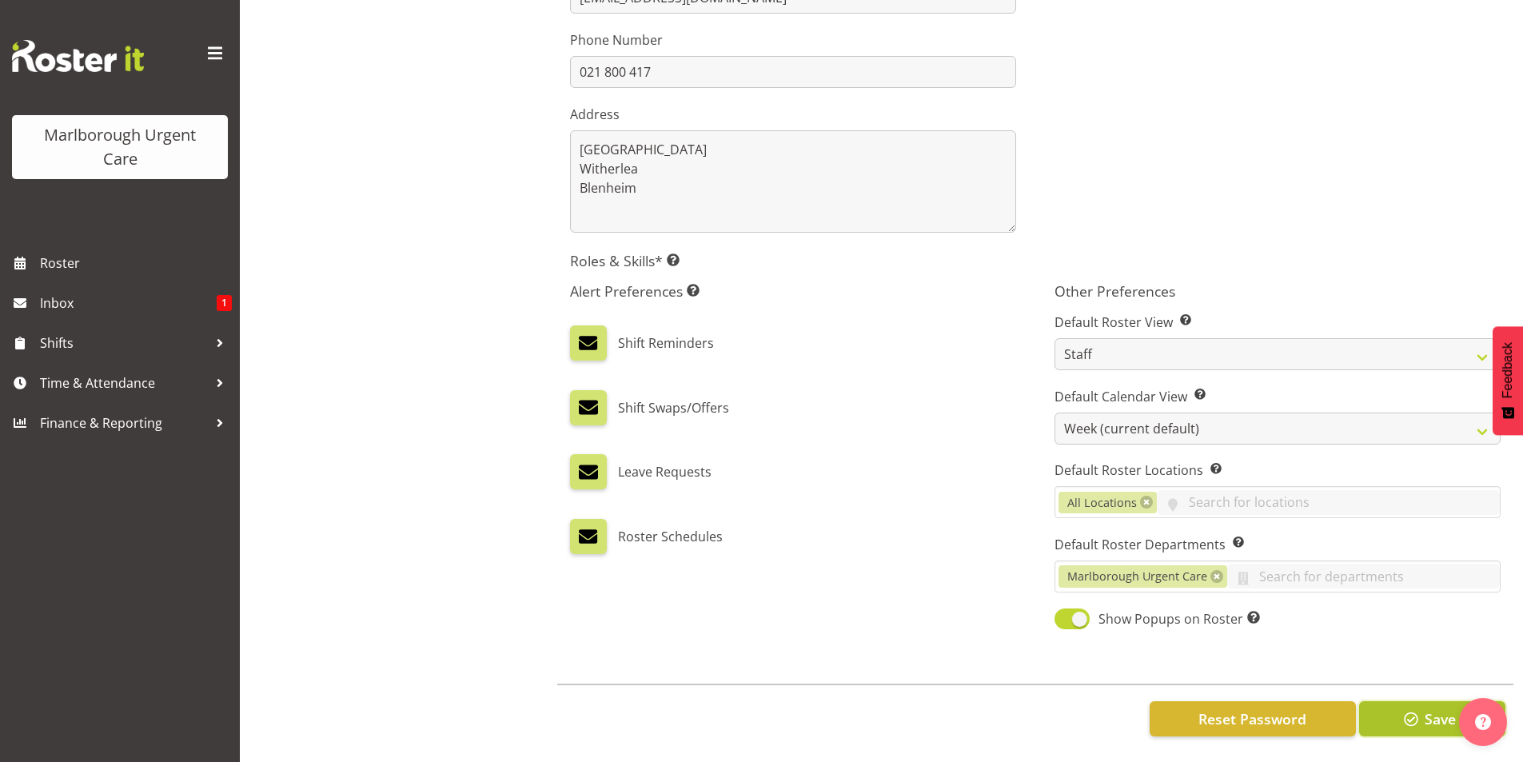
click at [1424, 710] on span "Save" at bounding box center [1439, 718] width 31 height 21
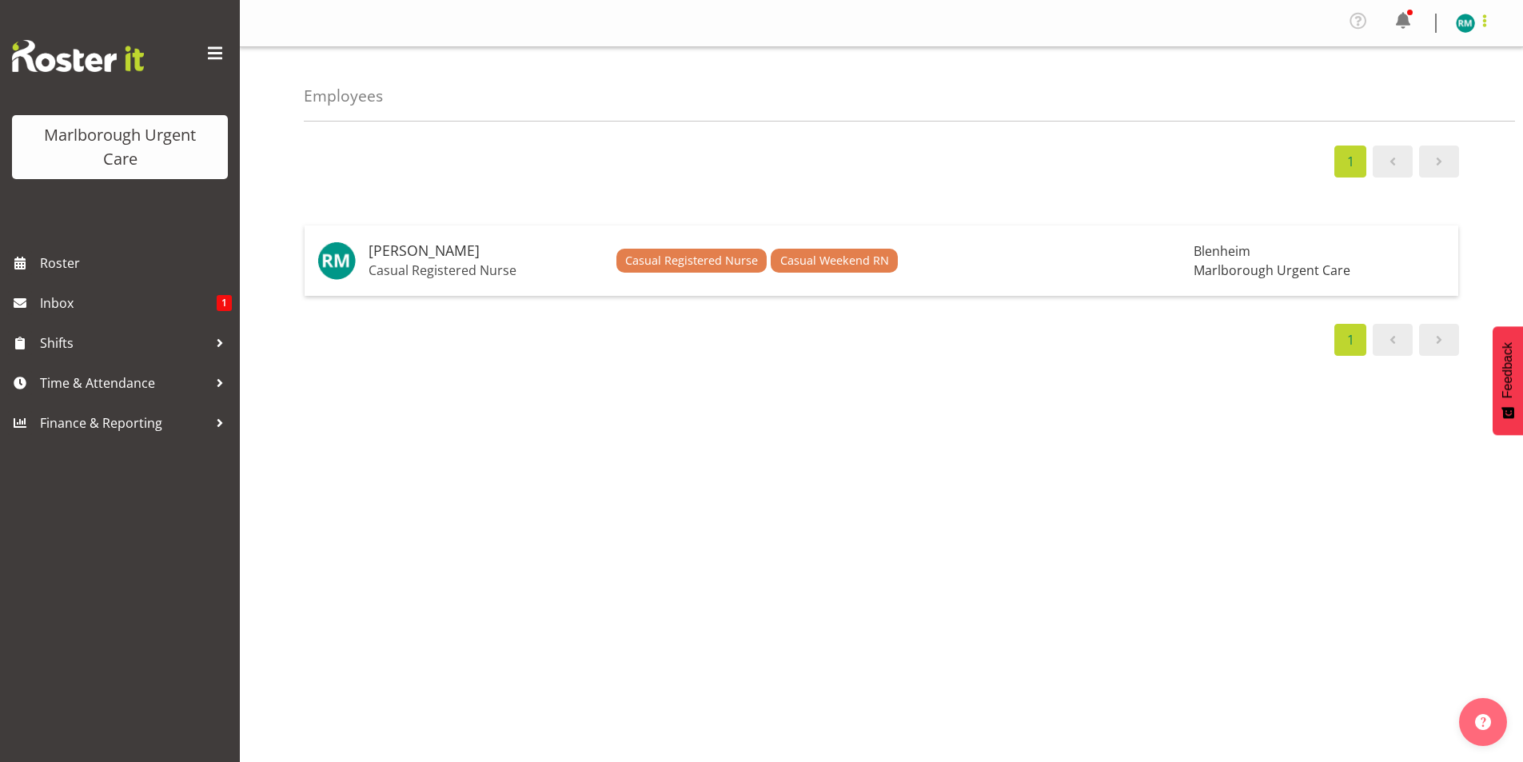
click at [1478, 21] on span at bounding box center [1484, 20] width 19 height 19
click at [1451, 78] on link "Log Out" at bounding box center [1416, 88] width 153 height 29
